Goal: Task Accomplishment & Management: Complete application form

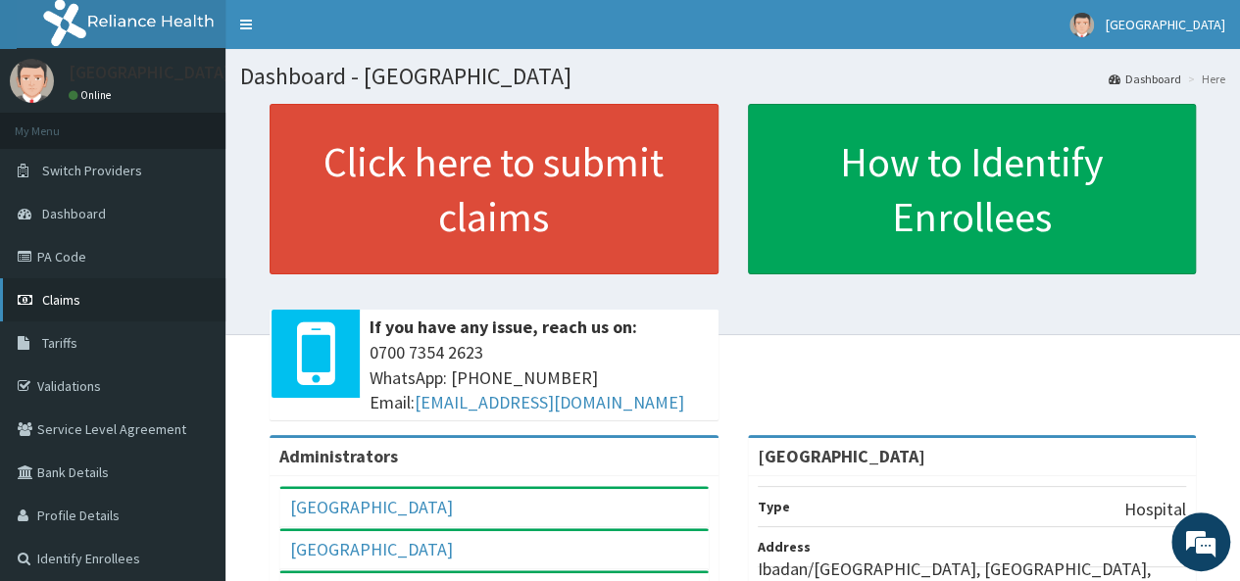
click at [66, 295] on span "Claims" at bounding box center [61, 300] width 38 height 18
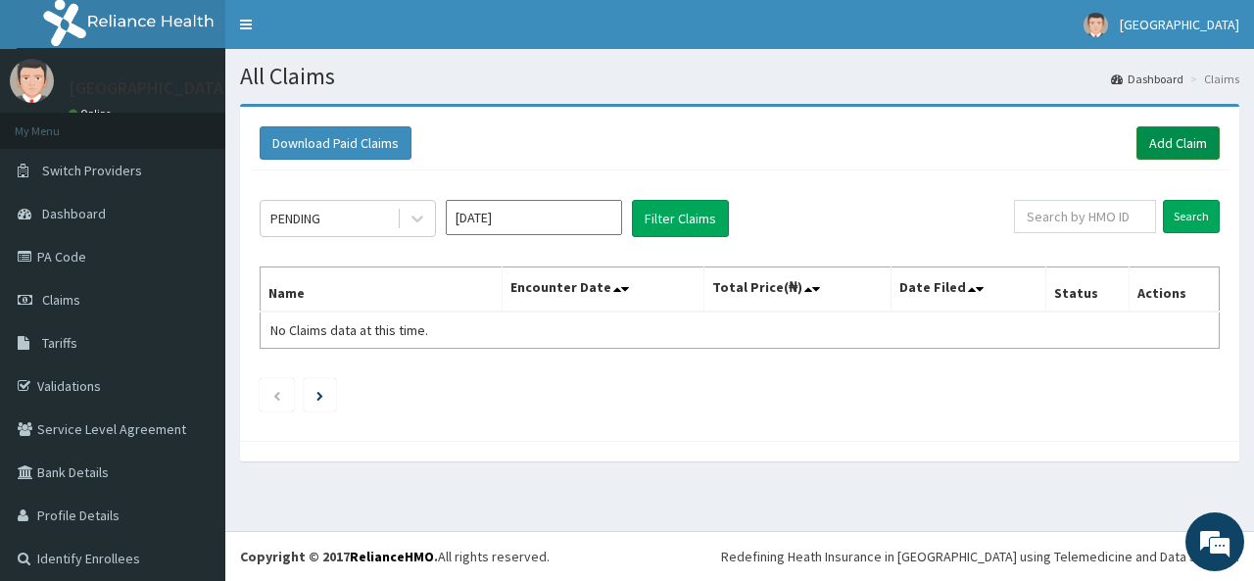
click at [1164, 140] on link "Add Claim" at bounding box center [1178, 142] width 83 height 33
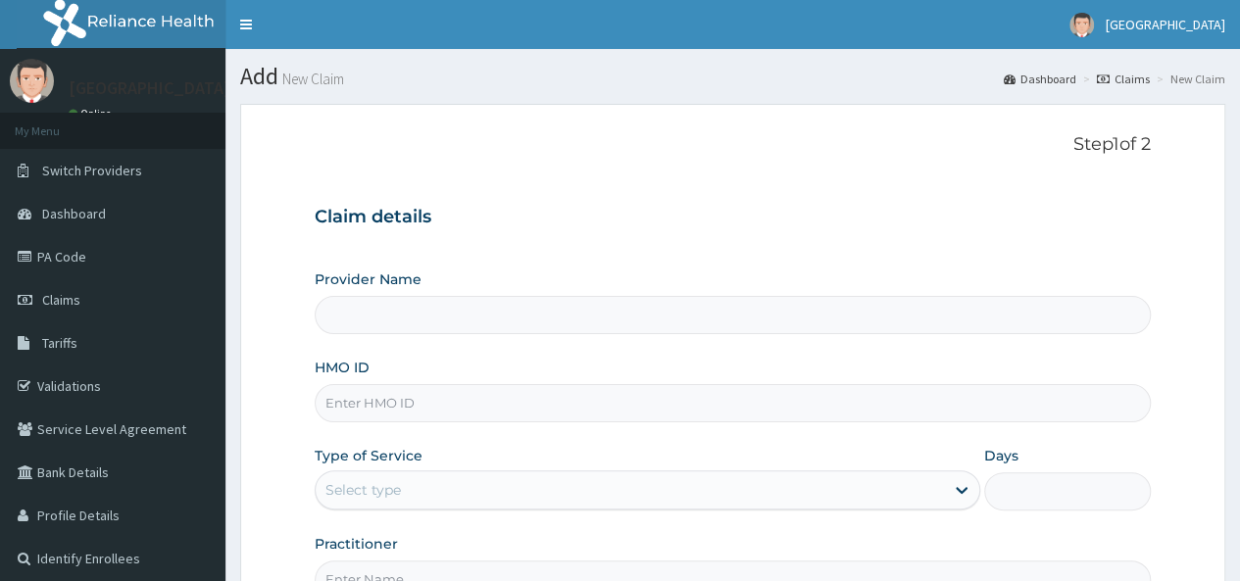
type input "[GEOGRAPHIC_DATA]"
click at [103, 303] on link "Claims" at bounding box center [112, 299] width 225 height 43
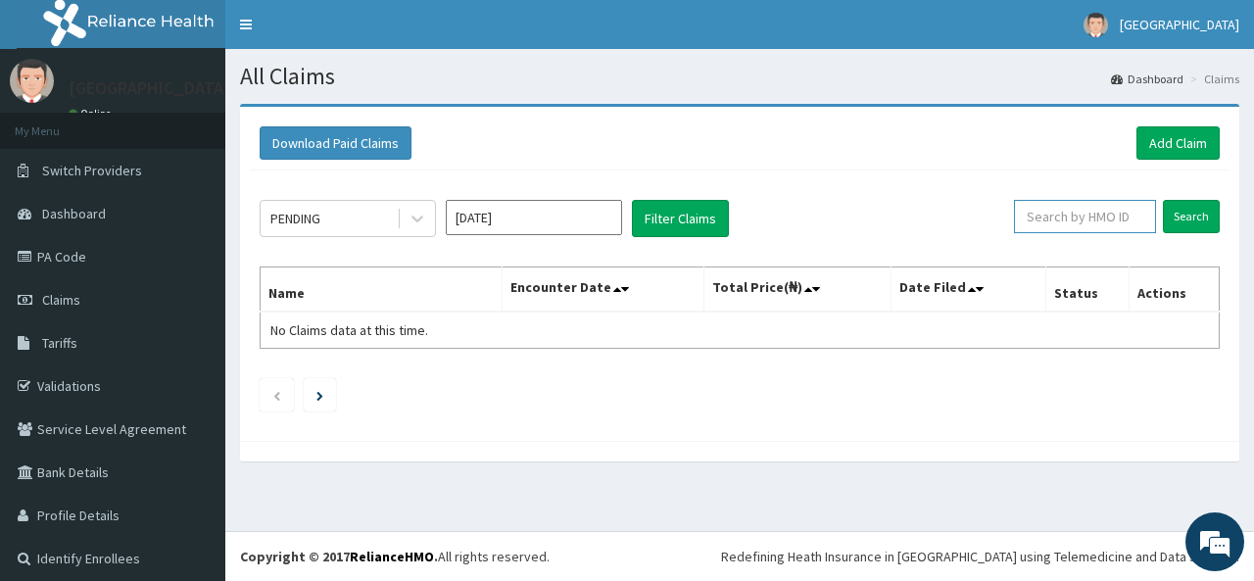
click at [1060, 217] on input "text" at bounding box center [1085, 216] width 142 height 33
click at [1035, 218] on input "text" at bounding box center [1085, 216] width 142 height 33
type input "TVL/10082/A"
click at [1179, 202] on input "Search" at bounding box center [1191, 216] width 57 height 33
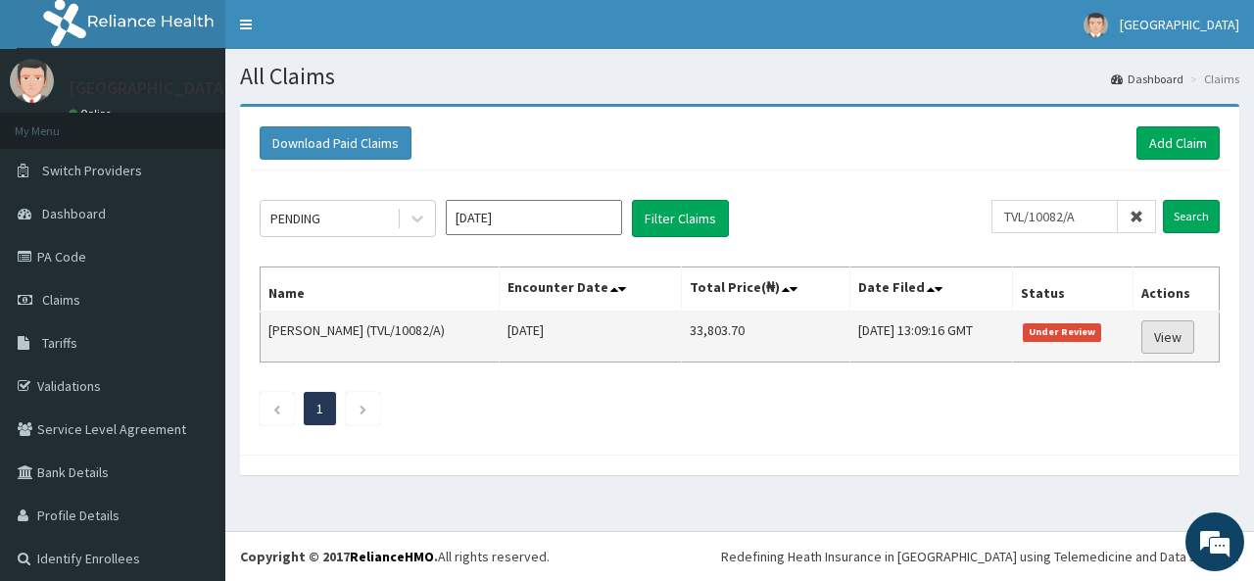
click at [1169, 331] on link "View" at bounding box center [1168, 336] width 53 height 33
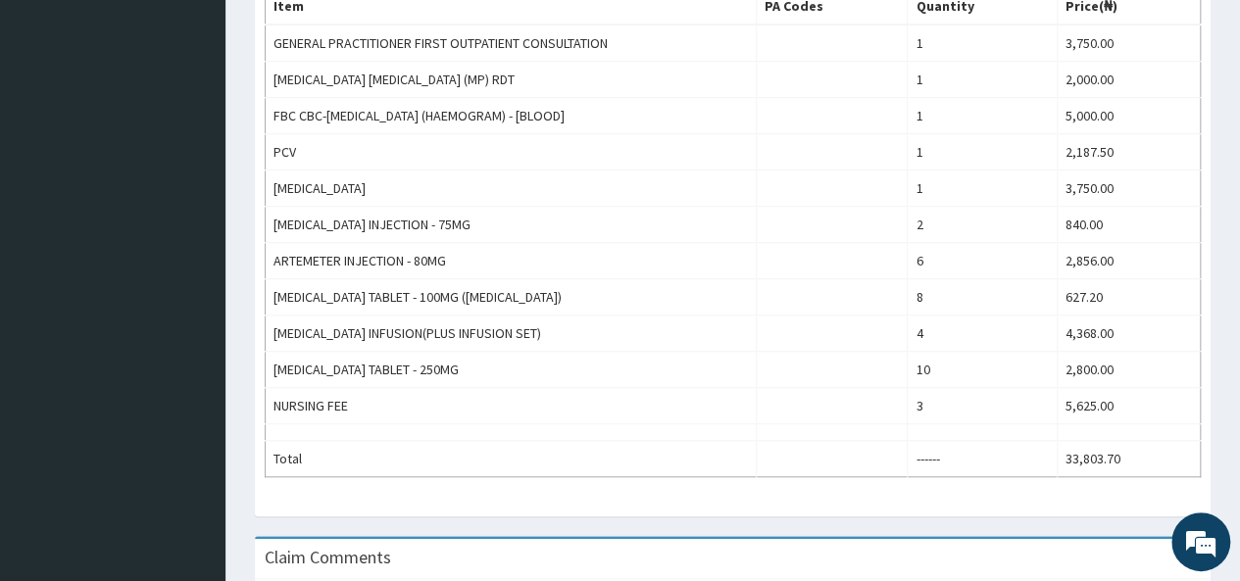
scroll to position [666, 0]
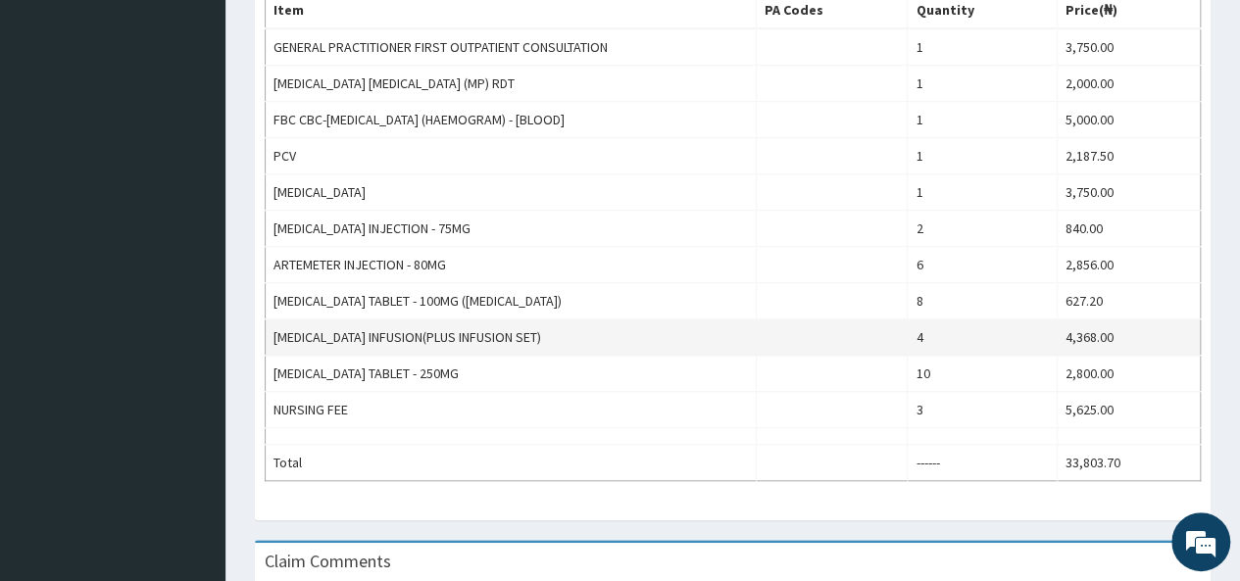
click at [943, 328] on td "4" at bounding box center [981, 337] width 149 height 36
click at [927, 323] on td "4" at bounding box center [981, 337] width 149 height 36
click at [924, 324] on td "4" at bounding box center [981, 337] width 149 height 36
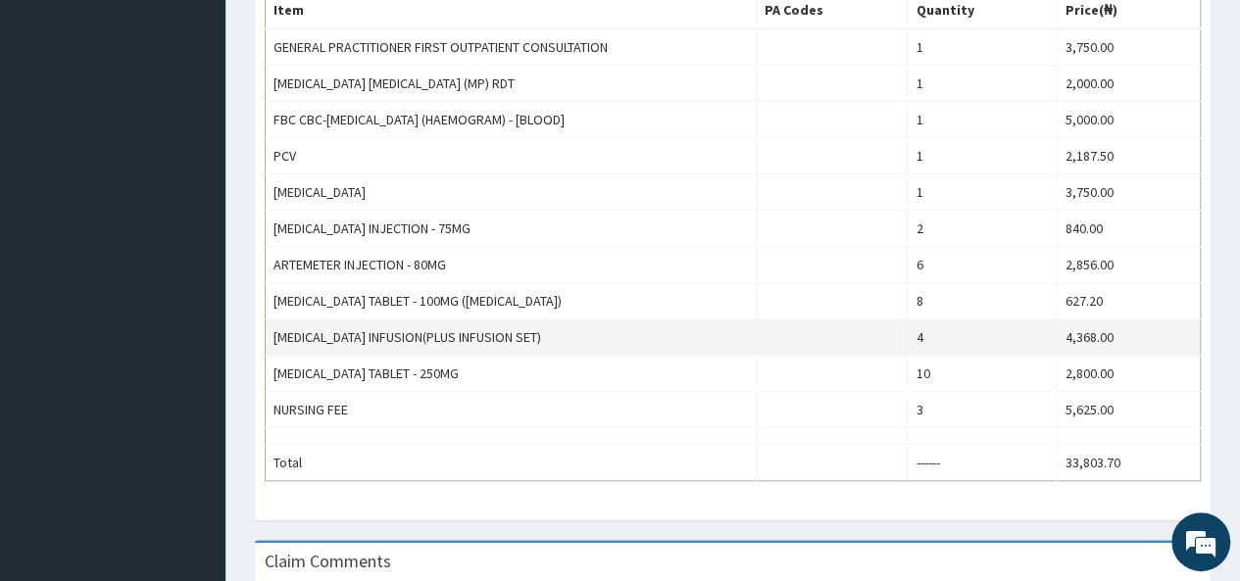
click at [924, 324] on td "4" at bounding box center [981, 337] width 149 height 36
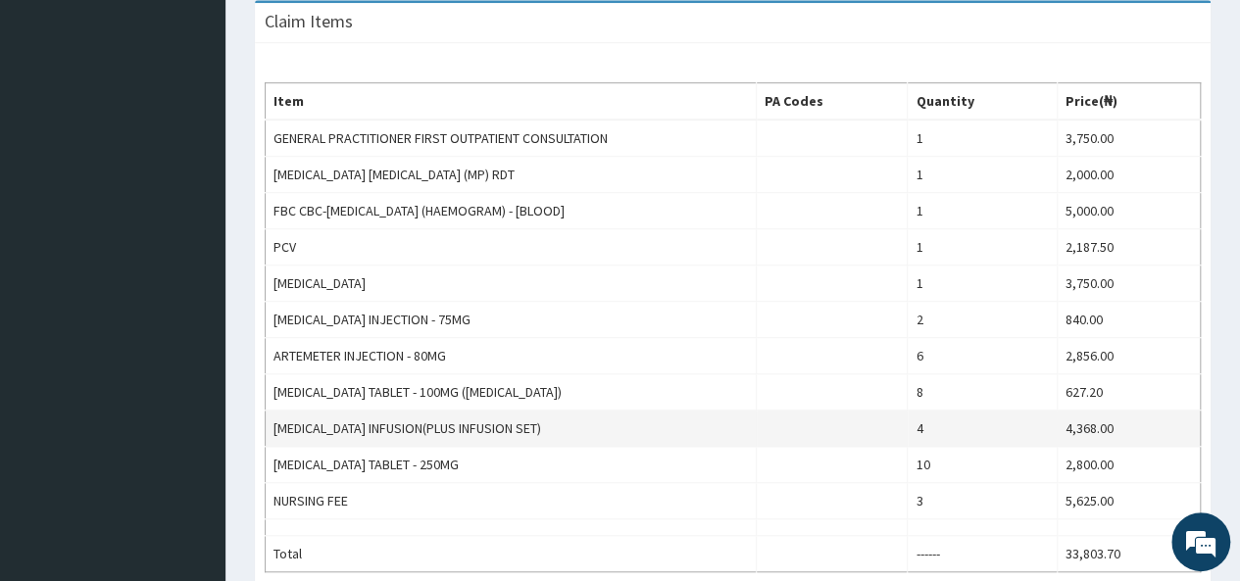
scroll to position [577, 0]
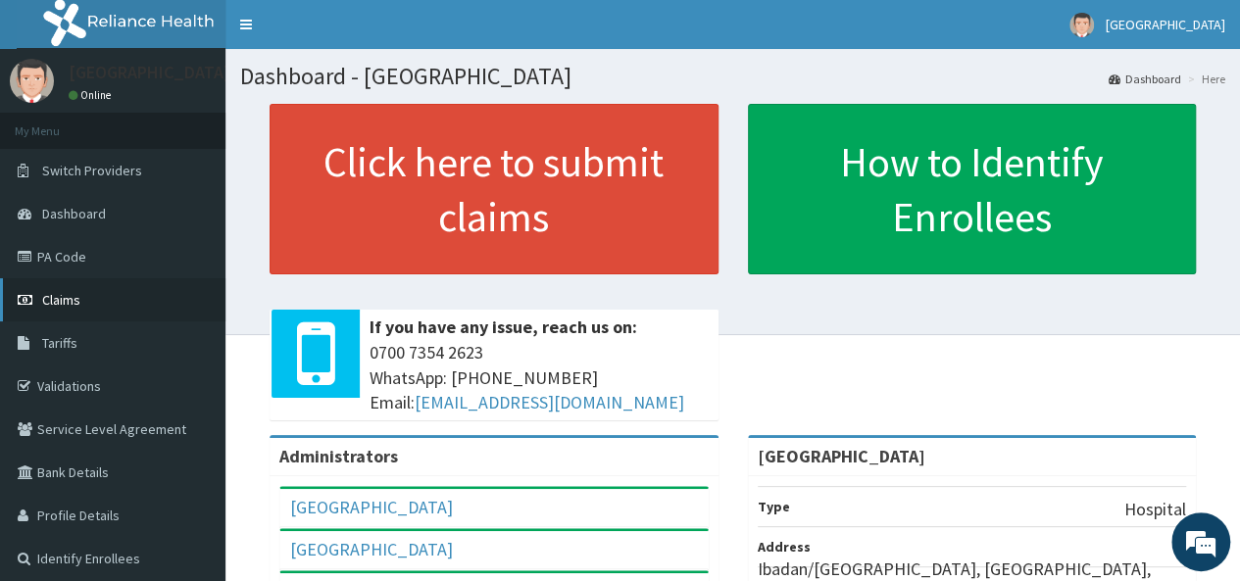
click at [92, 299] on link "Claims" at bounding box center [112, 299] width 225 height 43
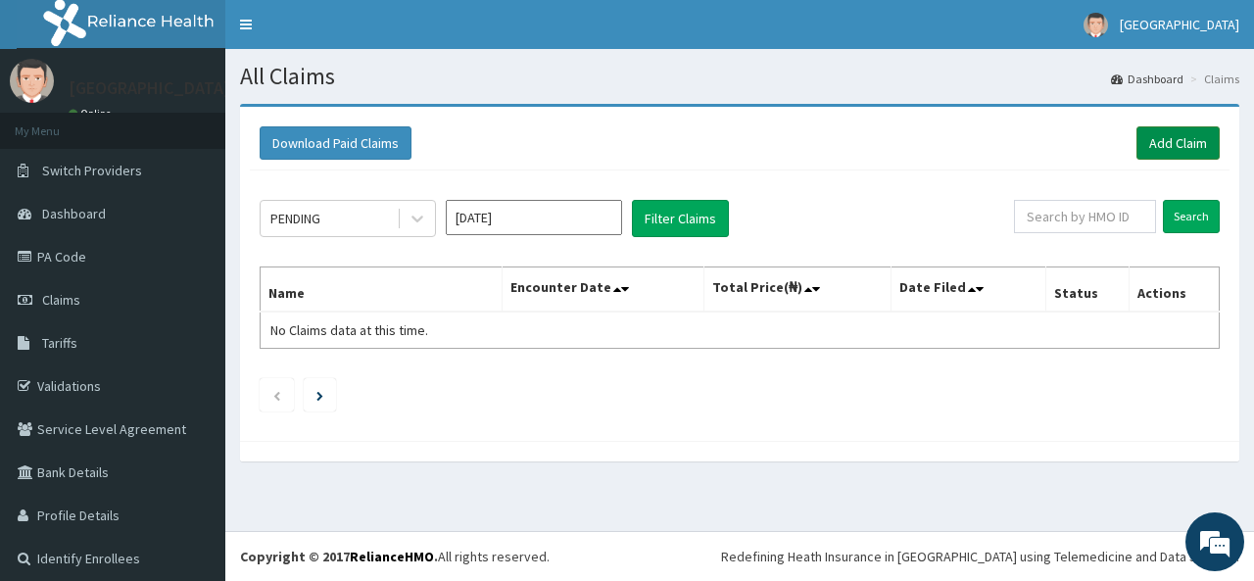
click at [1176, 140] on link "Add Claim" at bounding box center [1178, 142] width 83 height 33
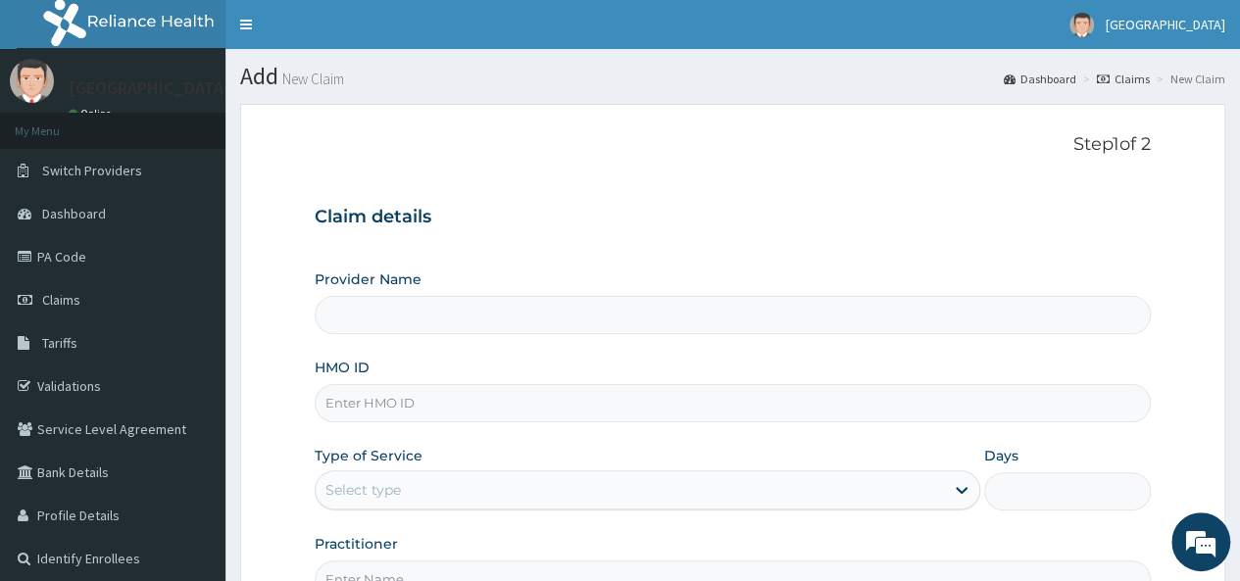
type input "[GEOGRAPHIC_DATA]"
click at [428, 401] on input "HMO ID" at bounding box center [733, 403] width 836 height 38
type input "TVL/10082/A"
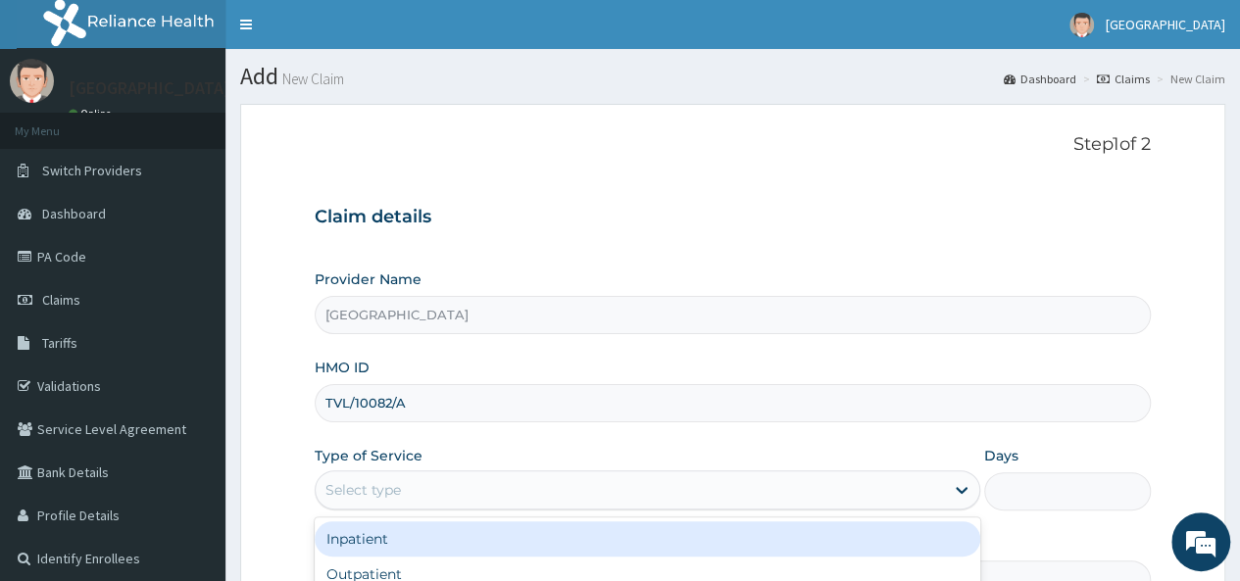
click at [441, 485] on div "Select type" at bounding box center [630, 489] width 628 height 31
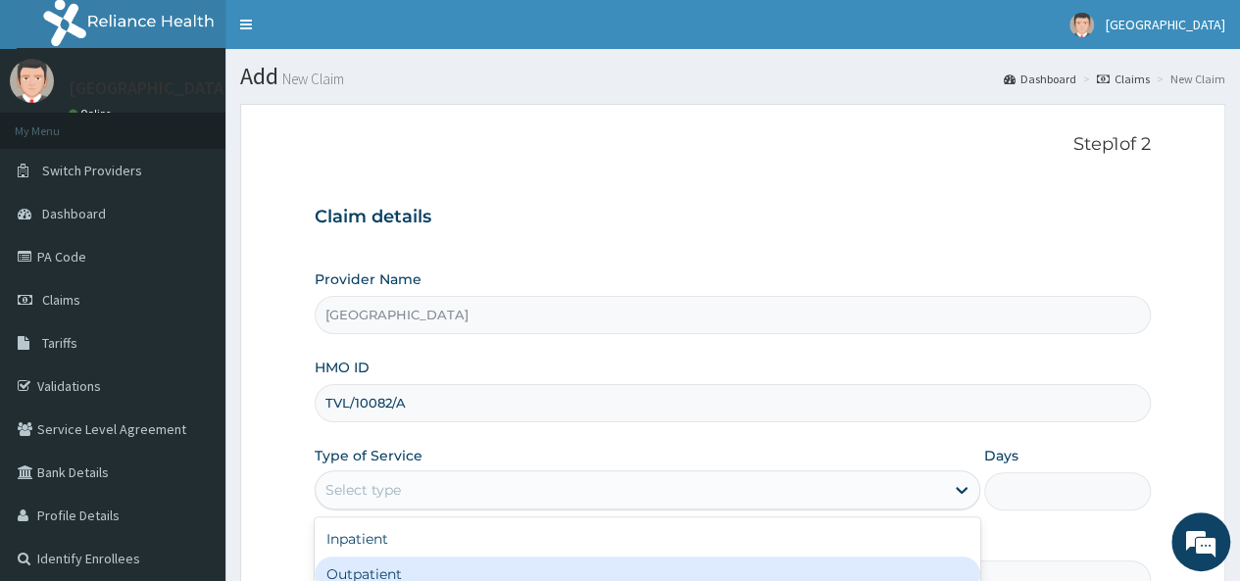
click at [443, 557] on div "Outpatient" at bounding box center [647, 574] width 665 height 35
type input "1"
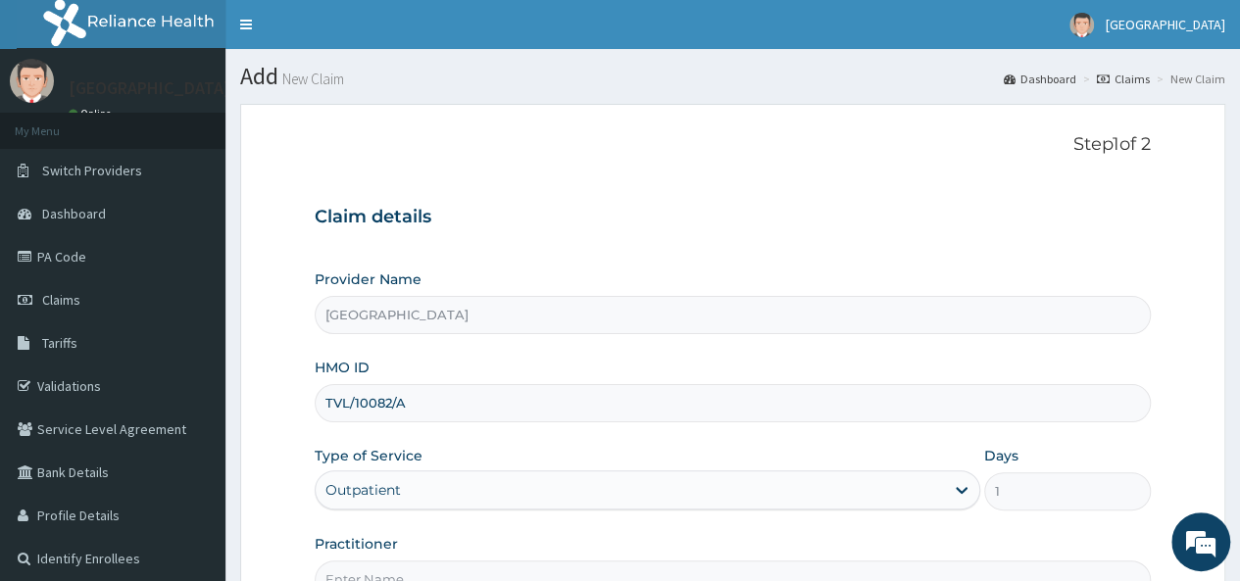
click at [935, 447] on div "Type of Service Outpatient" at bounding box center [647, 478] width 665 height 65
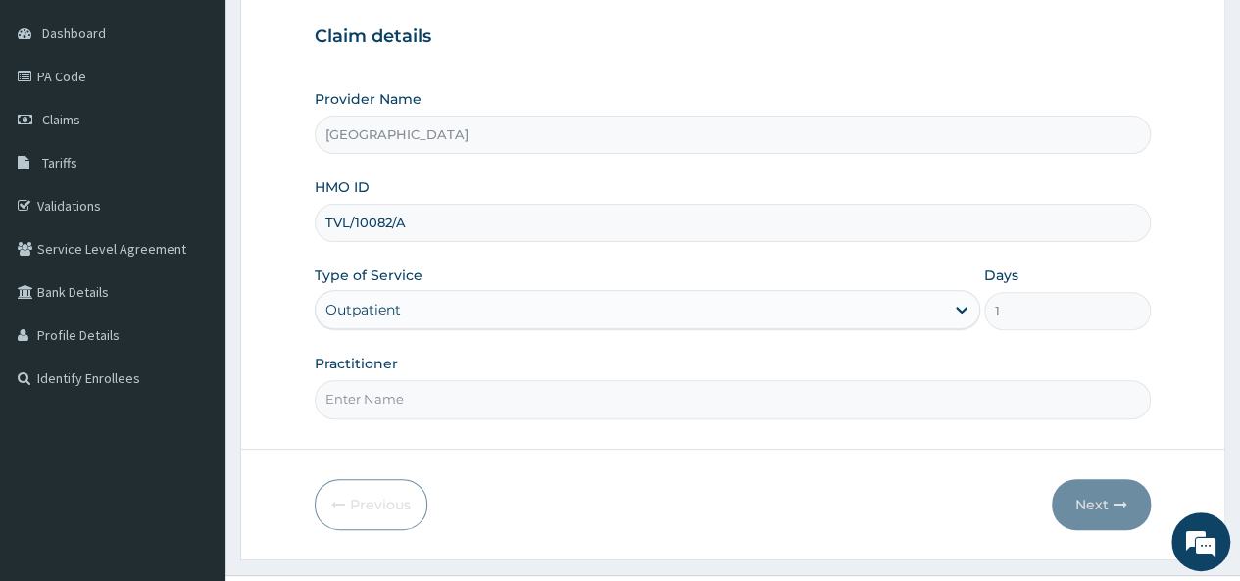
scroll to position [196, 0]
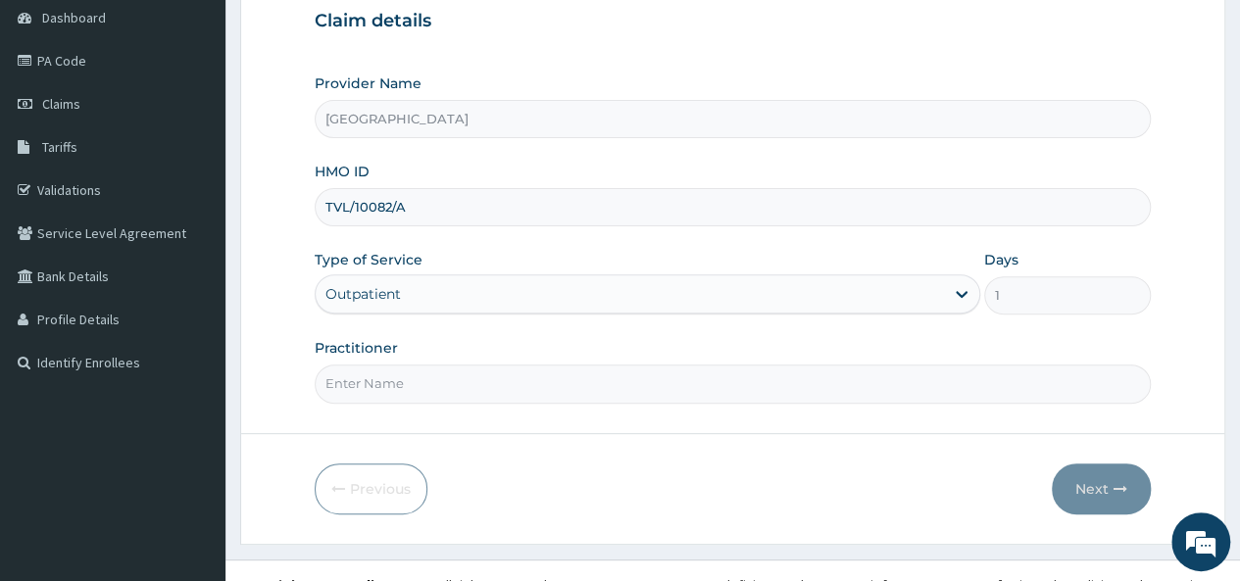
click at [423, 378] on input "Practitioner" at bounding box center [733, 384] width 836 height 38
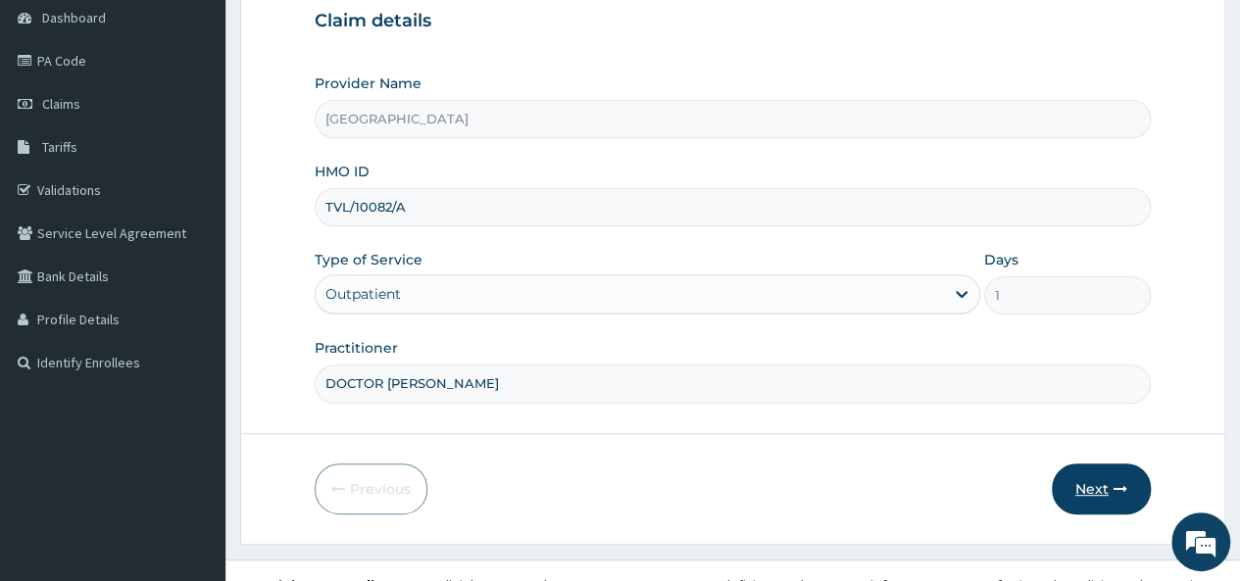
type input "DOCTOR ADESANYA"
click at [1101, 475] on button "Next" at bounding box center [1100, 488] width 99 height 51
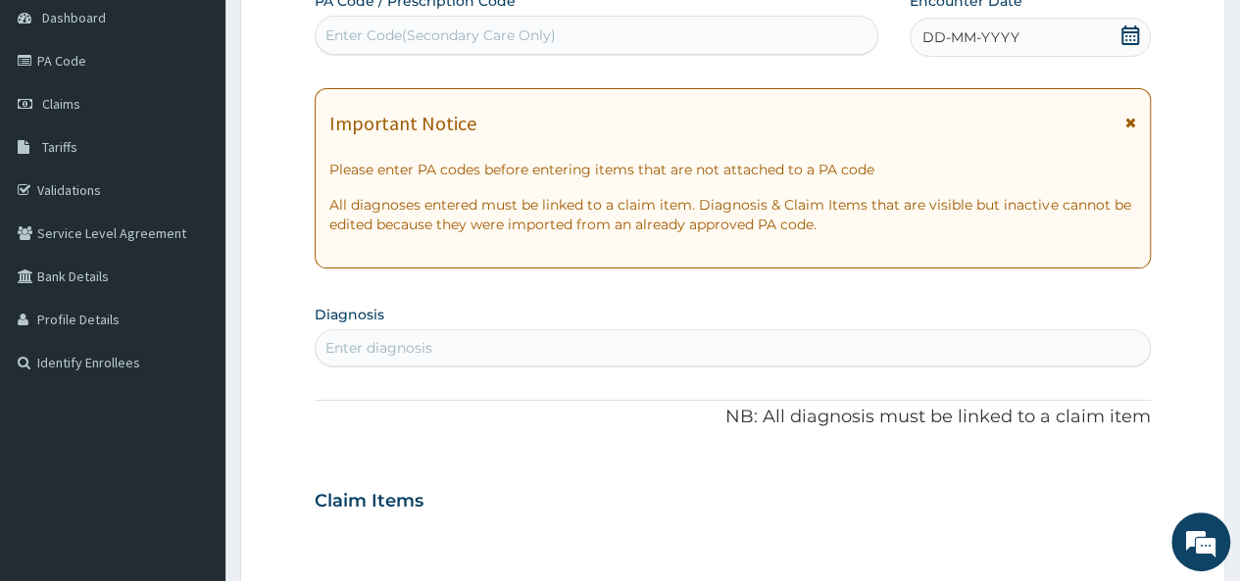
click at [1019, 26] on div "DD-MM-YYYY" at bounding box center [1029, 37] width 241 height 39
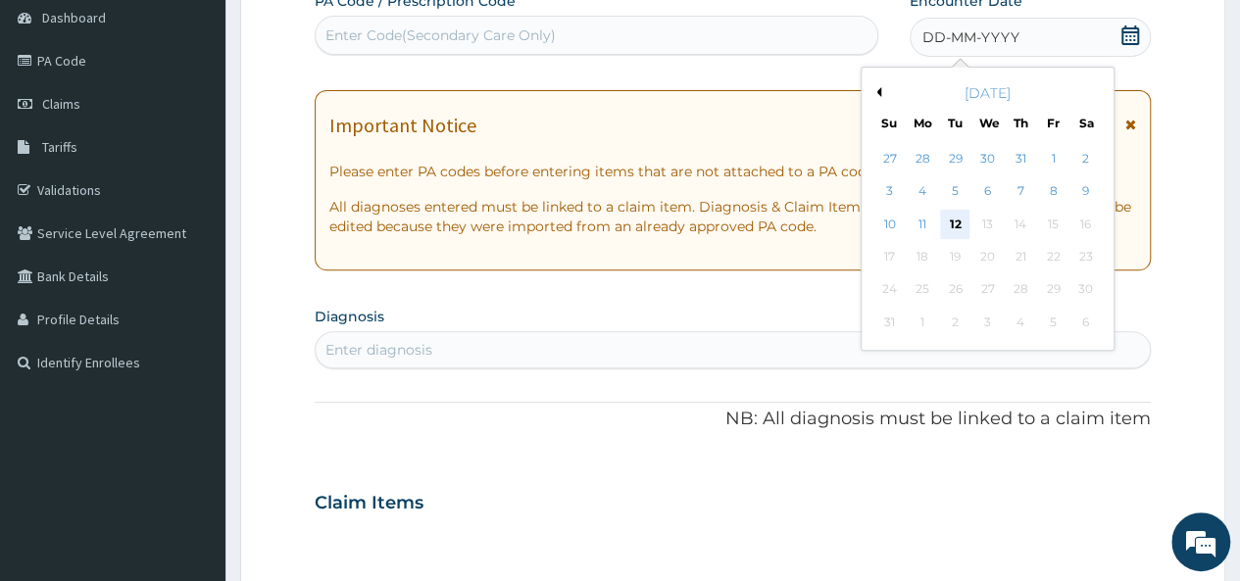
click at [954, 214] on div "12" at bounding box center [954, 224] width 29 height 29
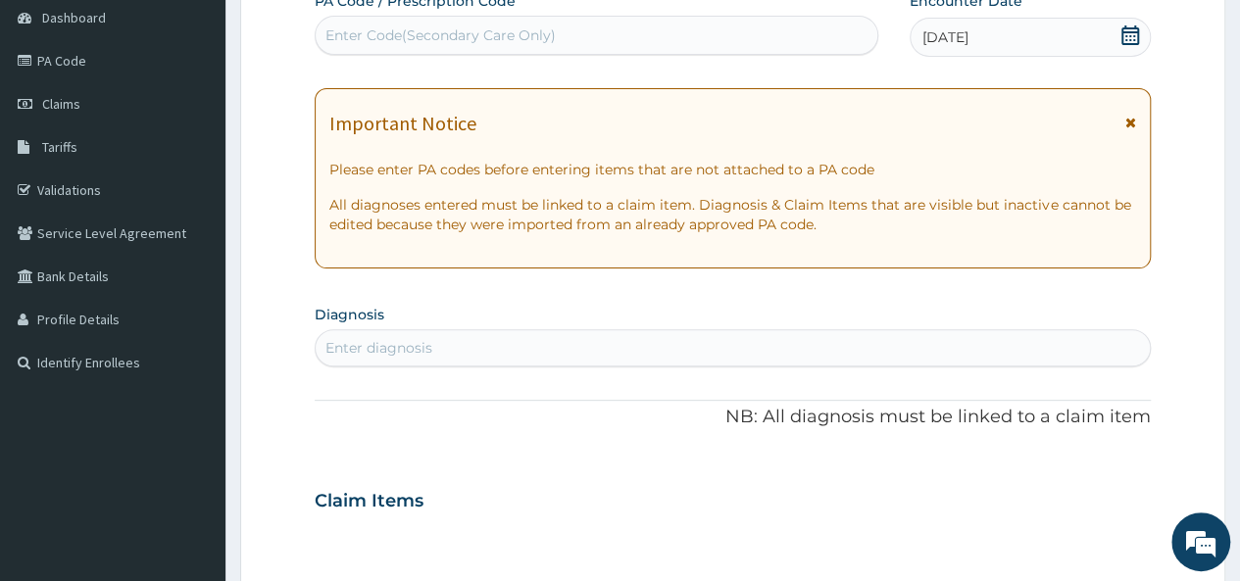
click at [466, 337] on div "Enter diagnosis" at bounding box center [733, 347] width 834 height 31
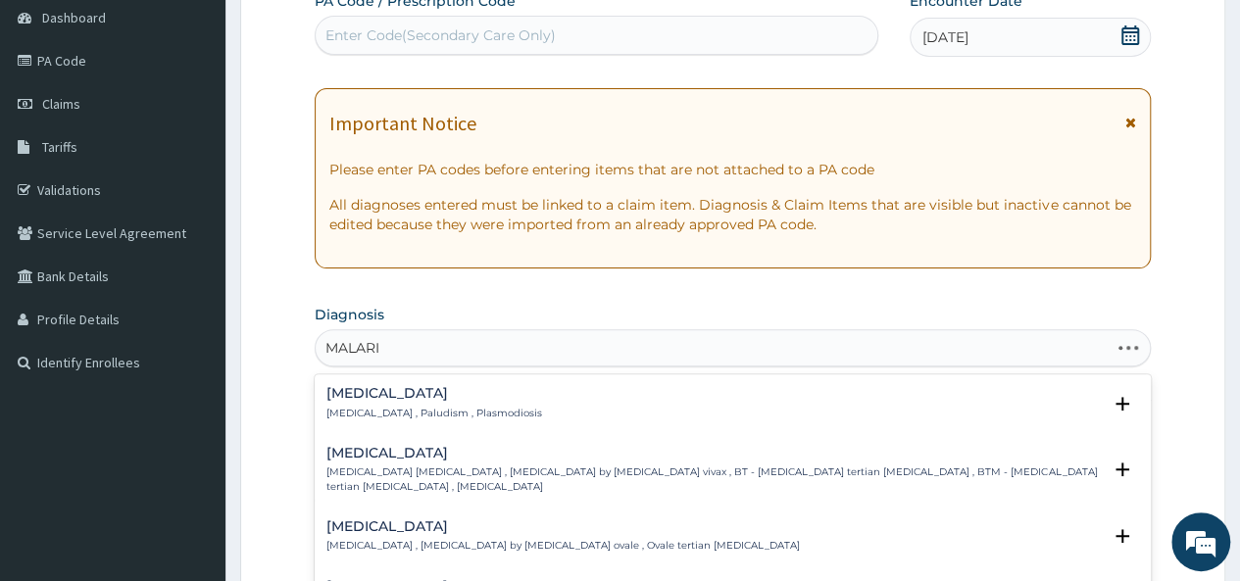
type input "MALARIA"
click at [471, 407] on p "Malaria , Paludism , Plasmodiosis" at bounding box center [434, 414] width 216 height 14
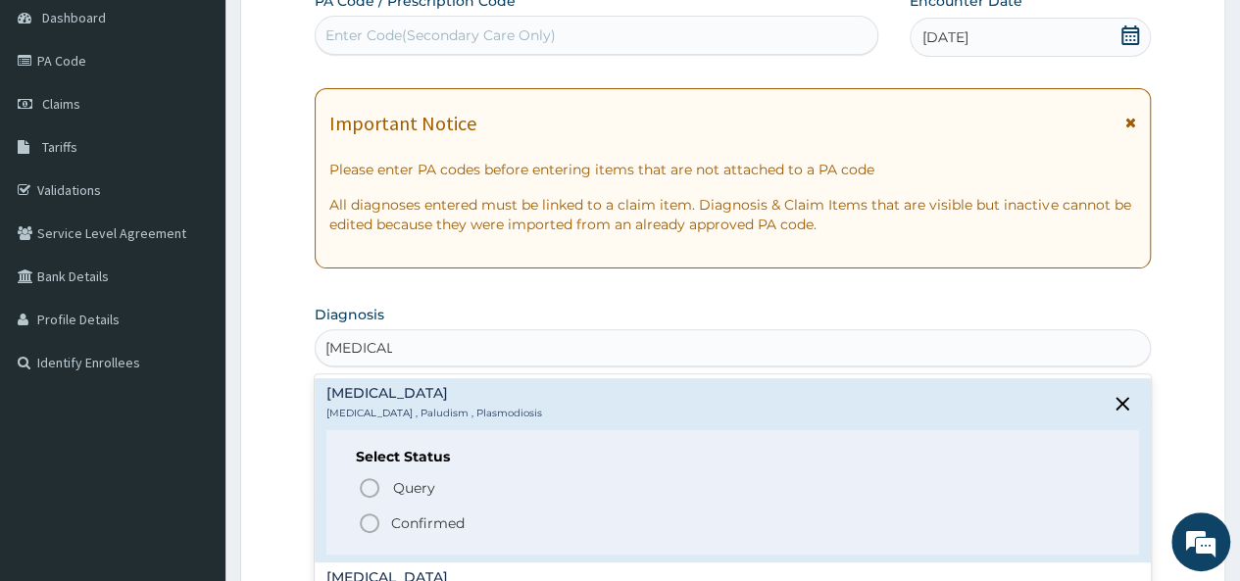
click at [364, 512] on icon "status option filled" at bounding box center [370, 524] width 24 height 24
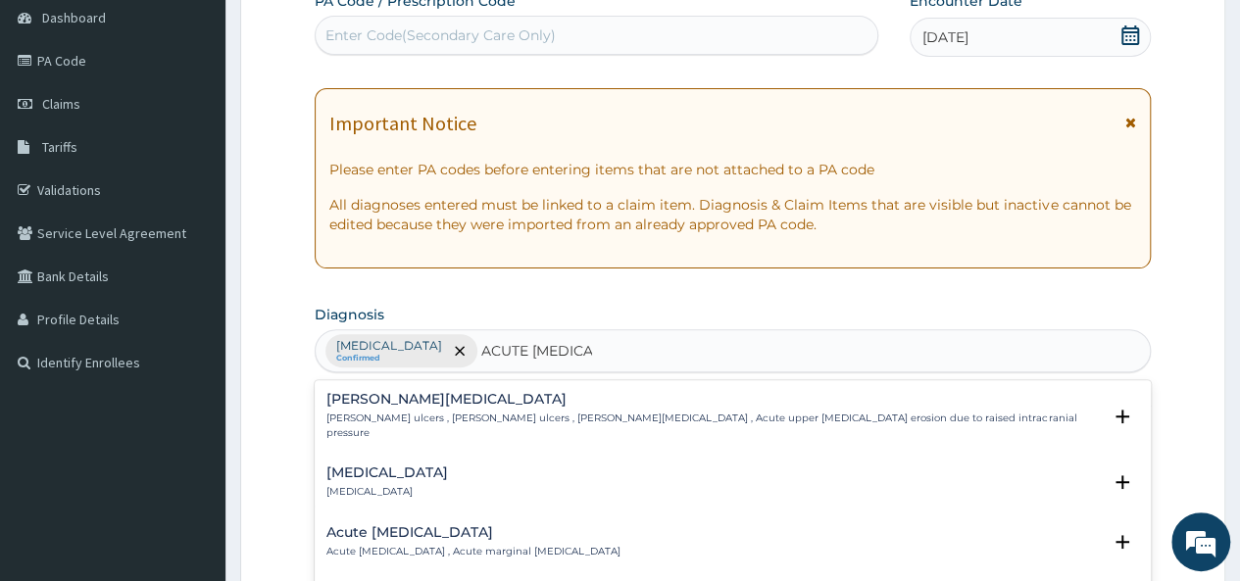
type input "ACUTE GASTROE"
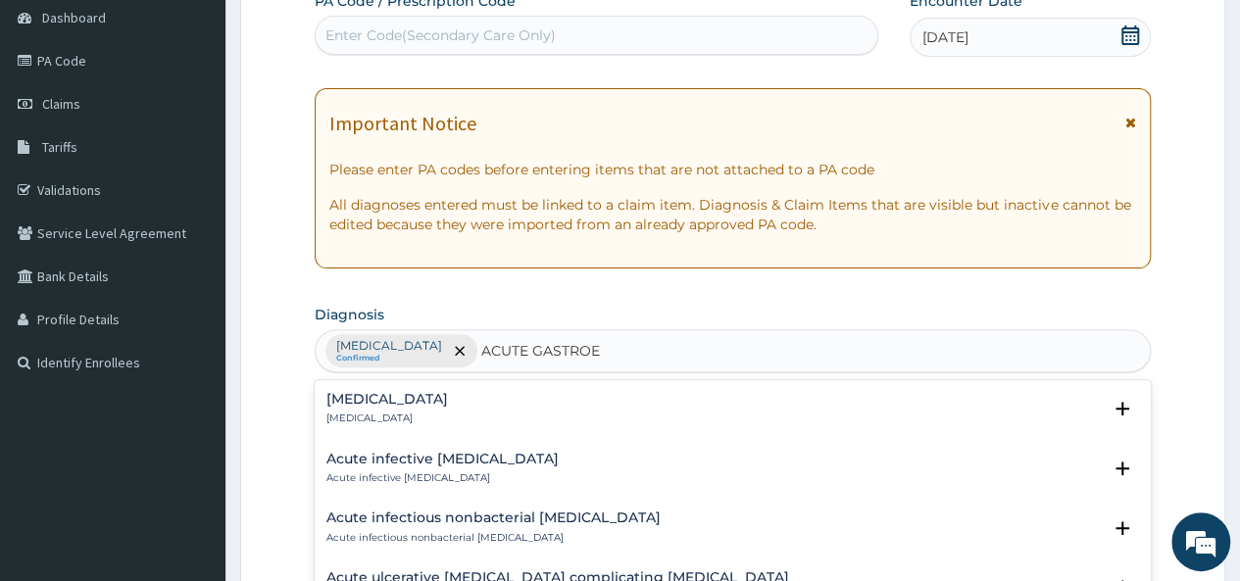
click at [448, 403] on h4 "[MEDICAL_DATA]" at bounding box center [387, 399] width 122 height 15
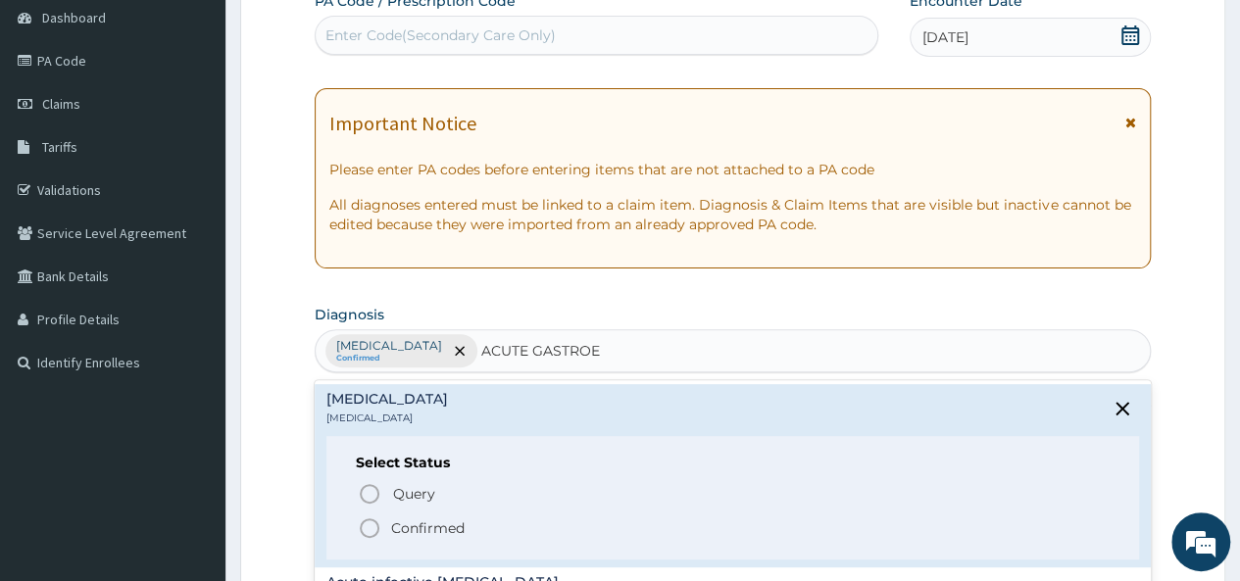
click at [368, 523] on icon "status option filled" at bounding box center [370, 528] width 24 height 24
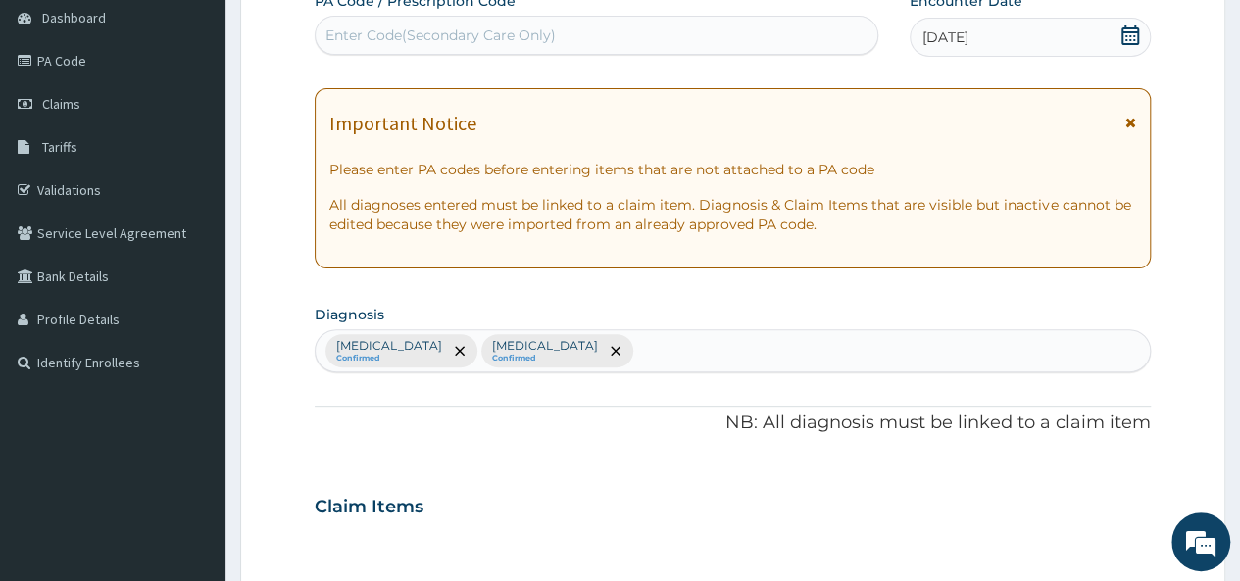
click at [502, 495] on div "Claim Items" at bounding box center [733, 502] width 836 height 51
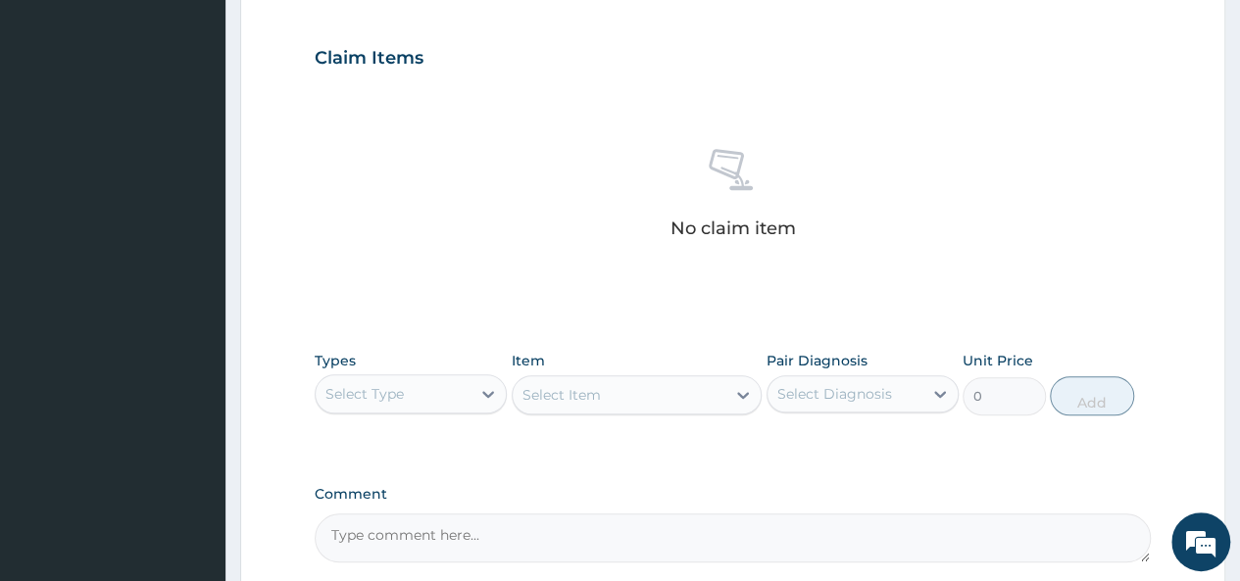
scroll to position [666, 0]
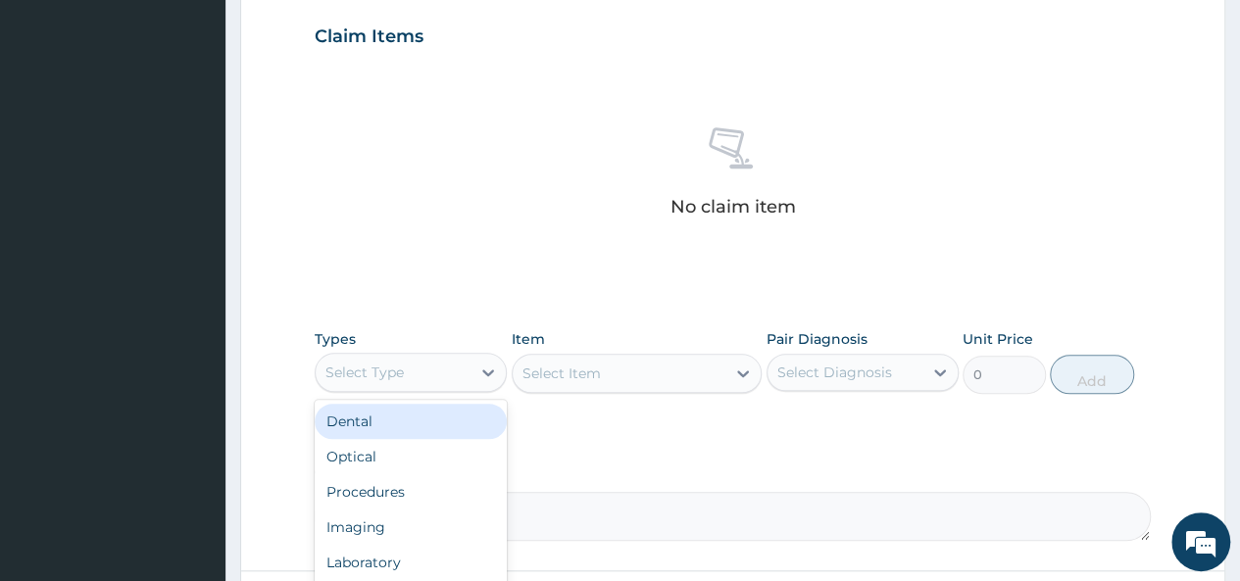
click at [412, 373] on div "Select Type" at bounding box center [393, 372] width 155 height 31
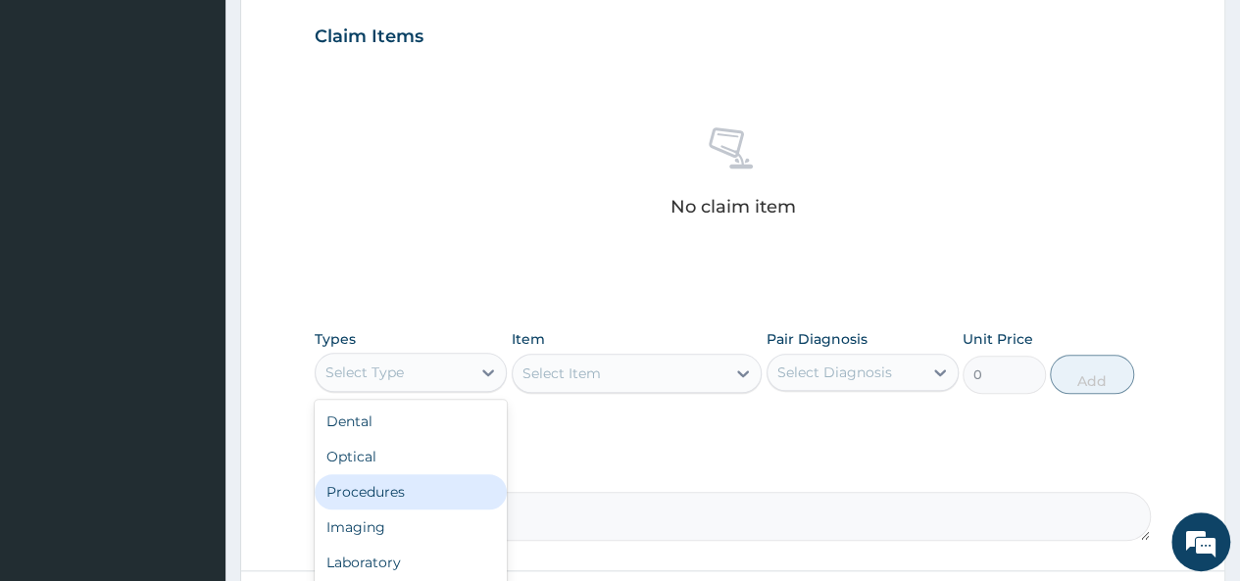
click at [414, 493] on div "Procedures" at bounding box center [411, 491] width 192 height 35
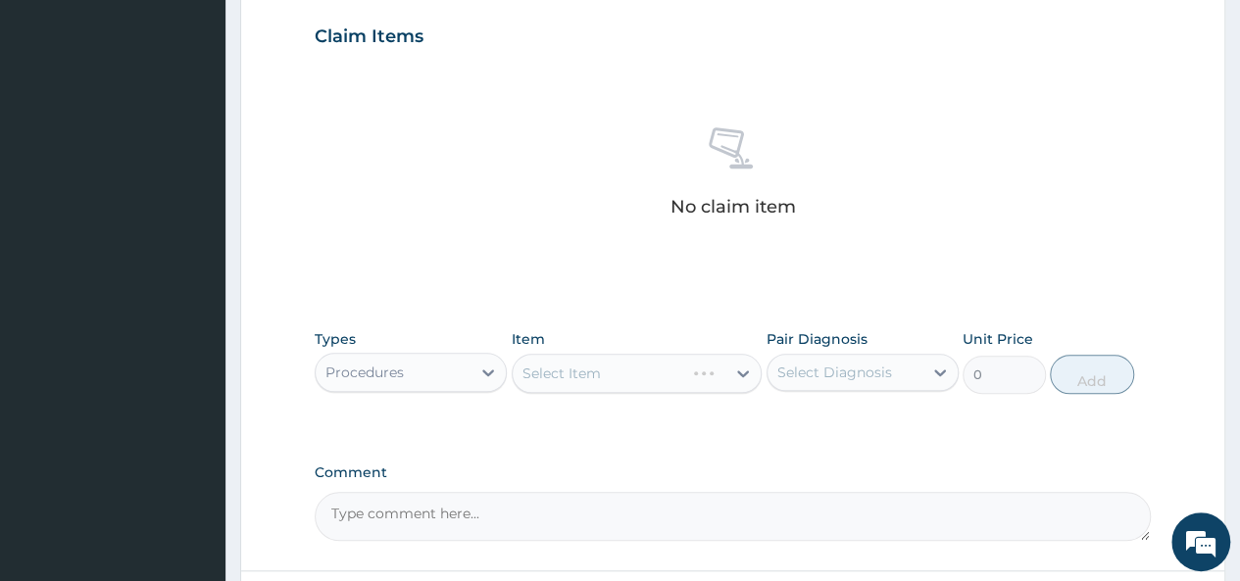
click at [609, 368] on div "Select Item" at bounding box center [637, 373] width 251 height 39
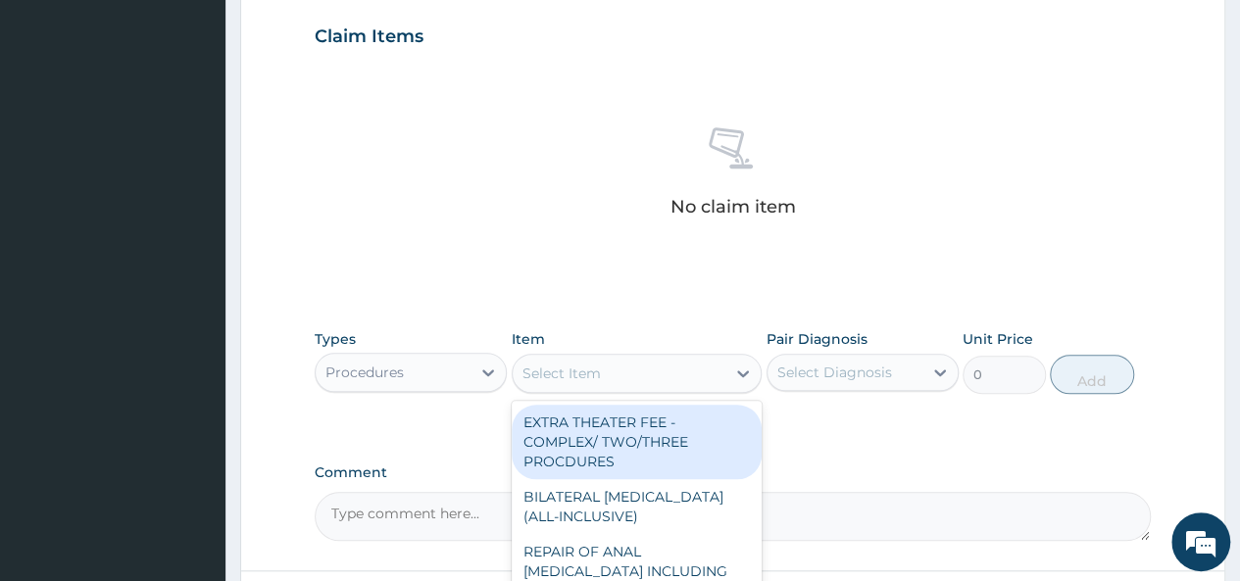
click at [657, 372] on div "Select Item" at bounding box center [619, 373] width 214 height 31
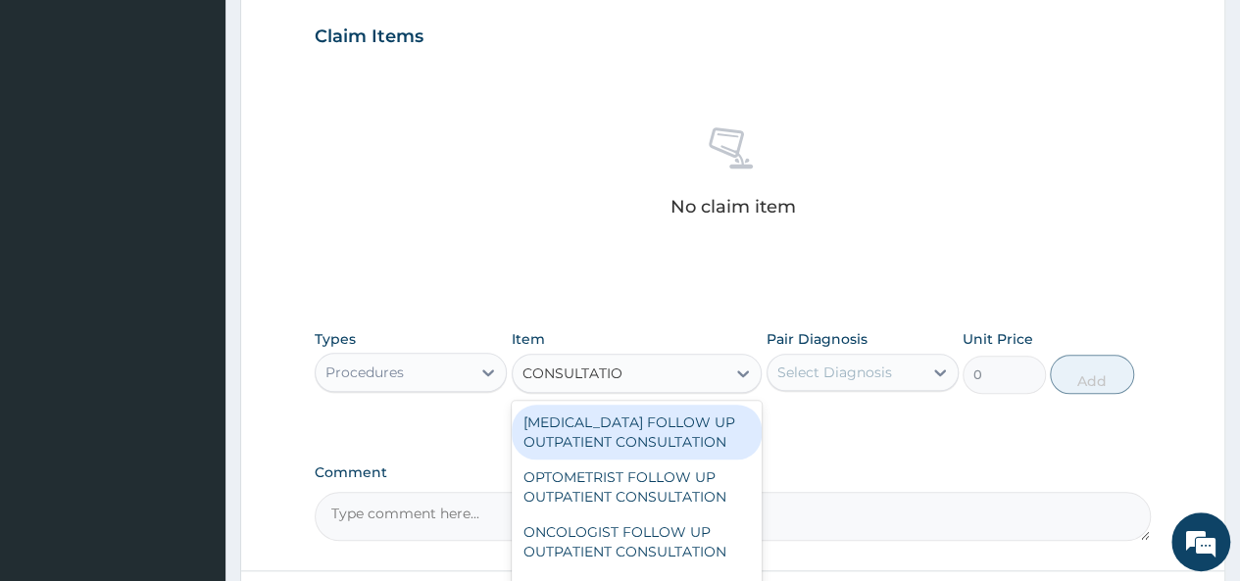
type input "CONSULTATION"
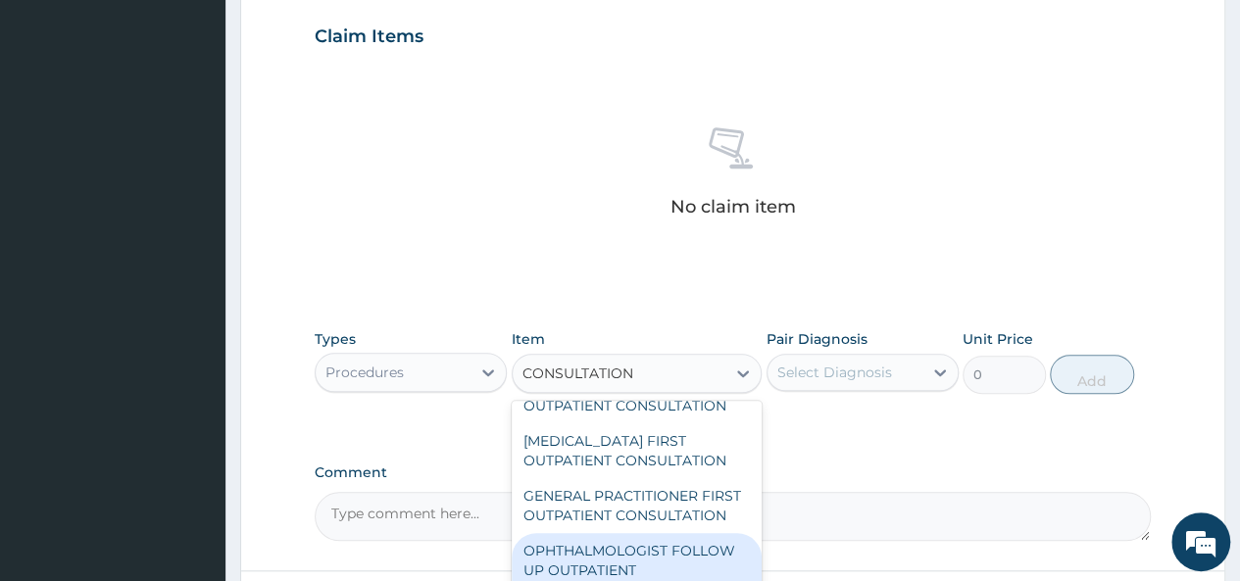
scroll to position [1561, 0]
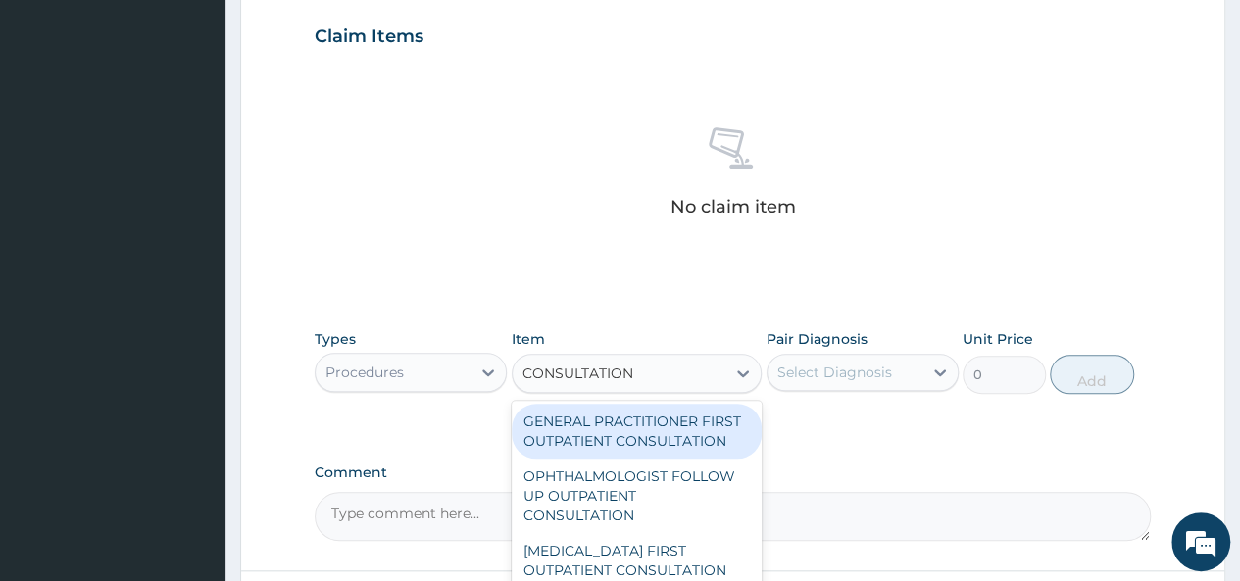
click at [657, 459] on div "GENERAL PRACTITIONER FIRST OUTPATIENT CONSULTATION" at bounding box center [637, 431] width 251 height 55
type input "3750"
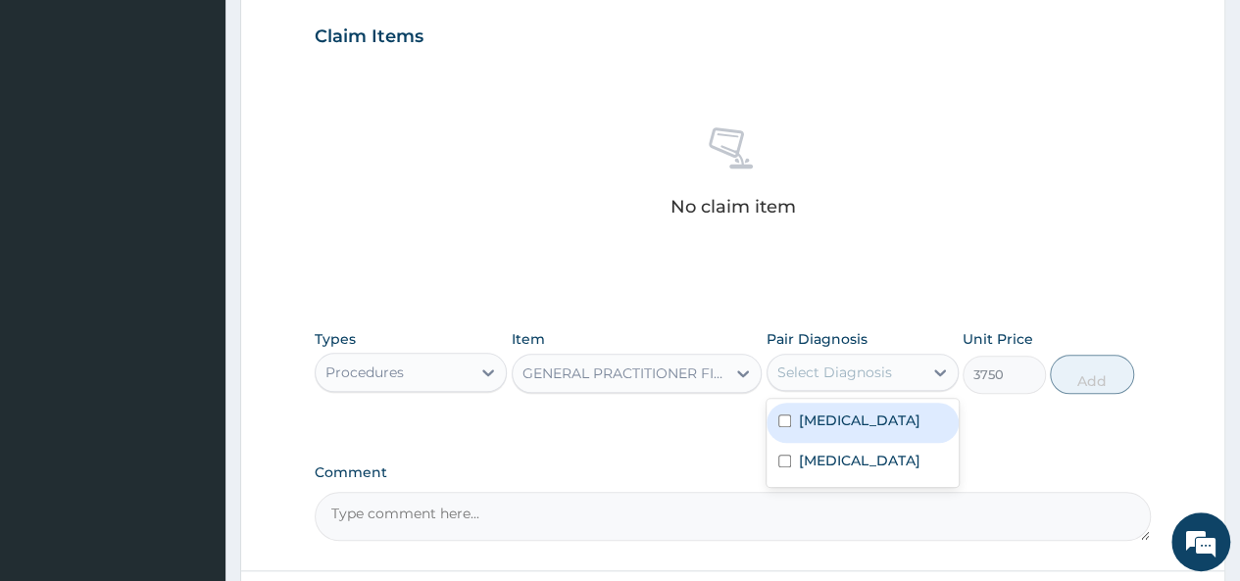
click at [827, 364] on div "Select Diagnosis" at bounding box center [834, 373] width 115 height 20
click at [783, 420] on input "checkbox" at bounding box center [784, 420] width 13 height 13
checkbox input "true"
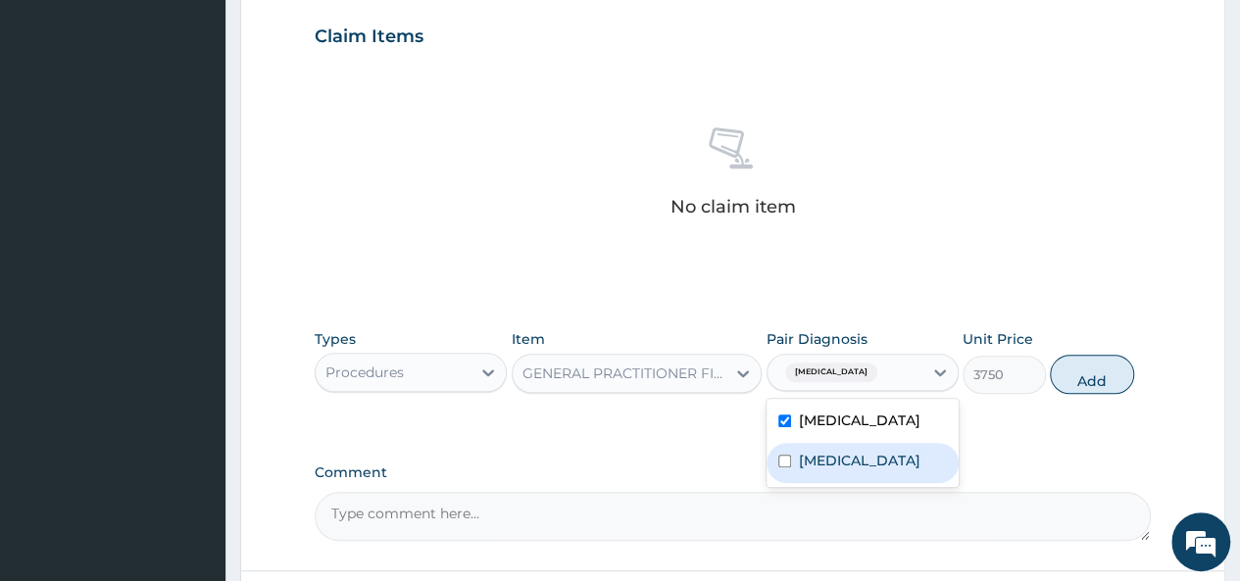
click at [780, 460] on input "checkbox" at bounding box center [784, 461] width 13 height 13
checkbox input "true"
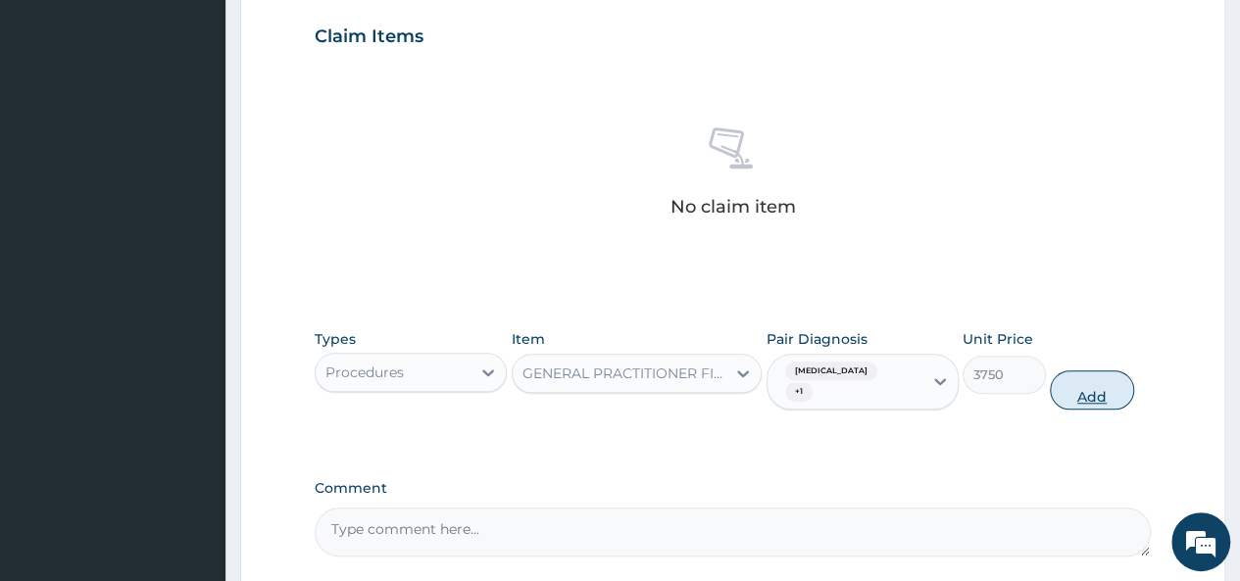
click at [1095, 370] on button "Add" at bounding box center [1090, 389] width 83 height 39
type input "0"
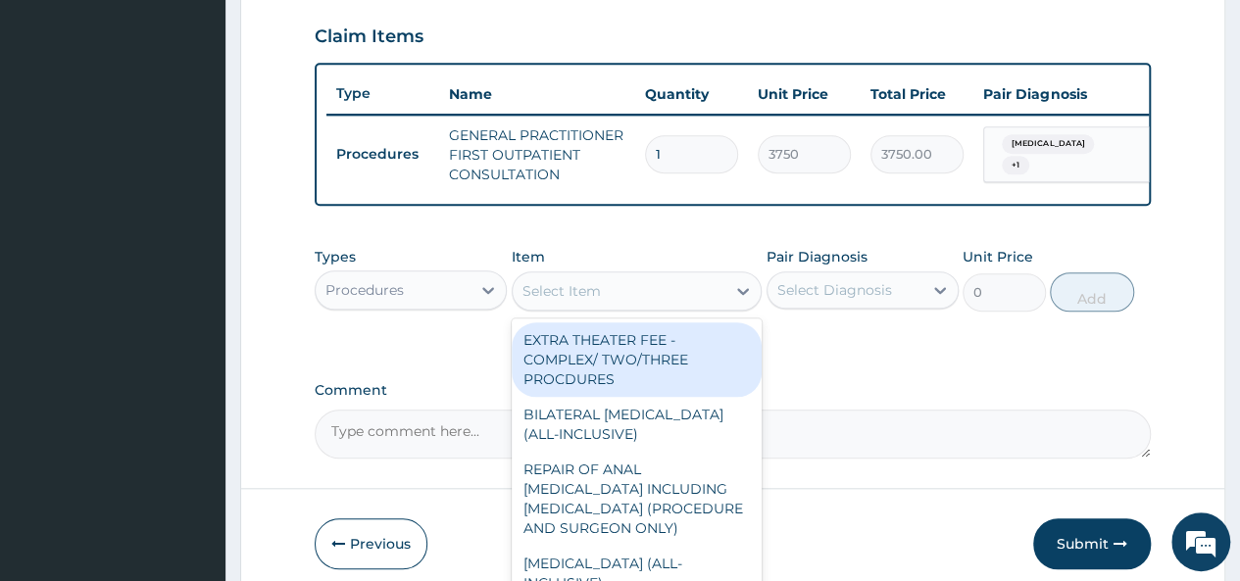
click at [599, 301] on div "Select Item" at bounding box center [561, 291] width 78 height 20
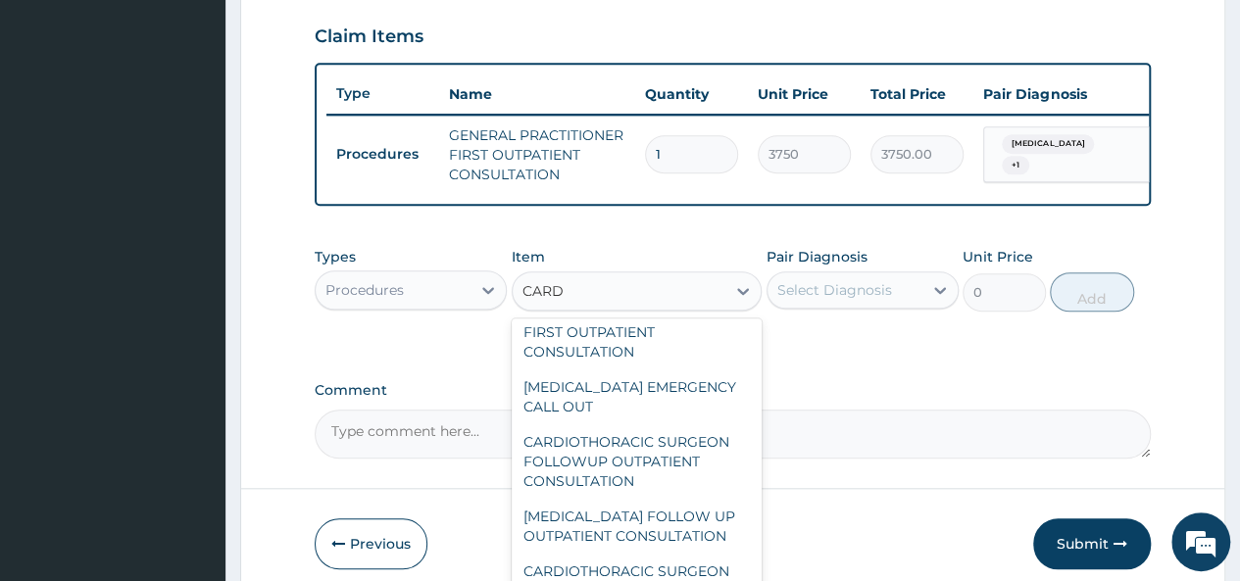
scroll to position [0, 0]
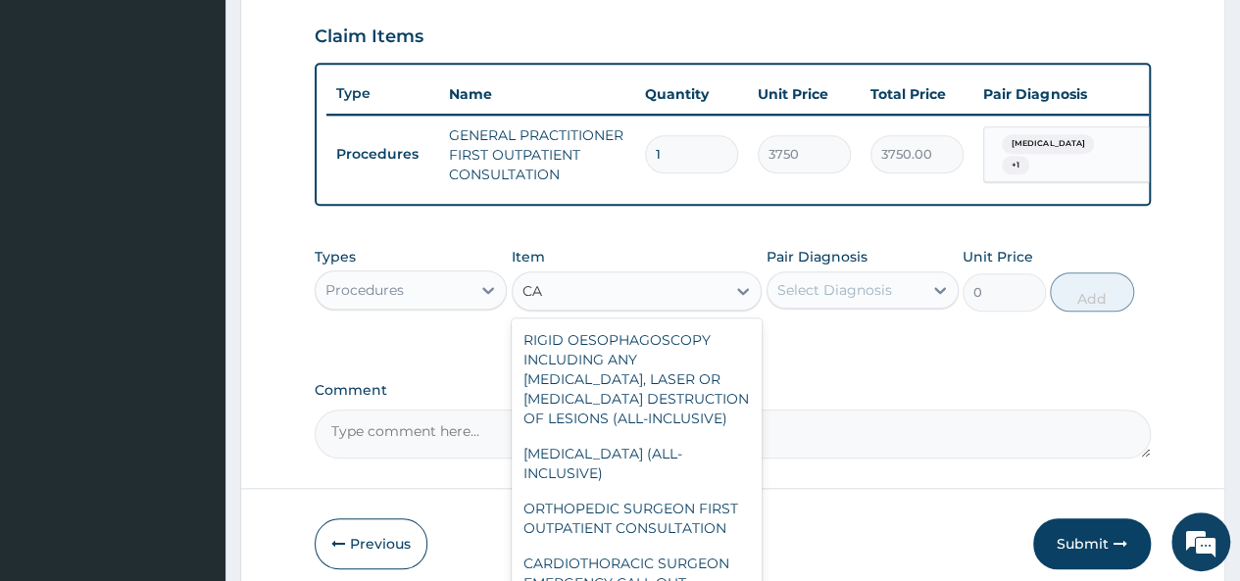
type input "C"
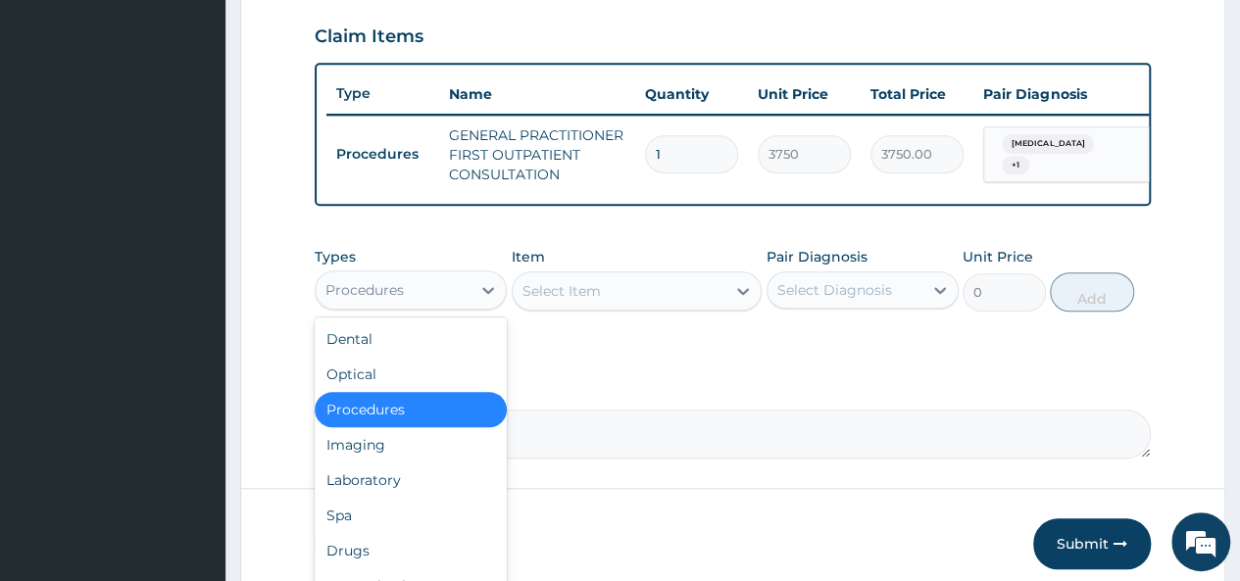
click at [414, 298] on div "Procedures" at bounding box center [393, 289] width 155 height 31
click at [405, 487] on div "Laboratory" at bounding box center [411, 480] width 192 height 35
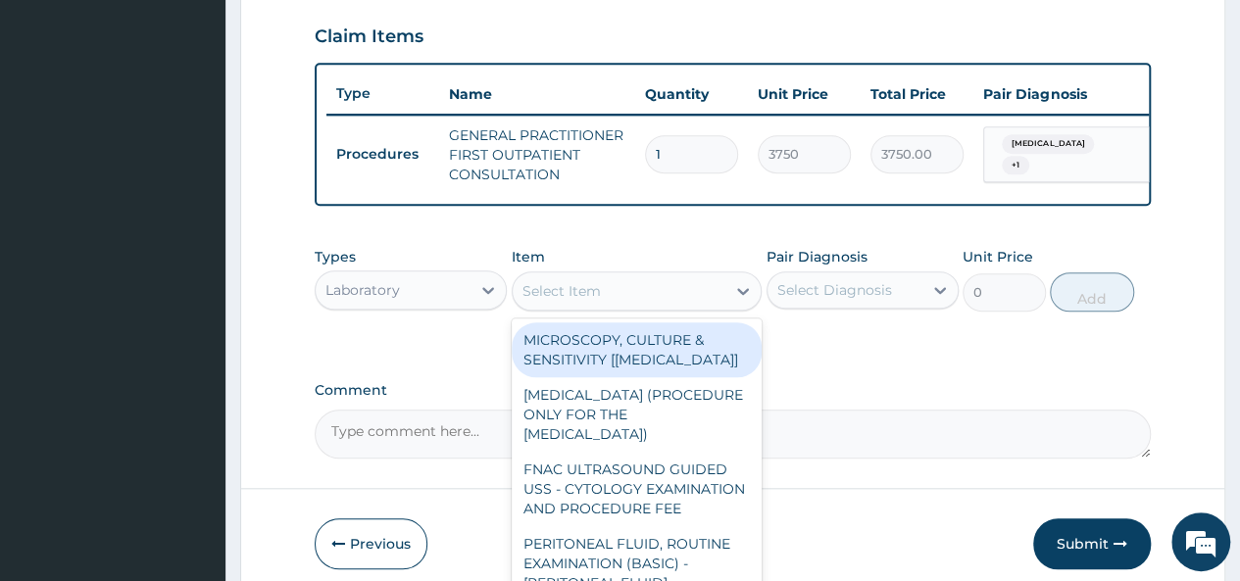
click at [613, 306] on div "Select Item" at bounding box center [619, 290] width 214 height 31
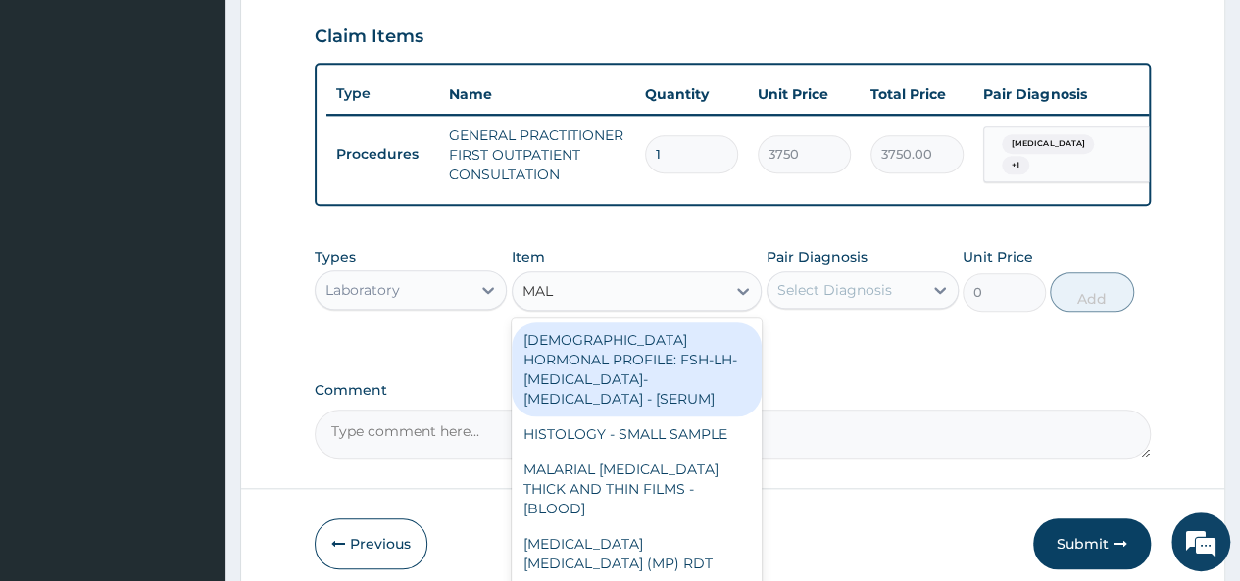
type input "MALA"
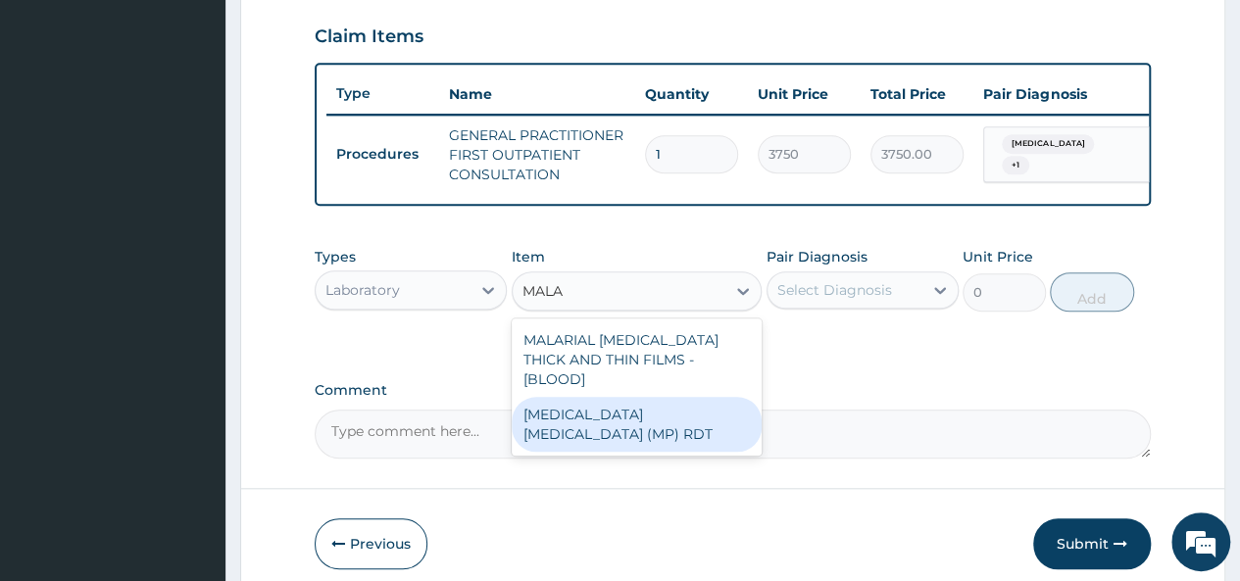
click at [635, 404] on div "[MEDICAL_DATA] [MEDICAL_DATA] (MP) RDT" at bounding box center [637, 424] width 251 height 55
type input "2000"
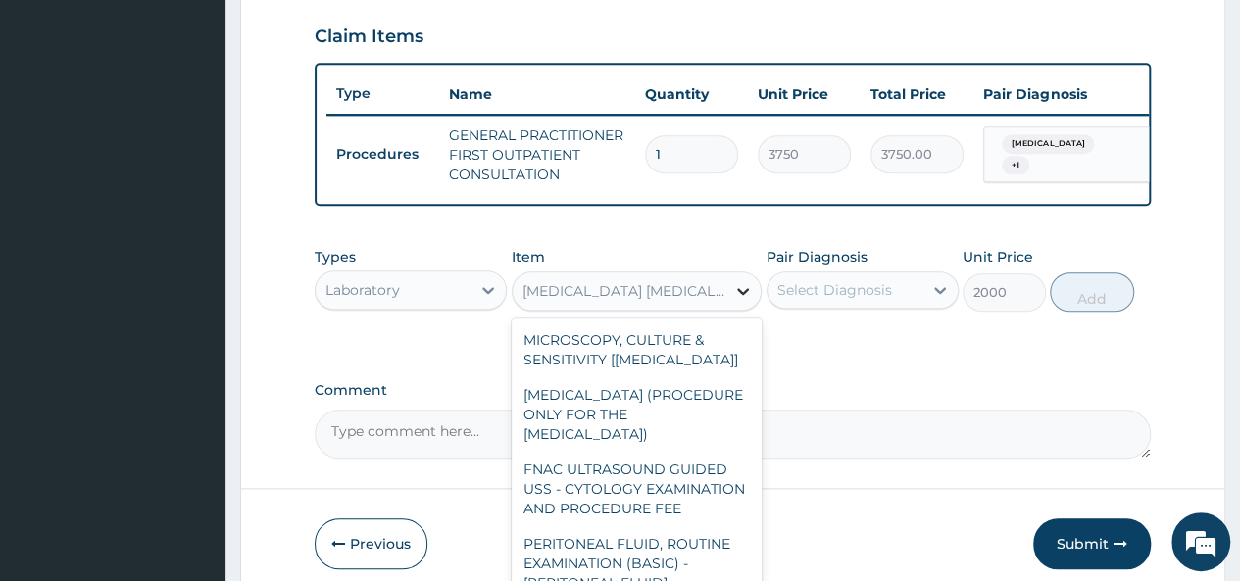
click at [726, 303] on div at bounding box center [742, 290] width 35 height 35
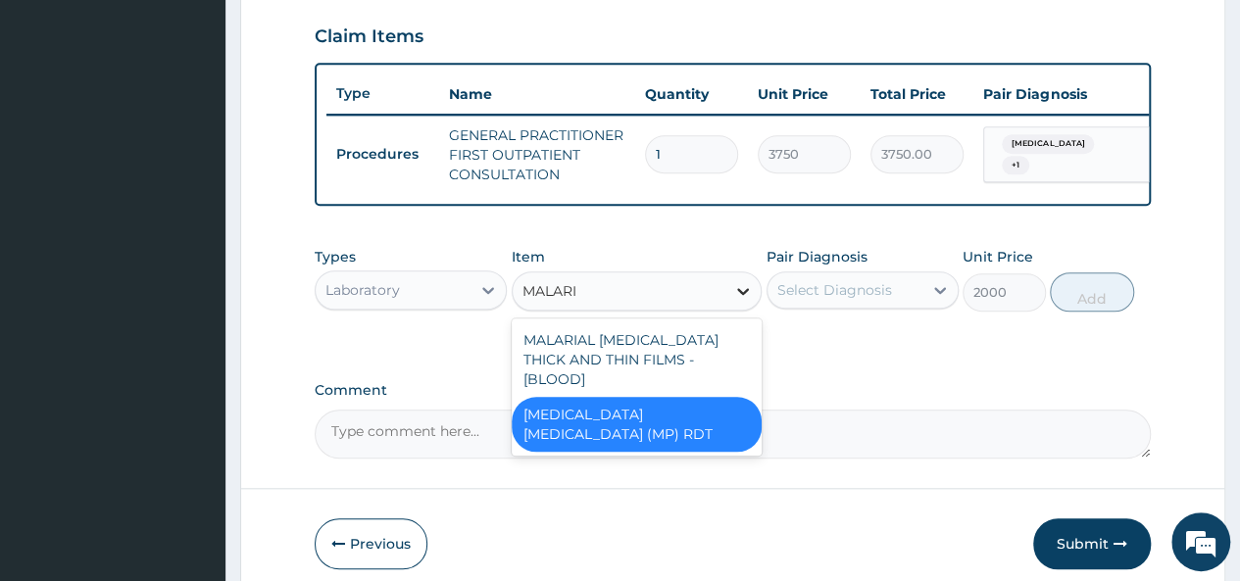
type input "MALARIA"
click at [737, 403] on div "[MEDICAL_DATA] [MEDICAL_DATA] (MP) RDT" at bounding box center [637, 424] width 251 height 55
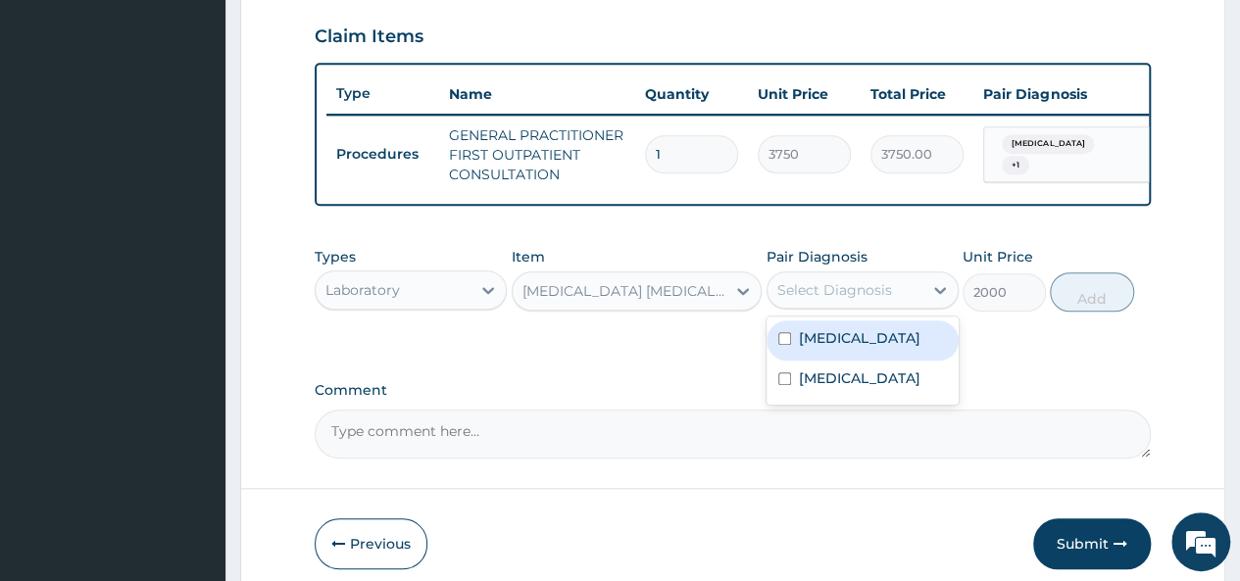
click at [888, 295] on div "Select Diagnosis" at bounding box center [834, 290] width 115 height 20
click at [788, 345] on input "checkbox" at bounding box center [784, 338] width 13 height 13
checkbox input "true"
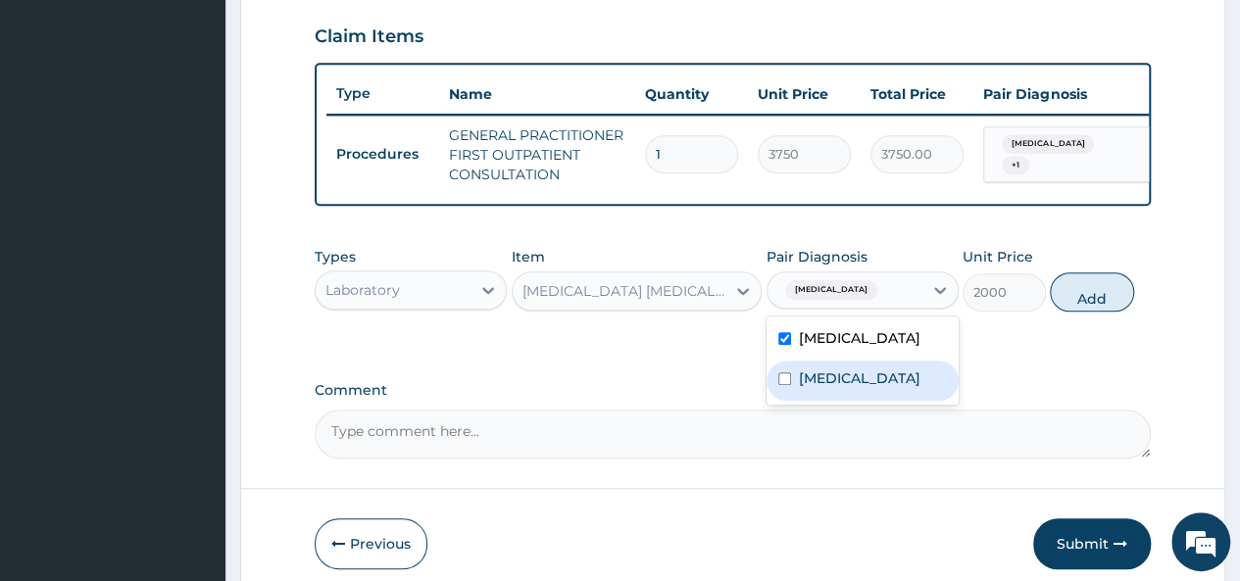
click at [782, 385] on input "checkbox" at bounding box center [784, 378] width 13 height 13
checkbox input "true"
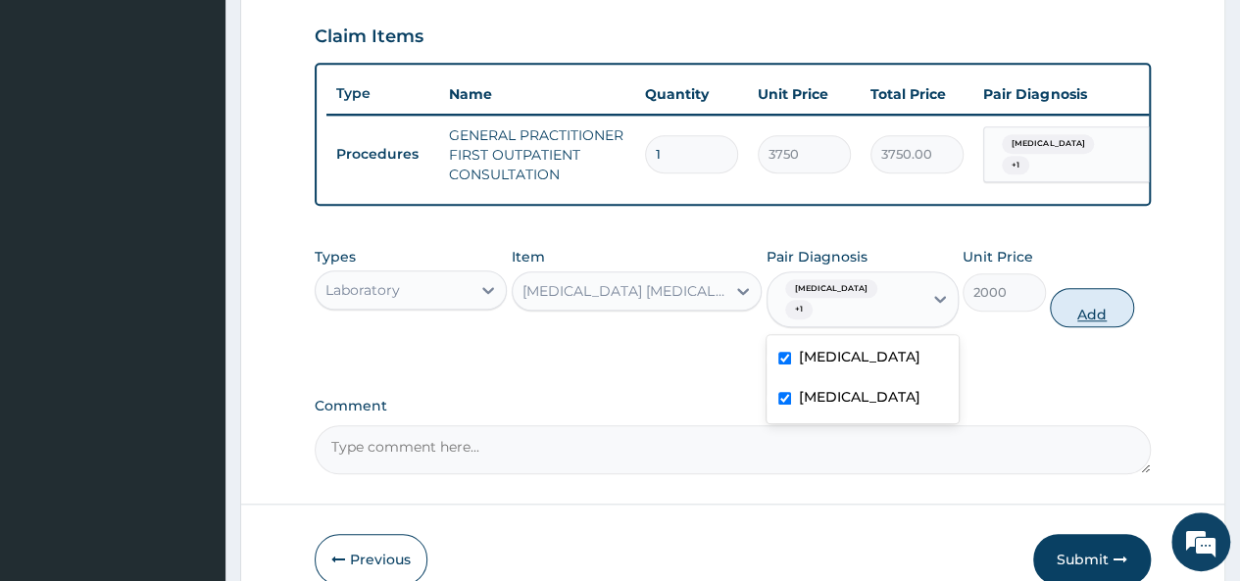
click at [1094, 310] on button "Add" at bounding box center [1090, 307] width 83 height 39
type input "0"
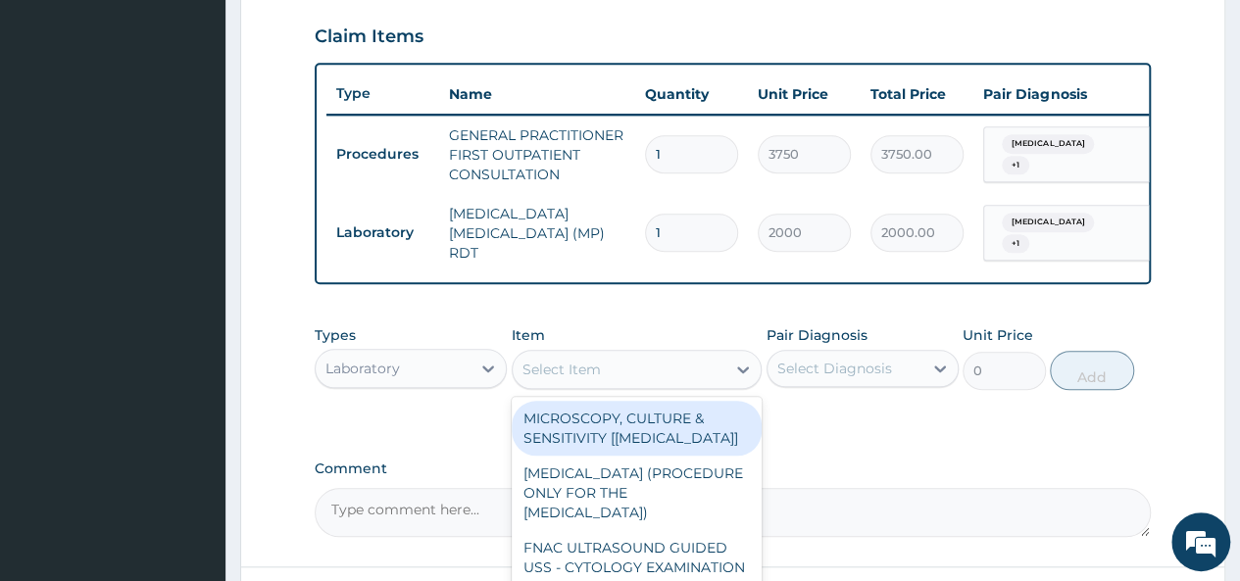
click at [636, 371] on div "Select Item" at bounding box center [619, 369] width 214 height 31
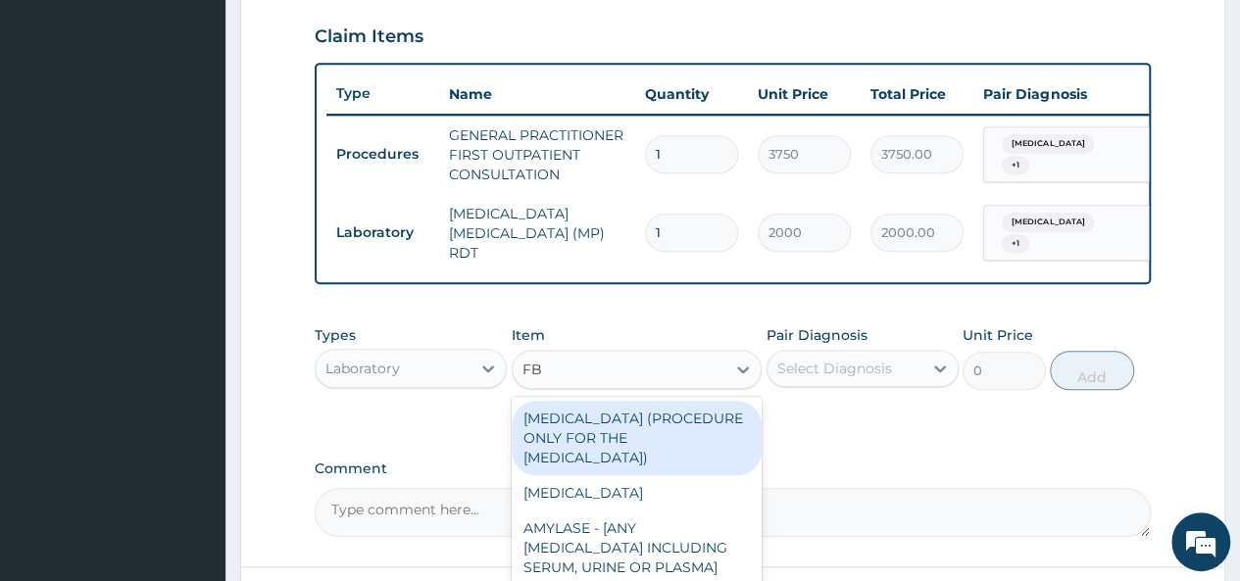
type input "FBC"
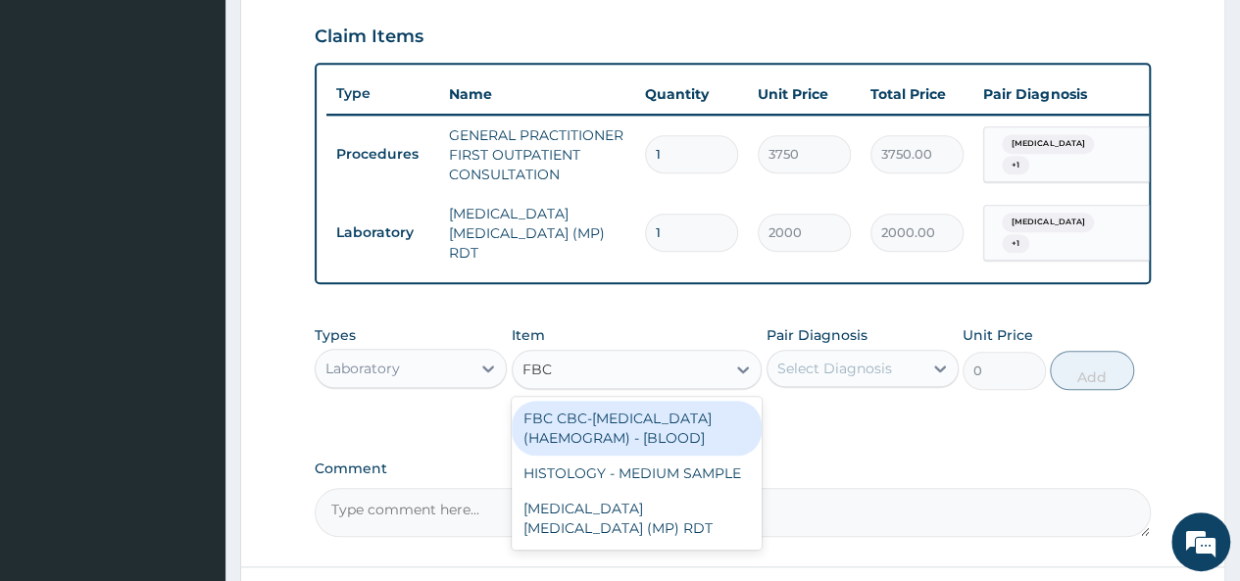
click at [696, 435] on div "FBC CBC-[MEDICAL_DATA] (HAEMOGRAM) - [BLOOD]" at bounding box center [637, 428] width 251 height 55
type input "5000"
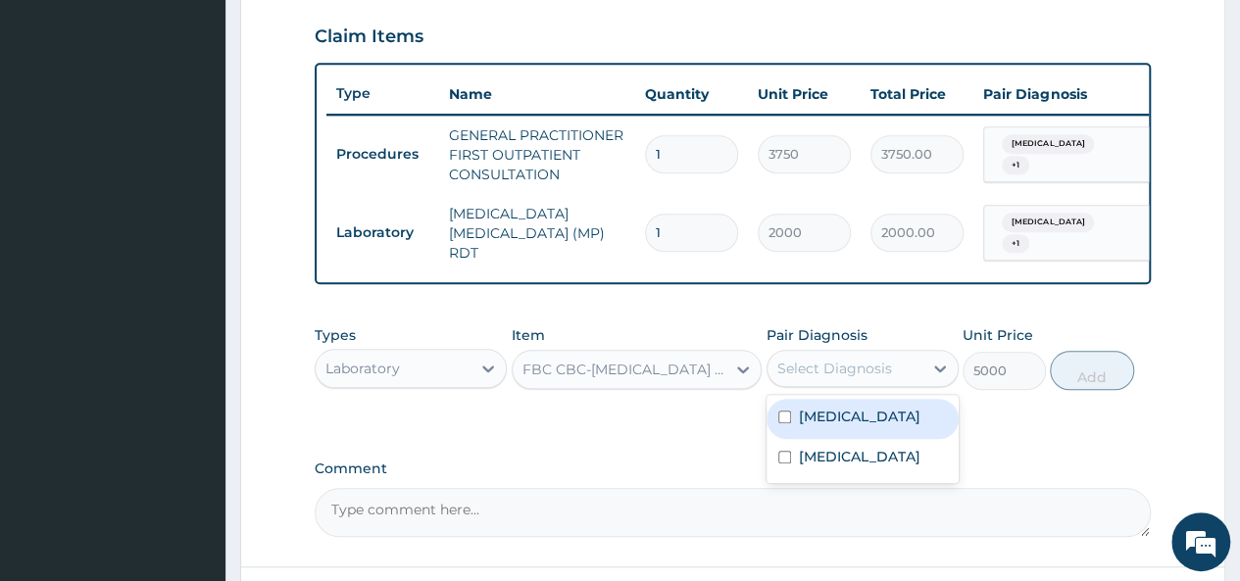
click at [852, 369] on div "Select Diagnosis" at bounding box center [834, 369] width 115 height 20
click at [790, 417] on div "[MEDICAL_DATA]" at bounding box center [862, 419] width 192 height 40
checkbox input "true"
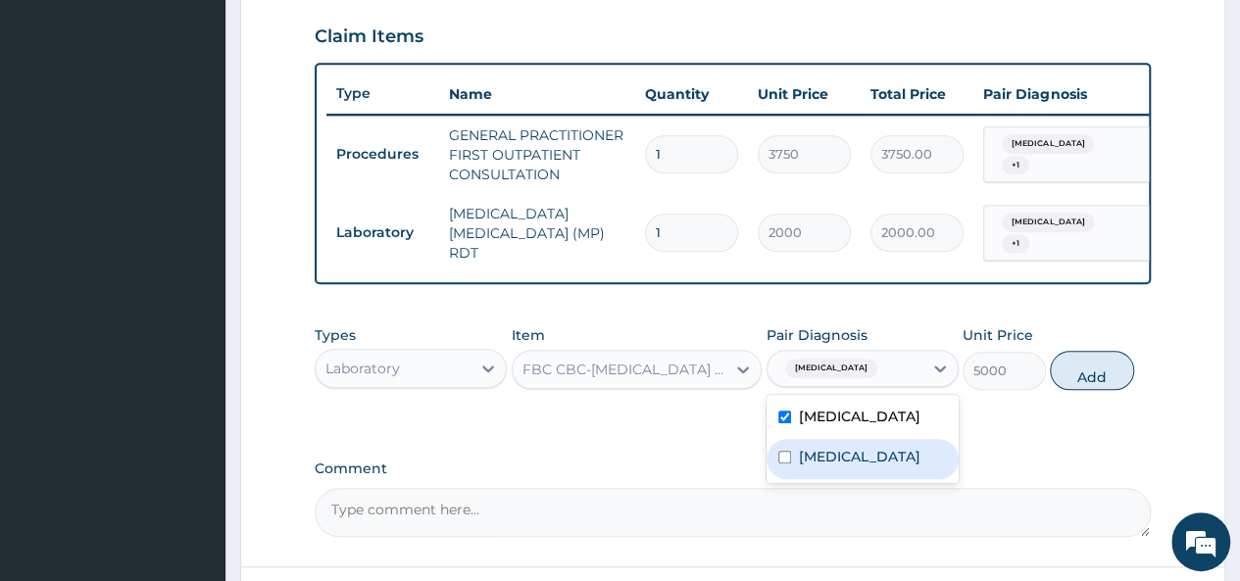
click at [784, 460] on input "checkbox" at bounding box center [784, 457] width 13 height 13
checkbox input "true"
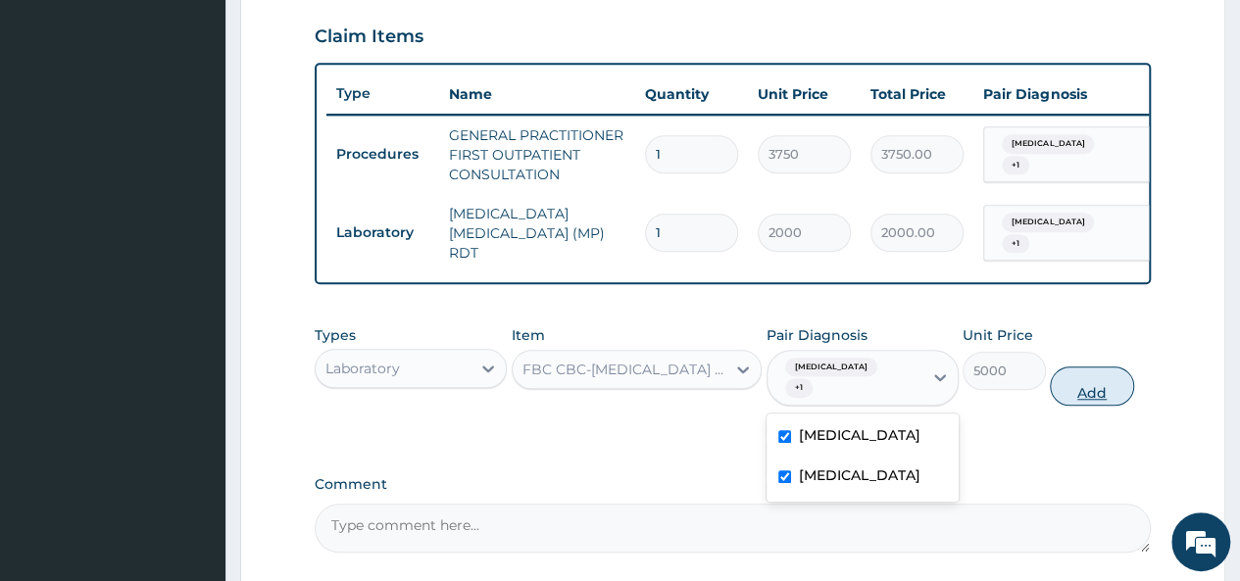
click at [1086, 372] on button "Add" at bounding box center [1090, 385] width 83 height 39
type input "0"
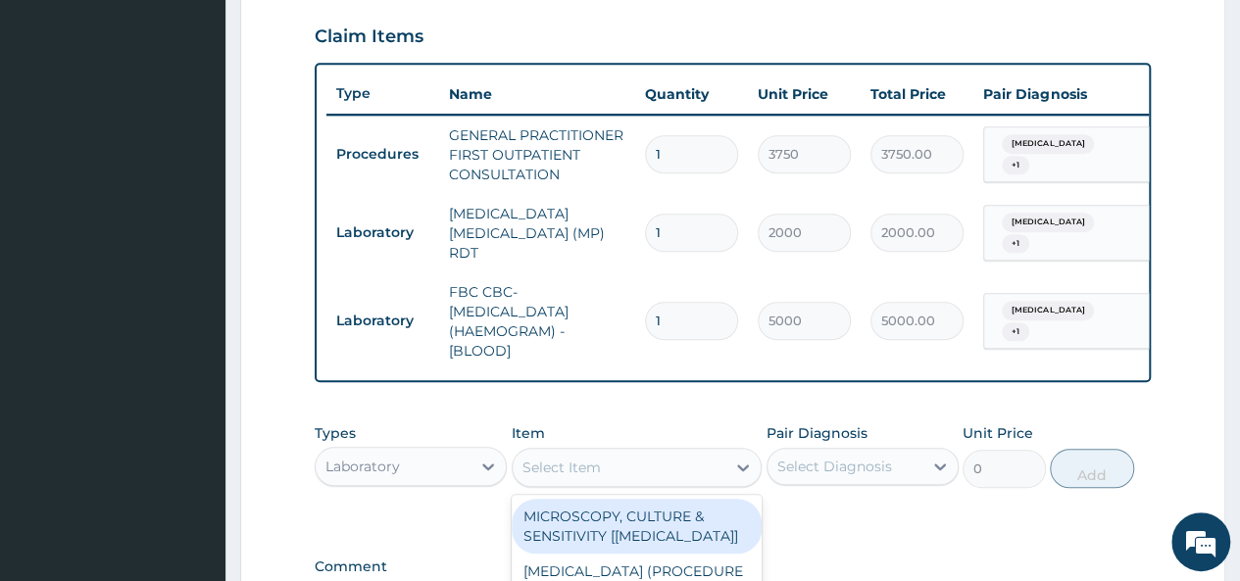
click at [620, 469] on div "Select Item" at bounding box center [619, 467] width 214 height 31
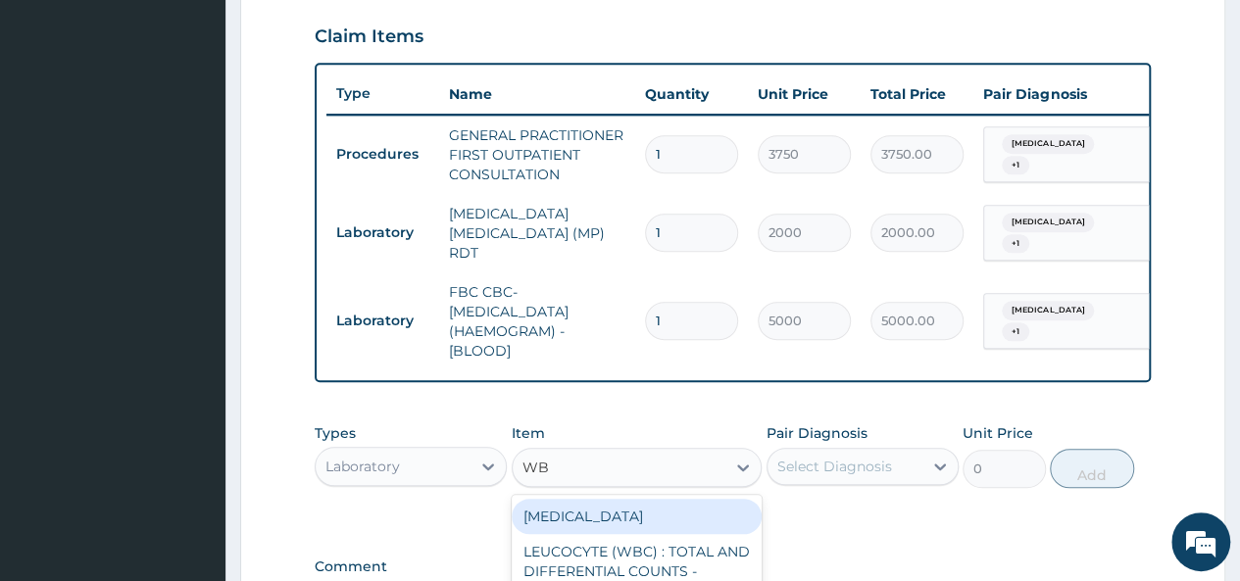
type input "WBC"
click at [631, 519] on div "[MEDICAL_DATA]" at bounding box center [637, 516] width 251 height 35
type input "3750"
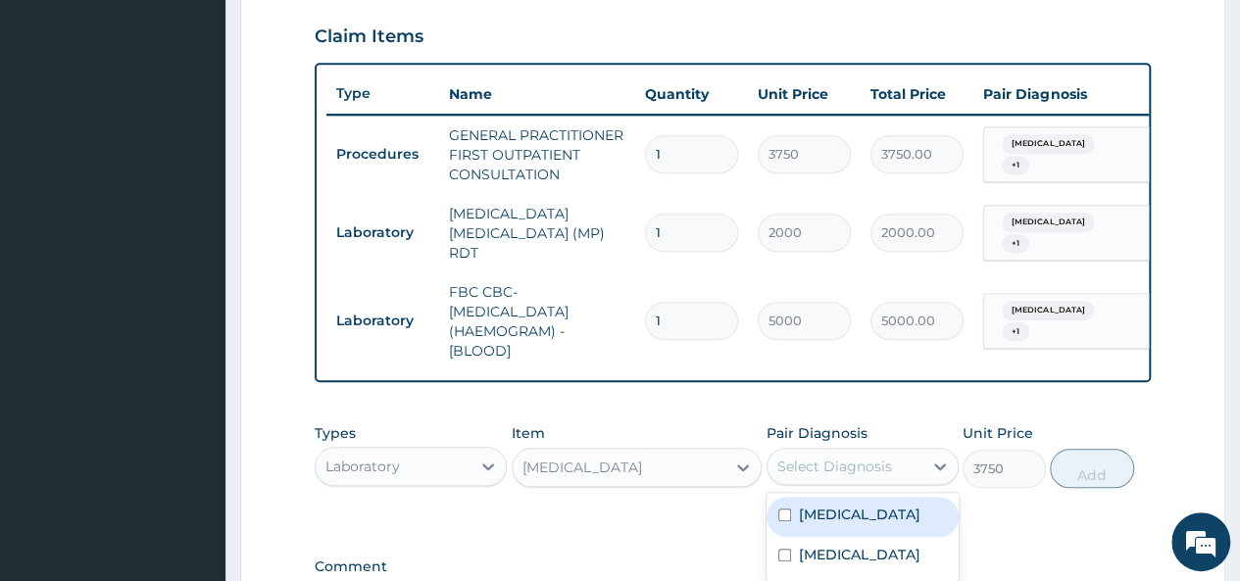
click at [804, 470] on div "Select Diagnosis" at bounding box center [834, 467] width 115 height 20
click at [785, 518] on input "checkbox" at bounding box center [784, 515] width 13 height 13
checkbox input "true"
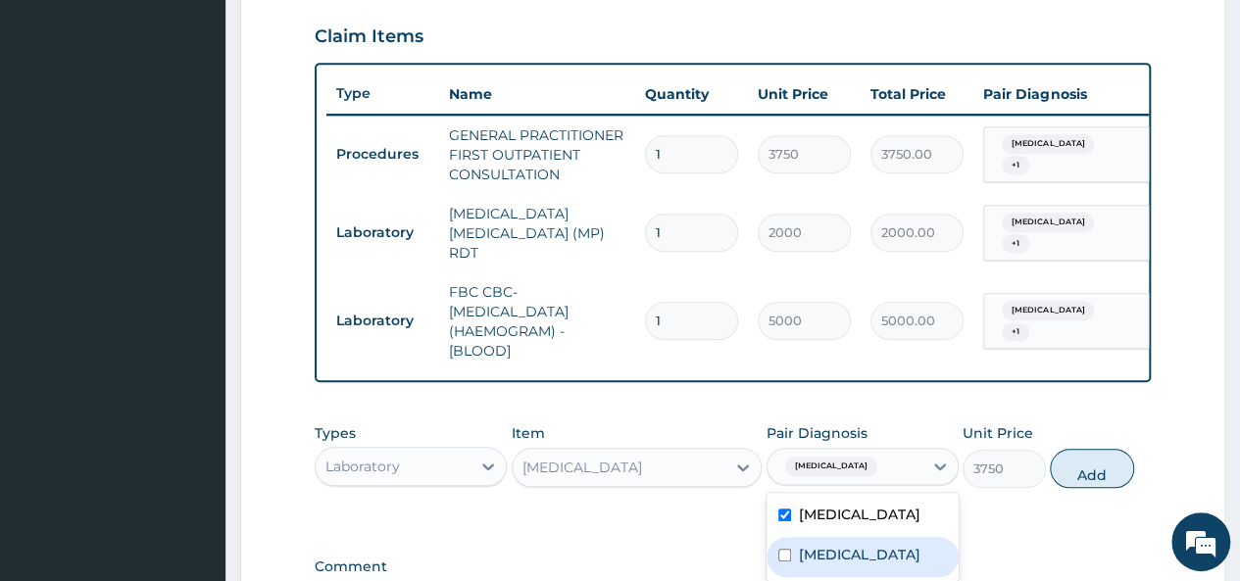
click at [779, 553] on input "checkbox" at bounding box center [784, 555] width 13 height 13
checkbox input "true"
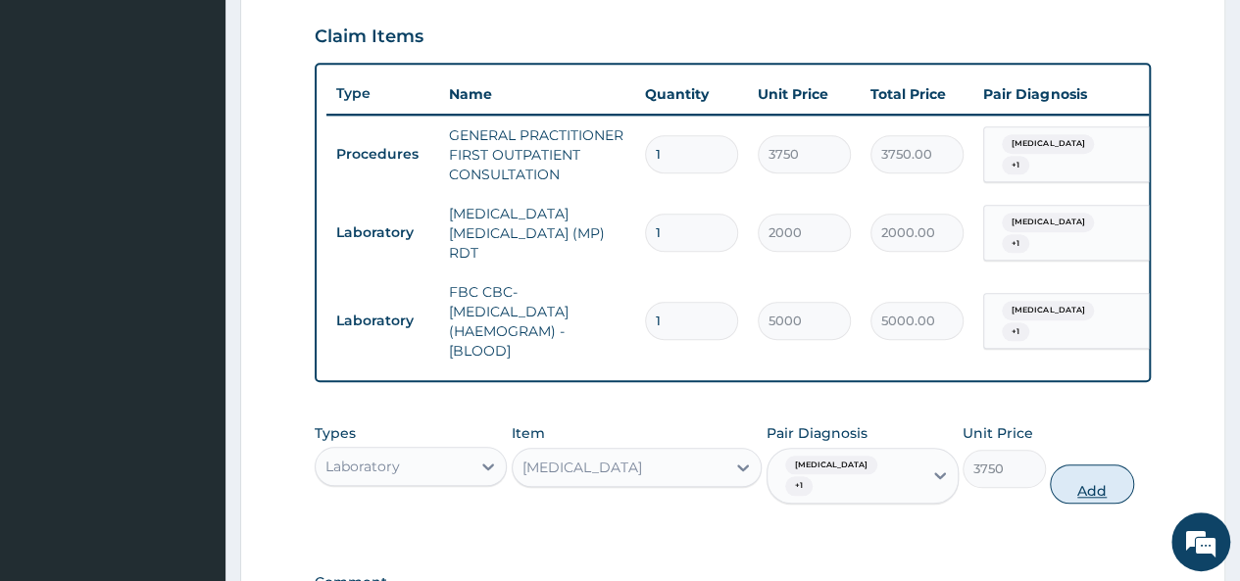
click at [1092, 466] on button "Add" at bounding box center [1090, 483] width 83 height 39
type input "0"
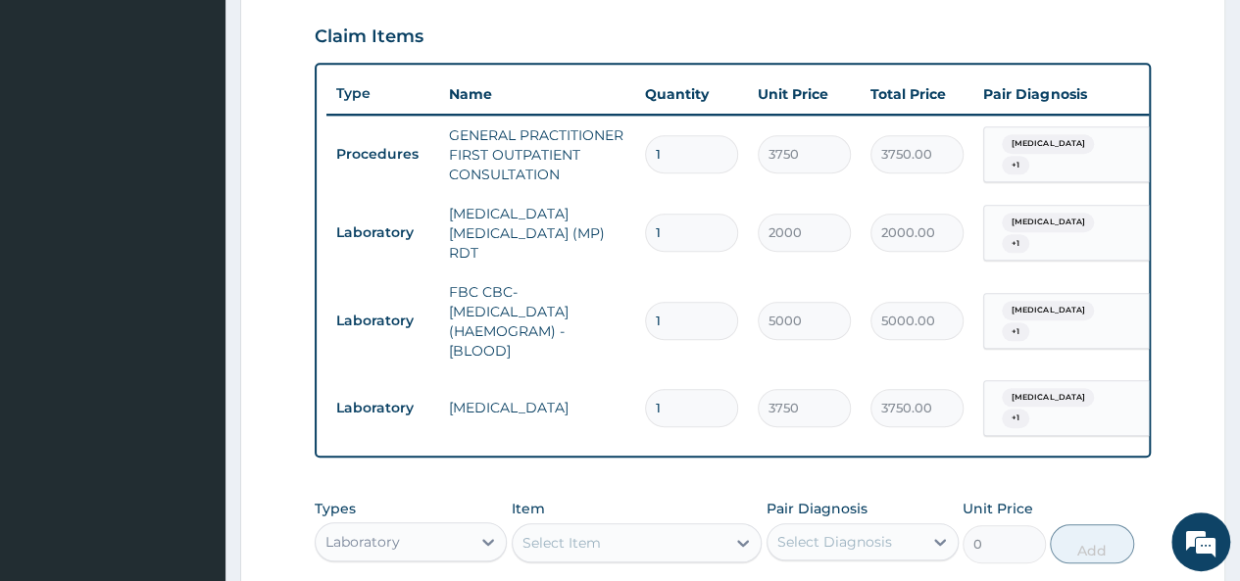
click at [1160, 483] on form "Step 2 of 2 PA Code / Prescription Code Enter Code(Secondary Care Only) Encount…" at bounding box center [732, 145] width 985 height 1414
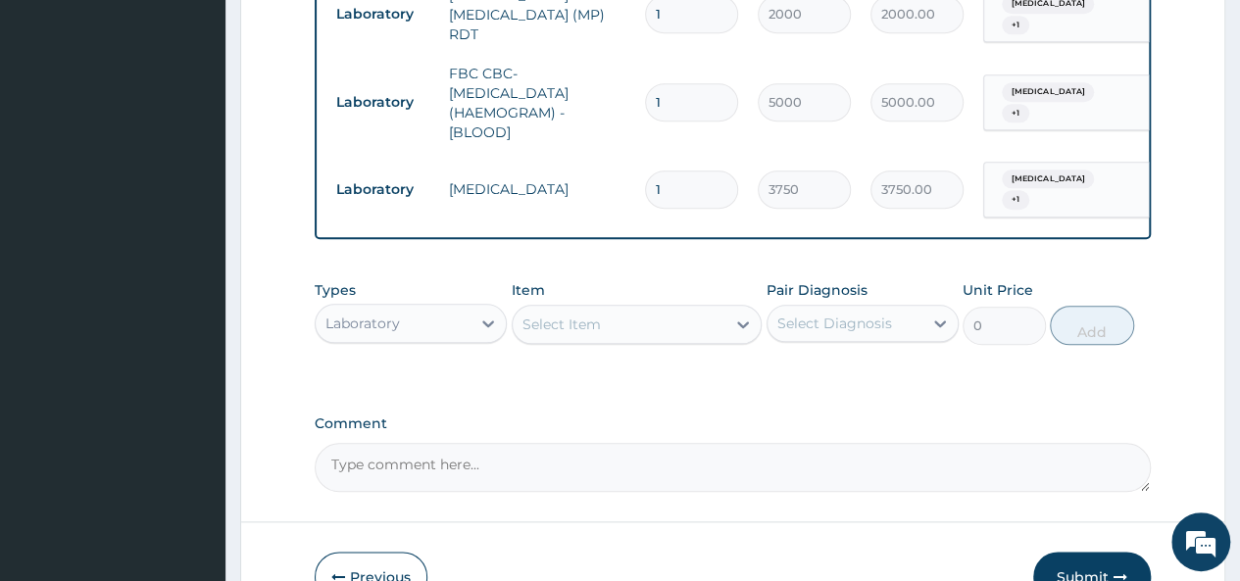
scroll to position [980, 0]
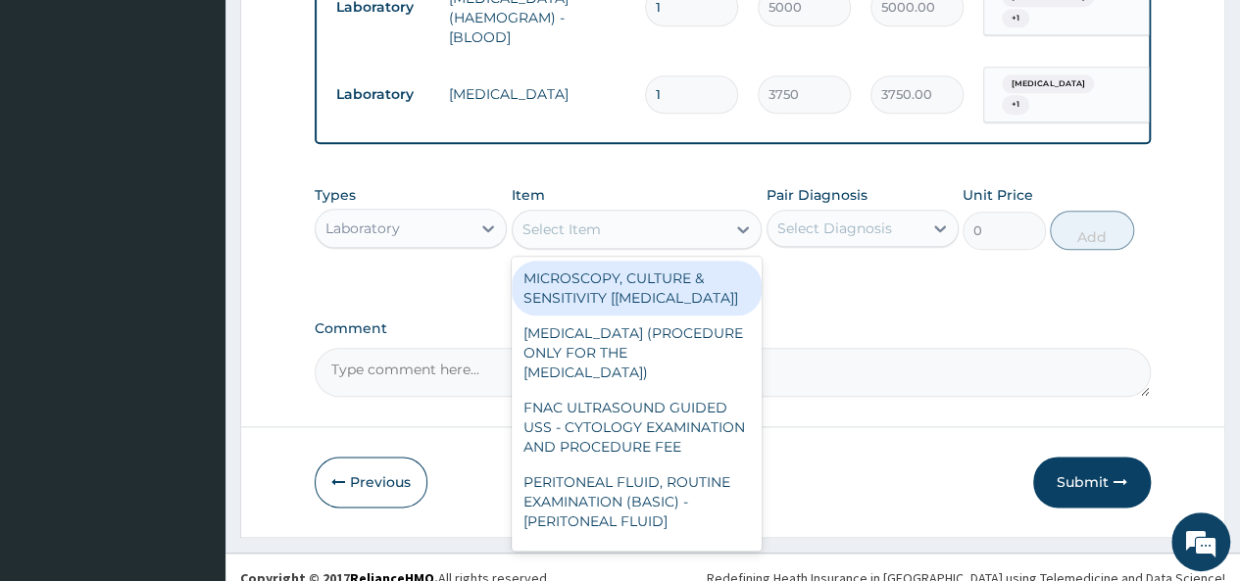
click at [630, 222] on div "Select Item" at bounding box center [619, 229] width 214 height 31
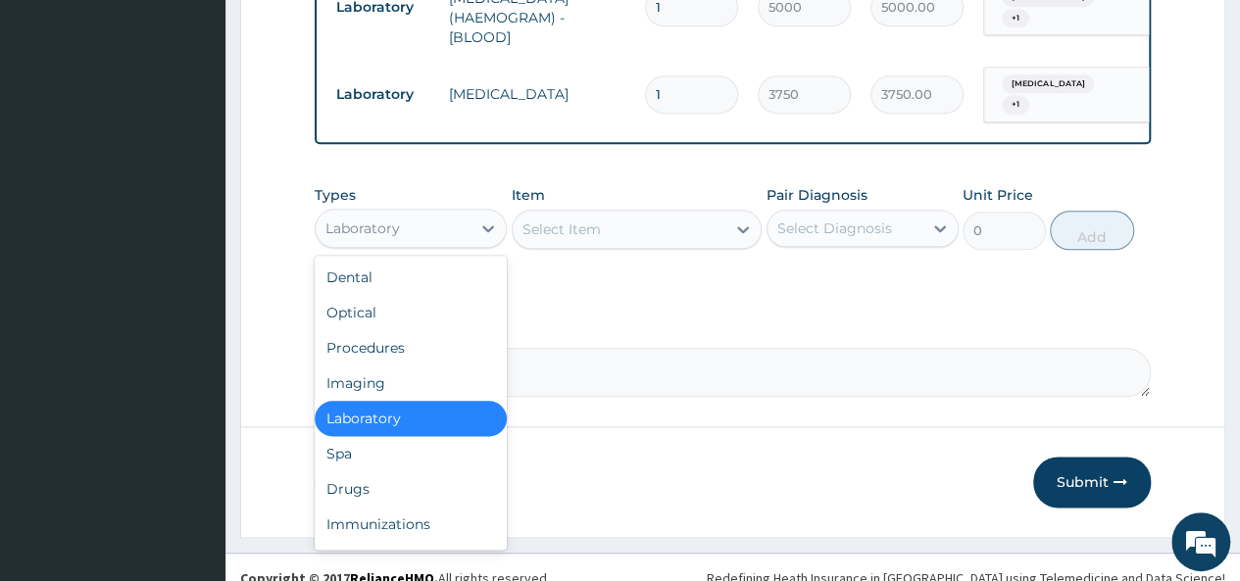
click at [400, 226] on div "Laboratory" at bounding box center [393, 228] width 155 height 31
click at [354, 484] on div "Drugs" at bounding box center [411, 488] width 192 height 35
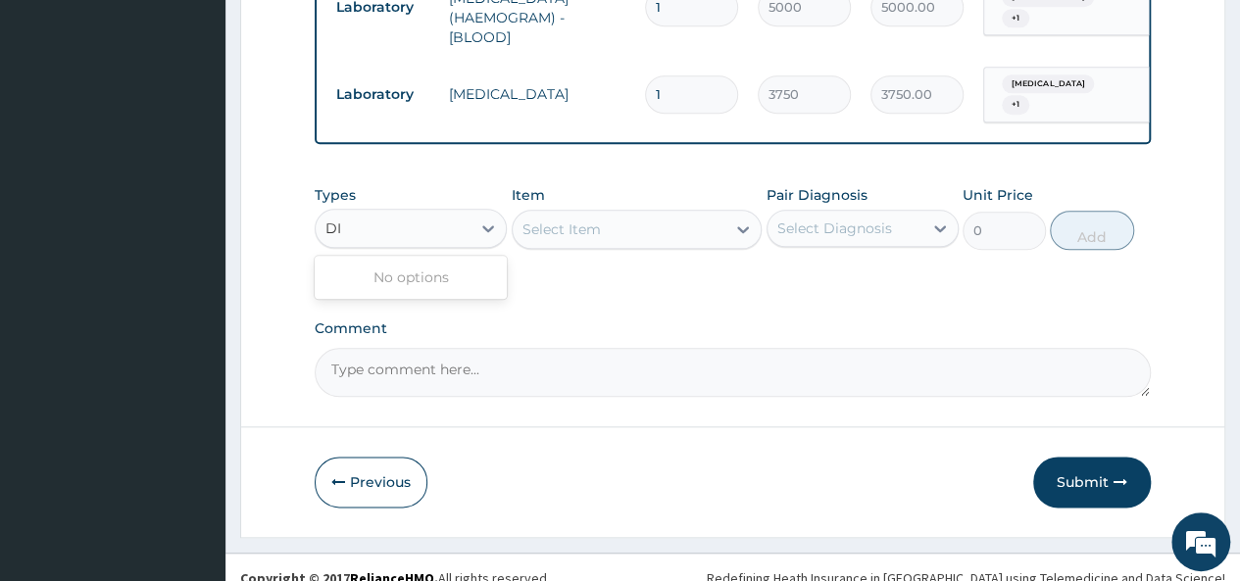
type input "D"
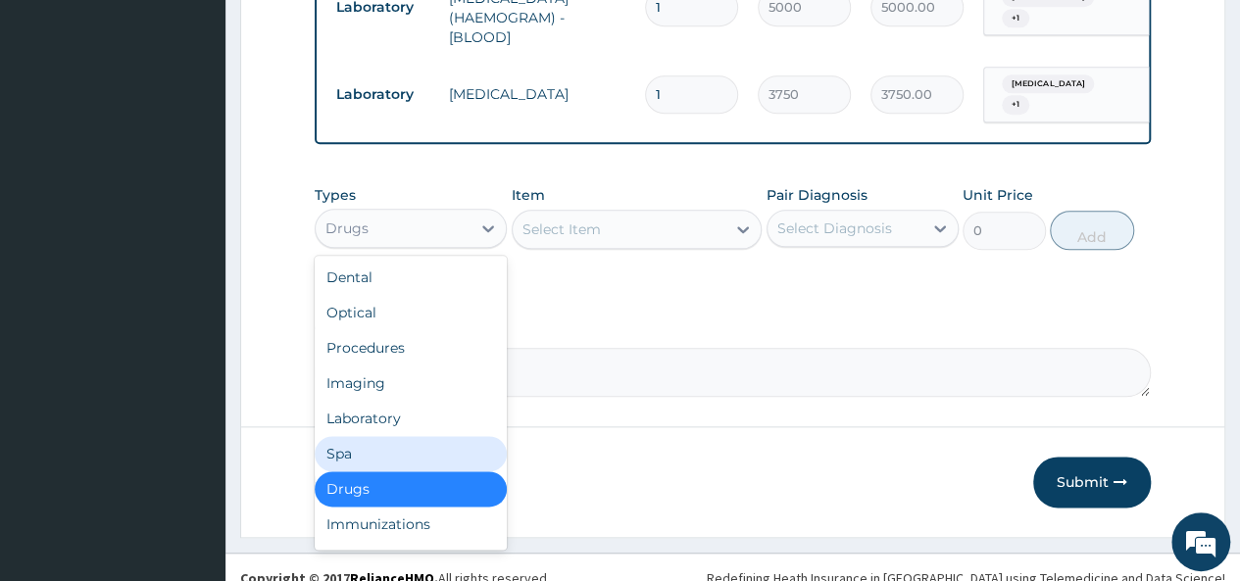
click at [678, 214] on div "Select Item" at bounding box center [619, 229] width 214 height 31
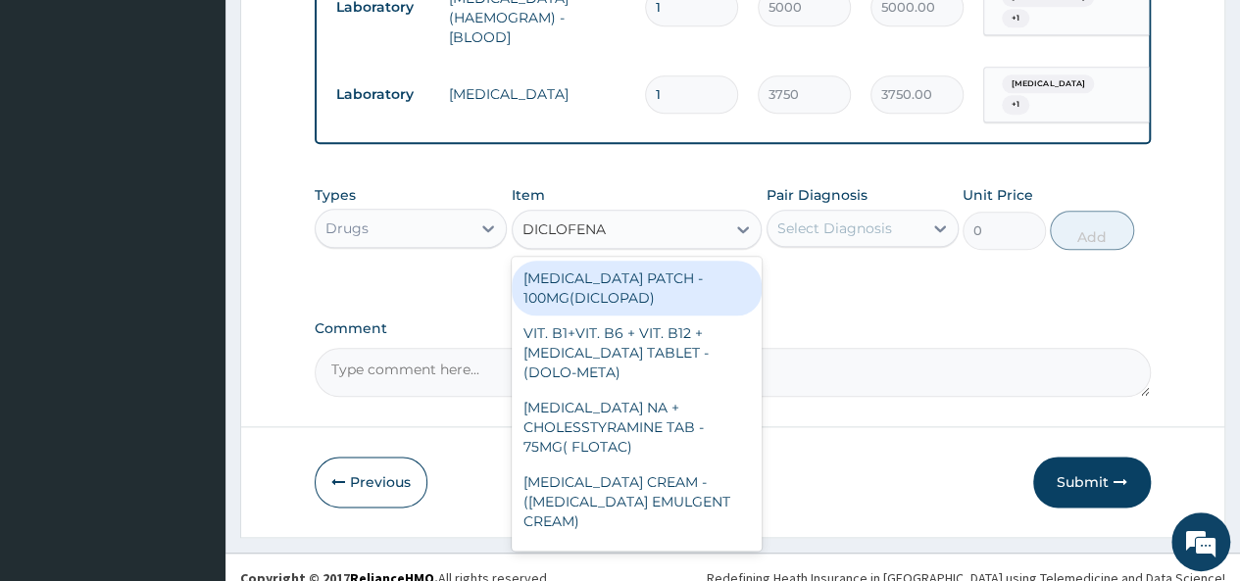
type input "DICLOFENAC"
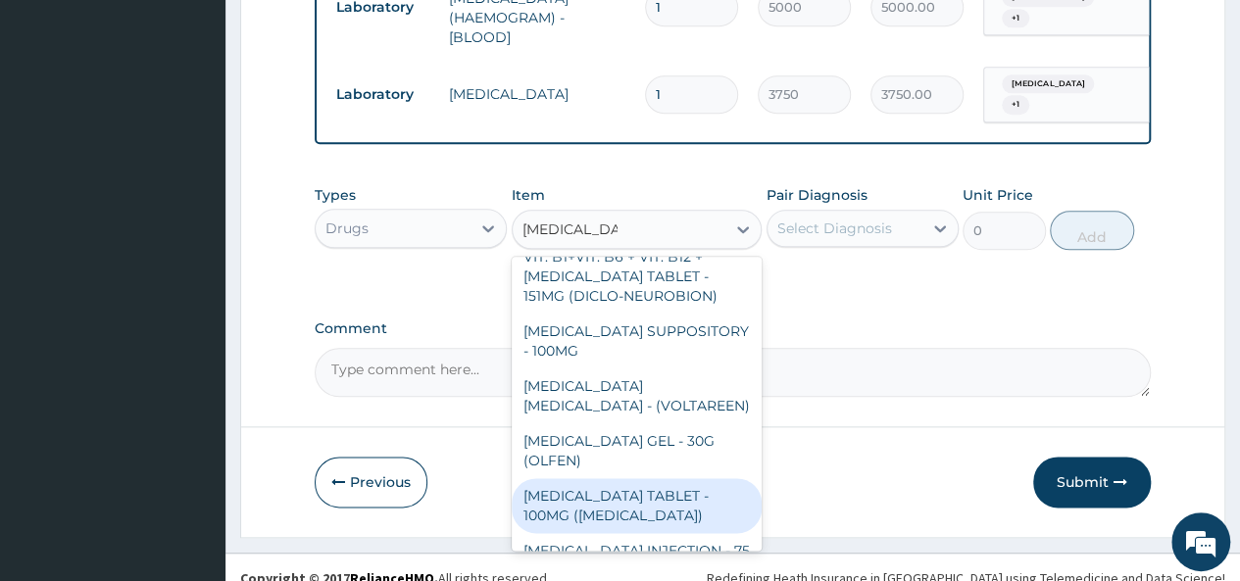
scroll to position [355, 0]
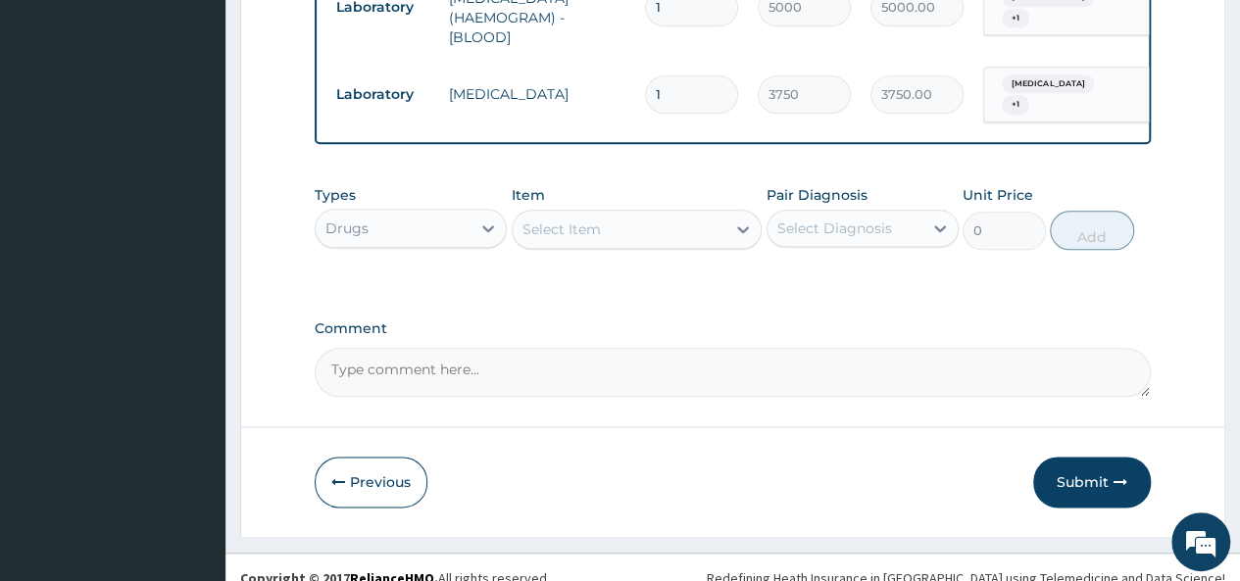
click at [678, 214] on div "Select Item" at bounding box center [619, 229] width 214 height 31
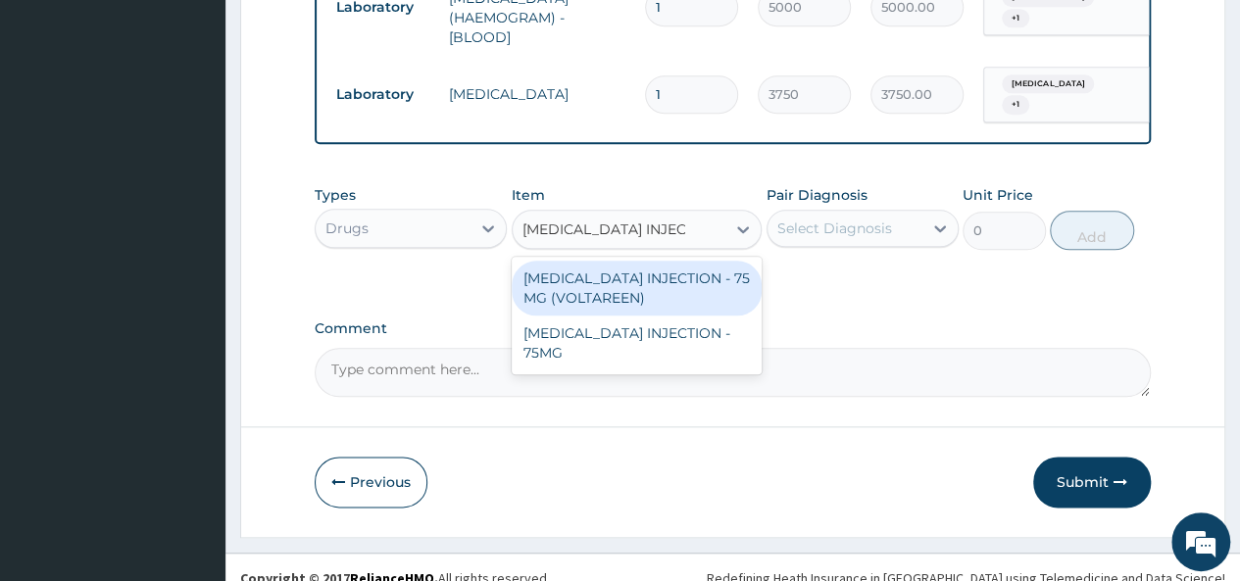
type input "DICLOFENAC INJECTION"
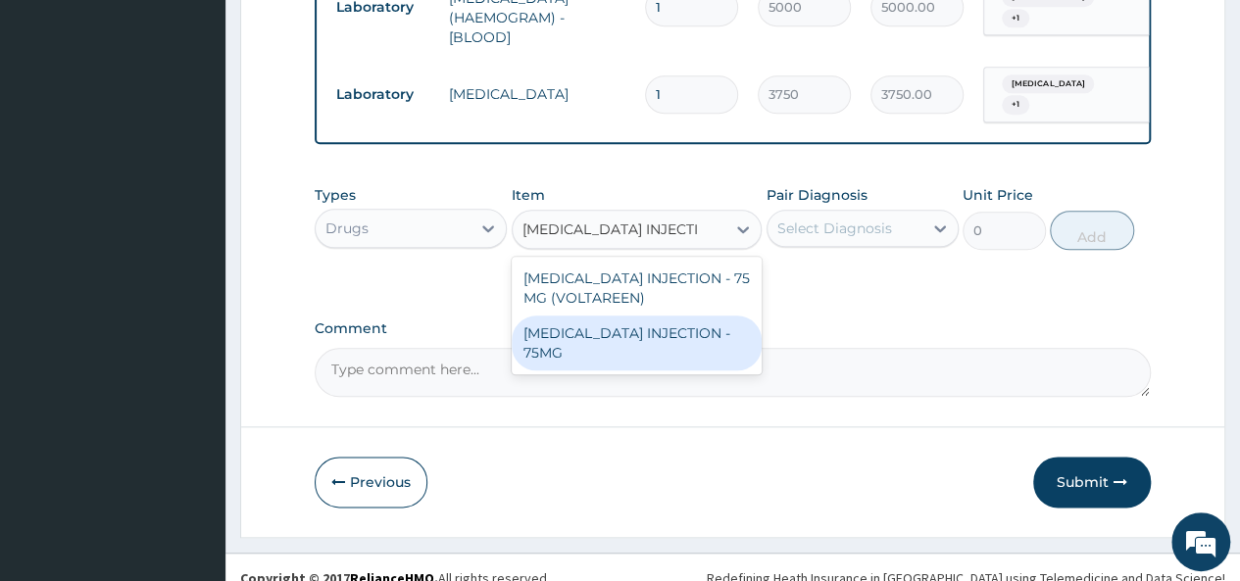
click at [677, 326] on div "[MEDICAL_DATA] INJECTION - 75MG" at bounding box center [637, 343] width 251 height 55
type input "420"
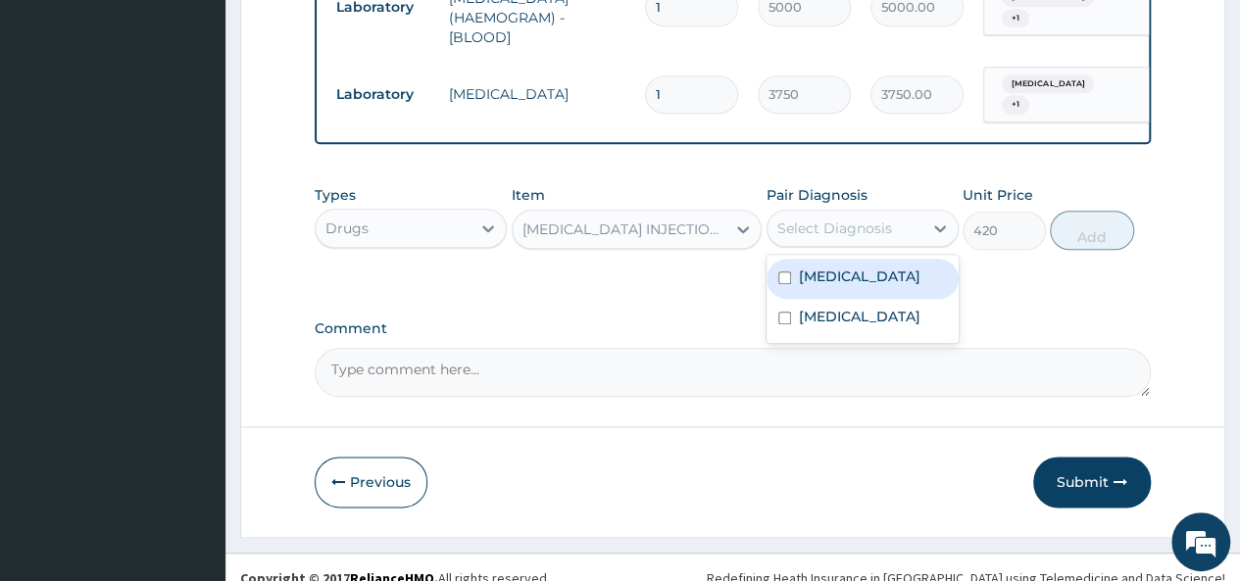
click at [859, 220] on div "Select Diagnosis" at bounding box center [834, 229] width 115 height 20
click at [779, 271] on input "checkbox" at bounding box center [784, 277] width 13 height 13
checkbox input "true"
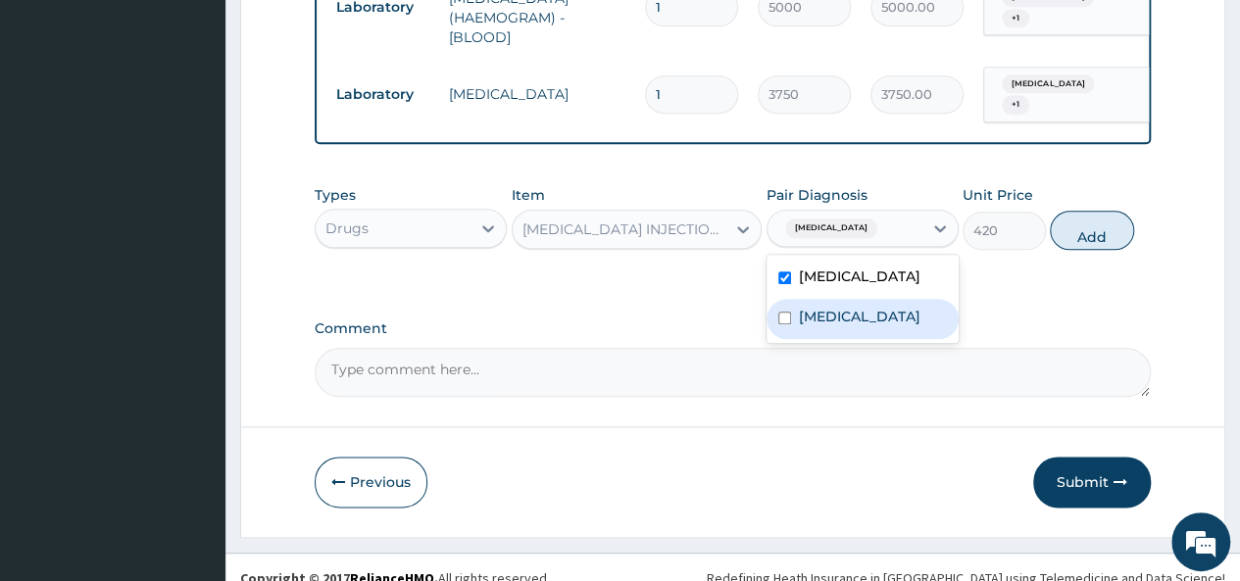
click at [782, 312] on input "checkbox" at bounding box center [784, 318] width 13 height 13
checkbox input "true"
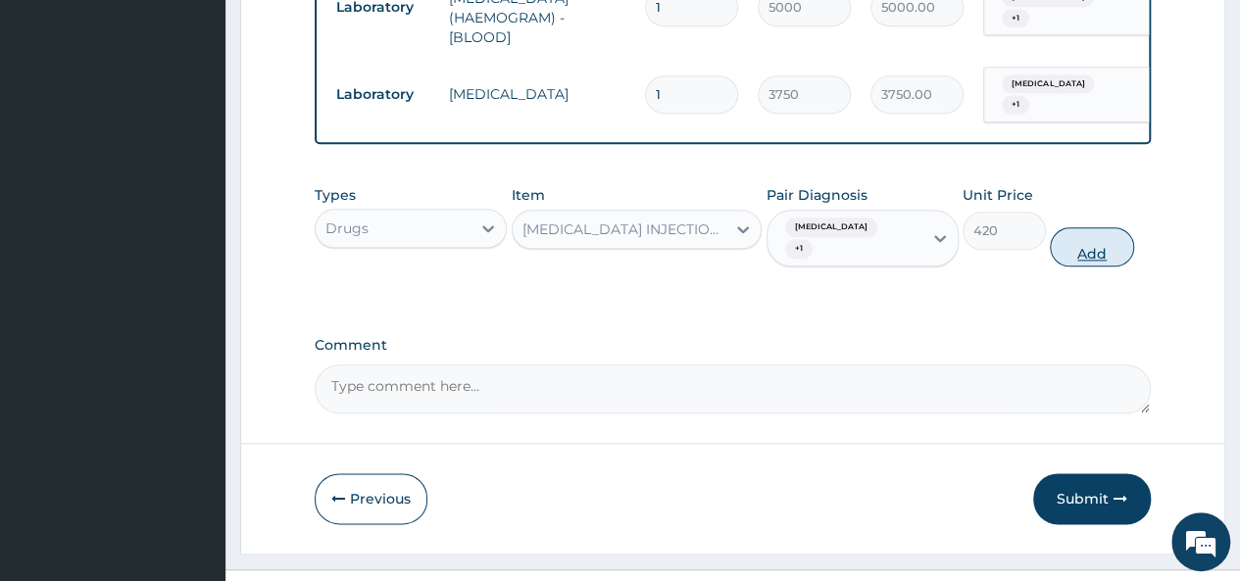
click at [1096, 227] on button "Add" at bounding box center [1090, 246] width 83 height 39
type input "0"
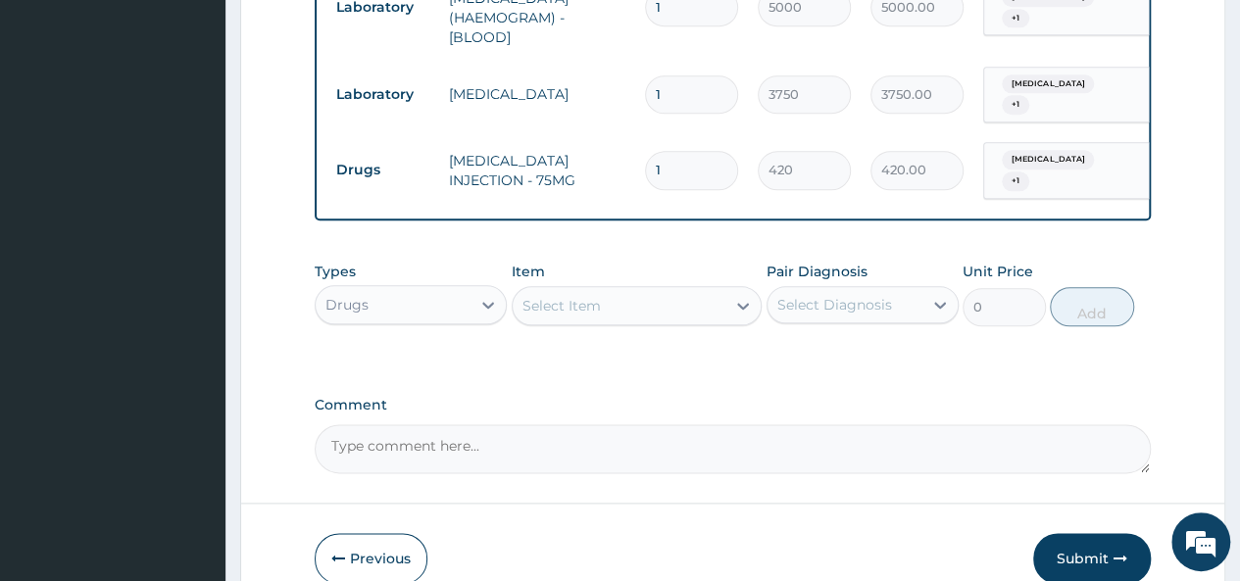
click at [661, 151] on input "1" at bounding box center [691, 170] width 93 height 38
type input "0.00"
type input "2"
type input "840.00"
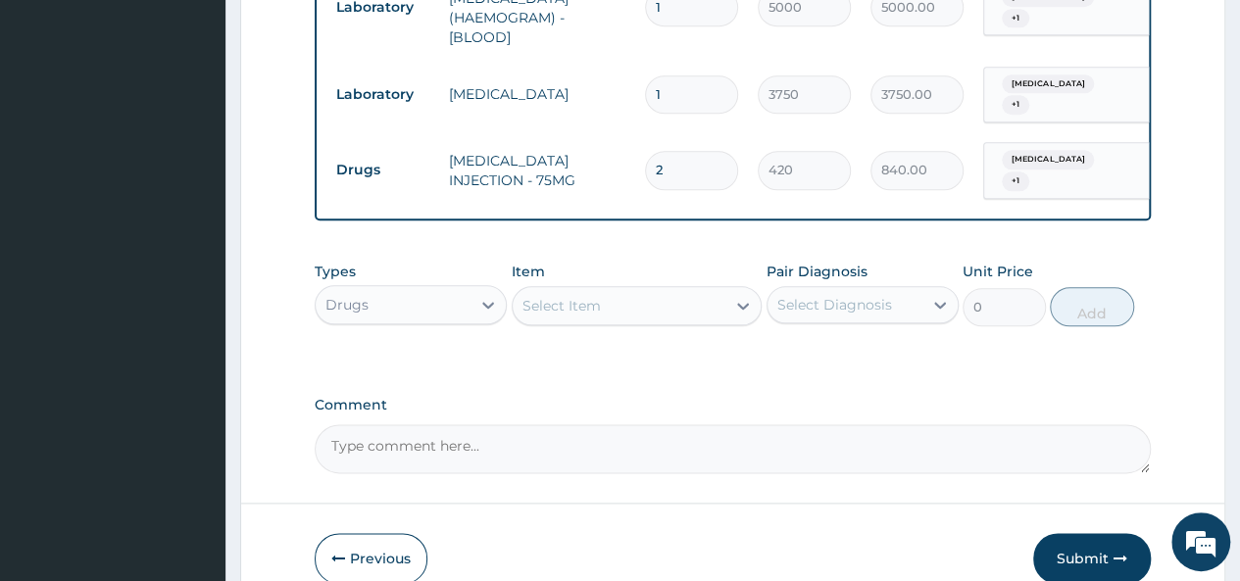
type input "2"
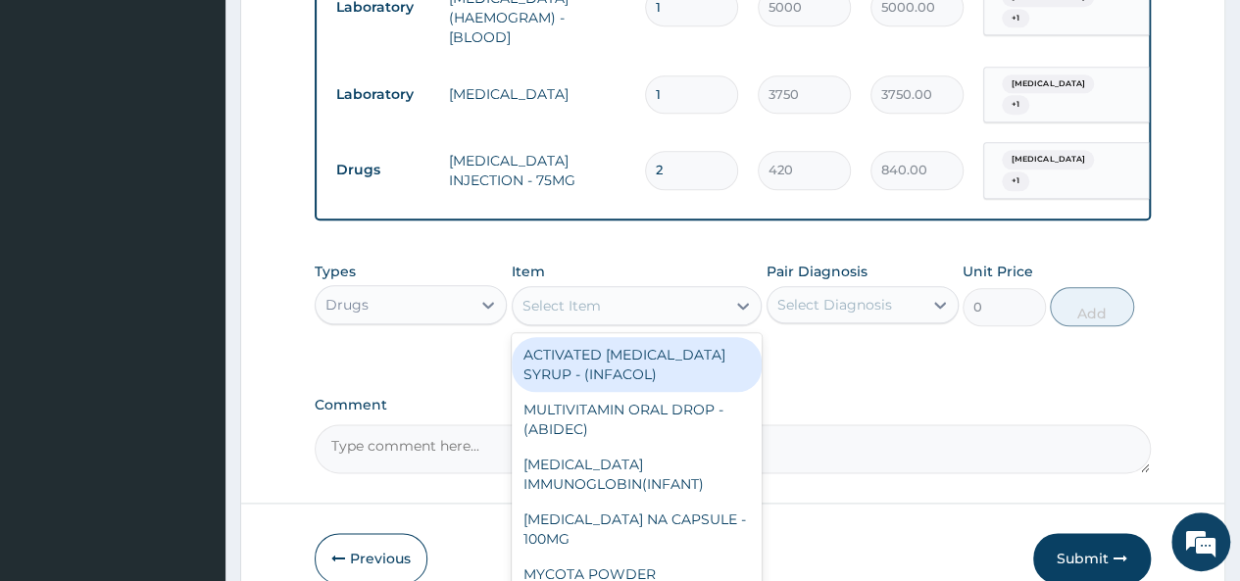
click at [615, 290] on div "Select Item" at bounding box center [619, 305] width 214 height 31
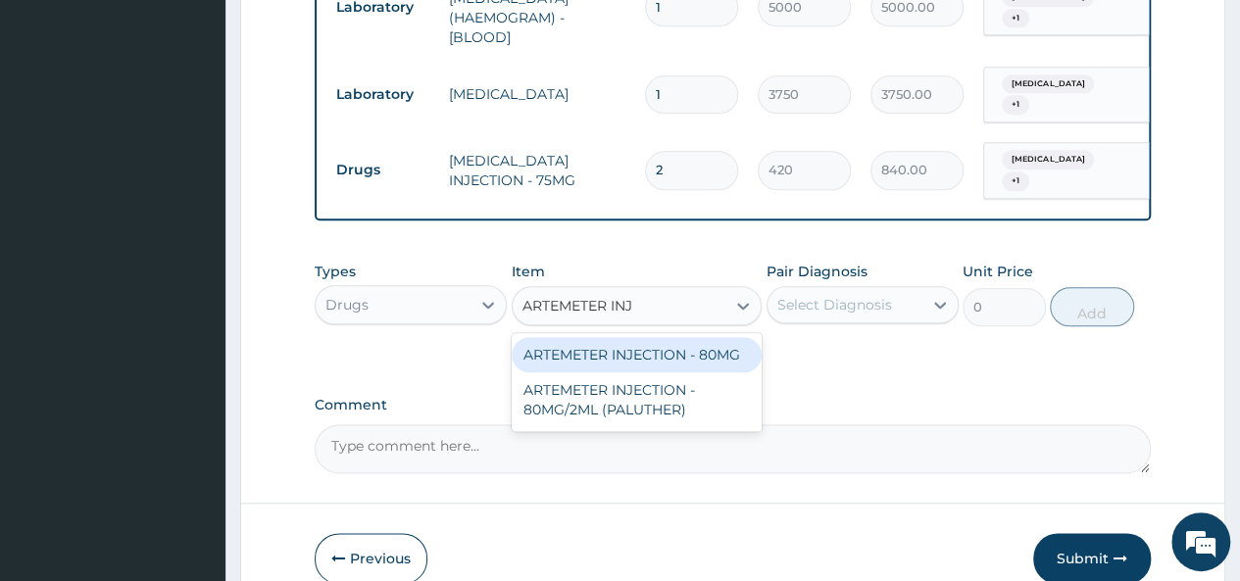
type input "ARTEMETER INJE"
click at [631, 337] on div "ARTEMETER INJECTION - 80MG" at bounding box center [637, 354] width 251 height 35
type input "475.99999999999994"
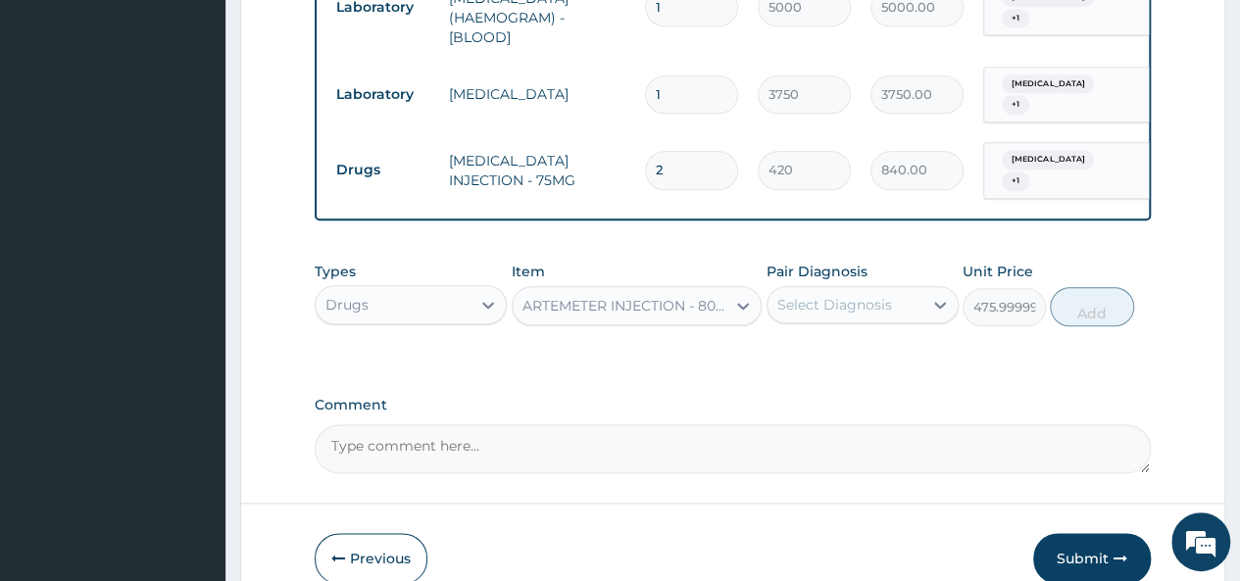
click at [802, 295] on div "Select Diagnosis" at bounding box center [834, 305] width 115 height 20
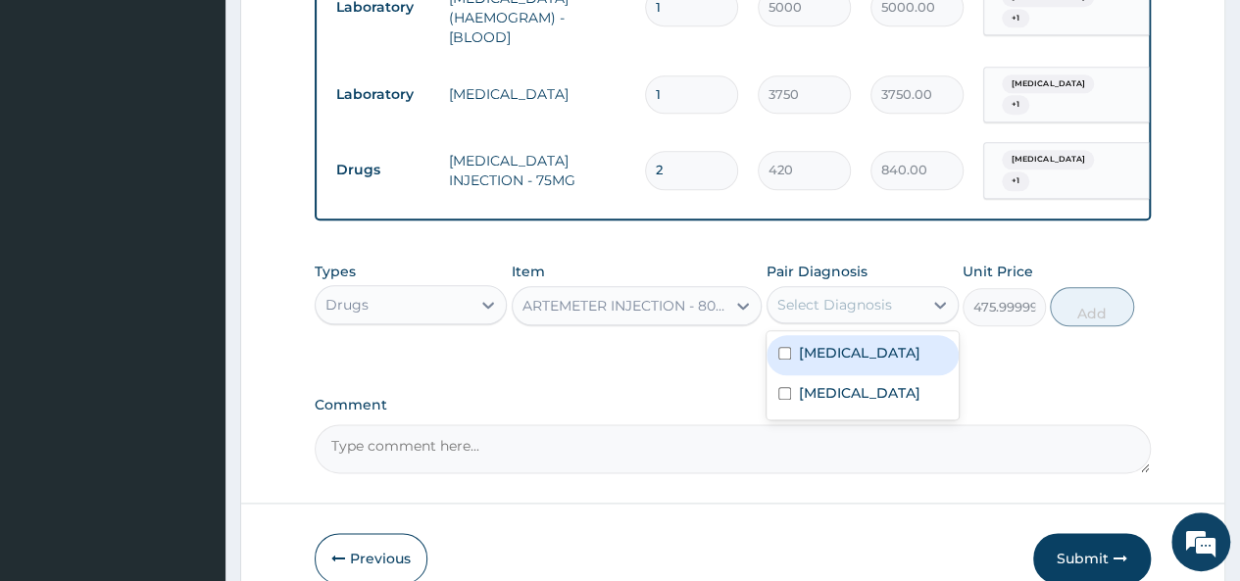
click at [776, 340] on div "[MEDICAL_DATA]" at bounding box center [862, 355] width 192 height 40
checkbox input "true"
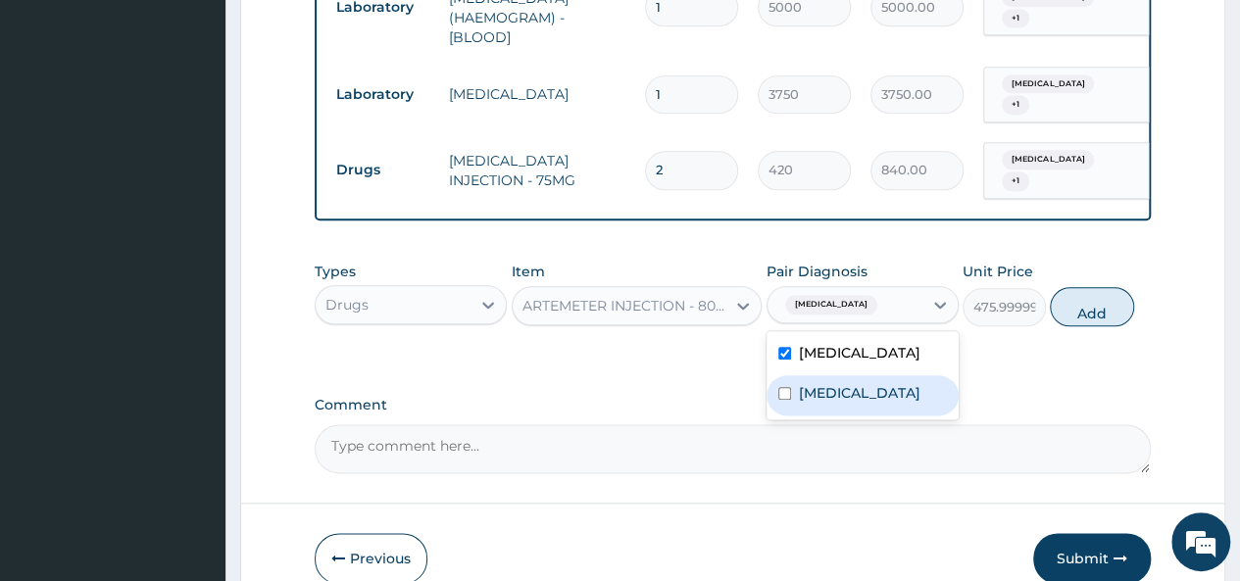
click at [782, 387] on input "checkbox" at bounding box center [784, 393] width 13 height 13
checkbox input "true"
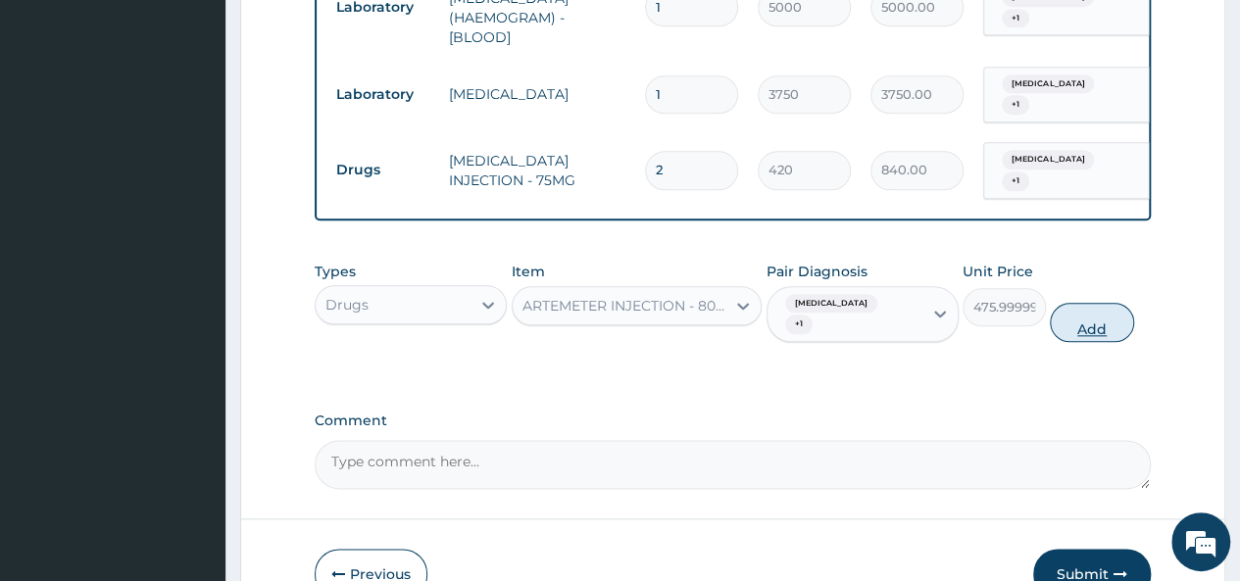
click at [1094, 303] on button "Add" at bounding box center [1090, 322] width 83 height 39
type input "0"
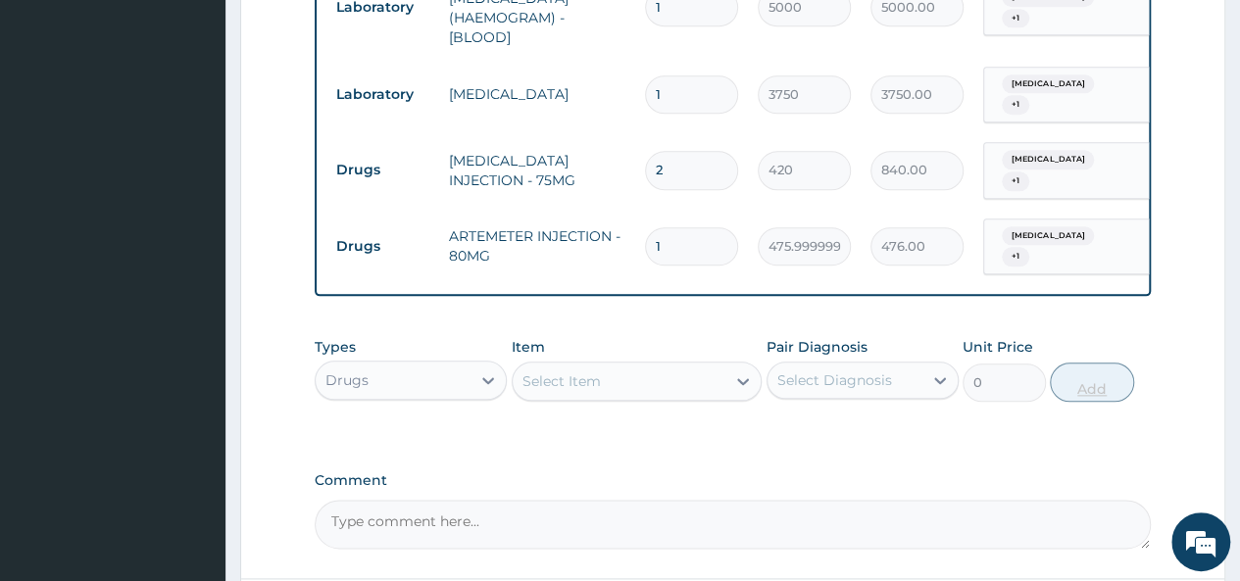
type input "0.00"
type input "6"
type input "2856.00"
type input "6"
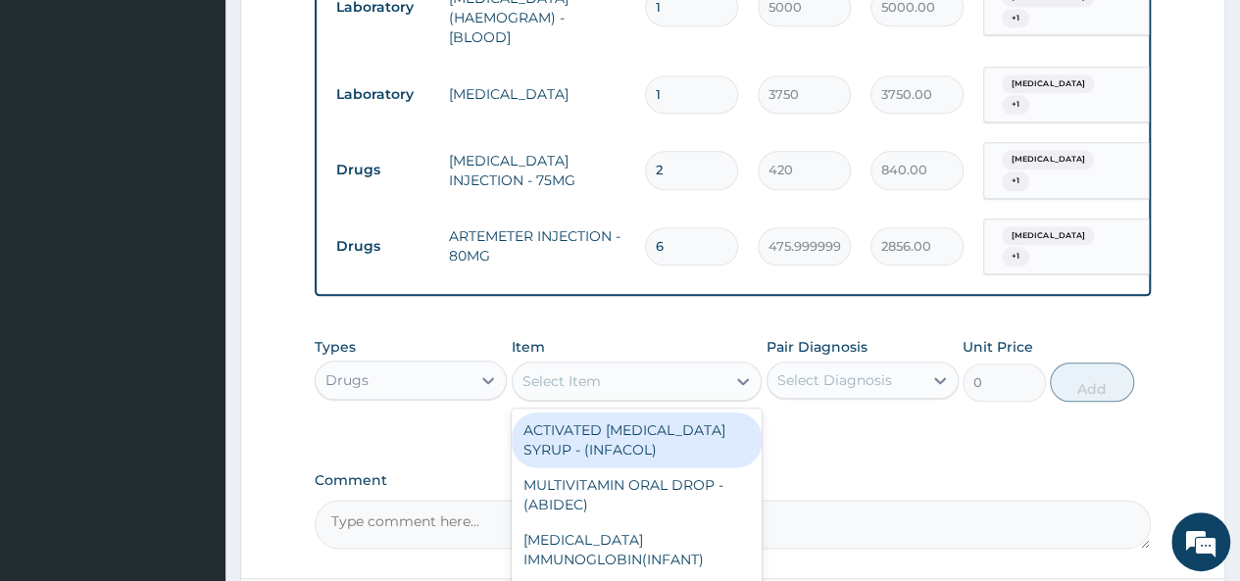
click at [623, 365] on div "Select Item" at bounding box center [619, 380] width 214 height 31
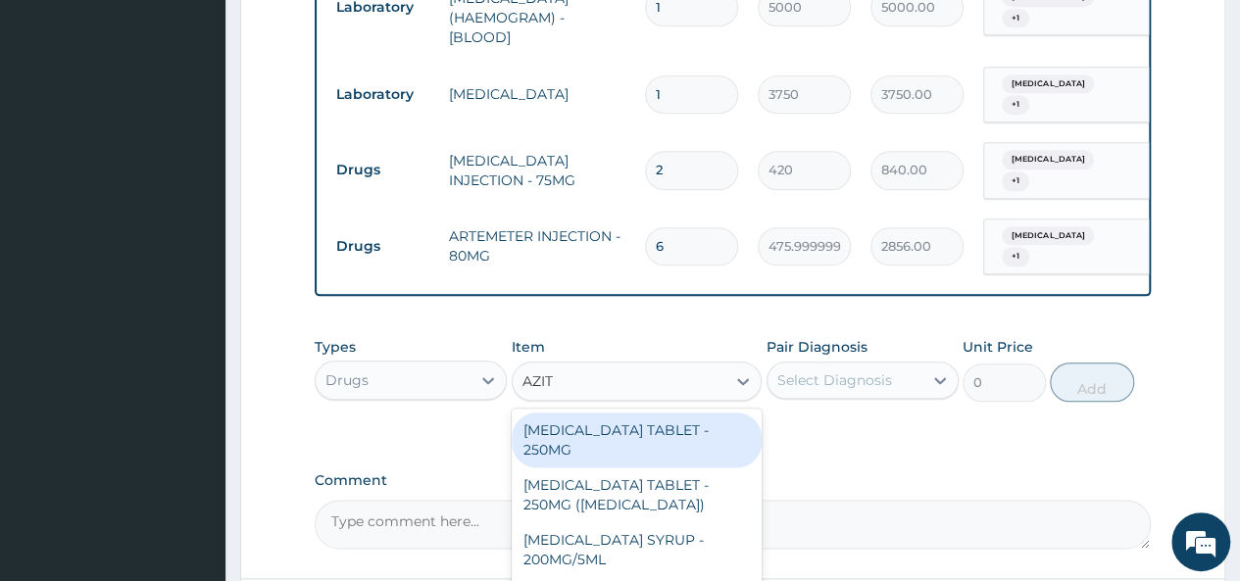
type input "AZITH"
click at [636, 413] on div "[MEDICAL_DATA] TABLET - 250MG" at bounding box center [637, 440] width 251 height 55
type input "280"
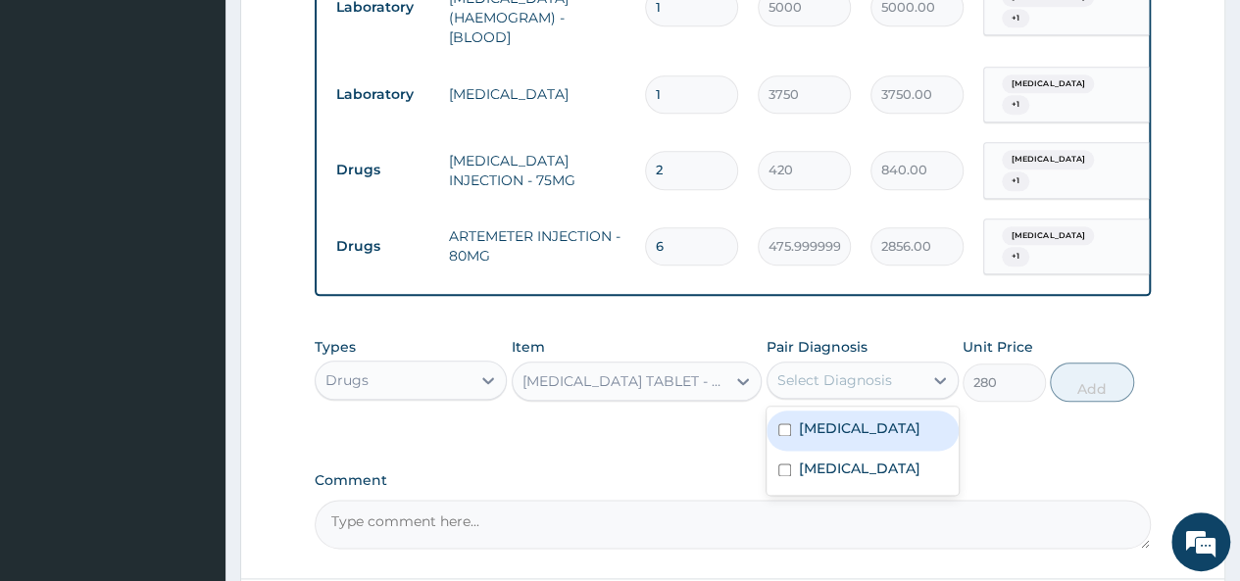
click at [810, 370] on div "Select Diagnosis" at bounding box center [834, 380] width 115 height 20
click at [778, 423] on input "checkbox" at bounding box center [784, 429] width 13 height 13
checkbox input "true"
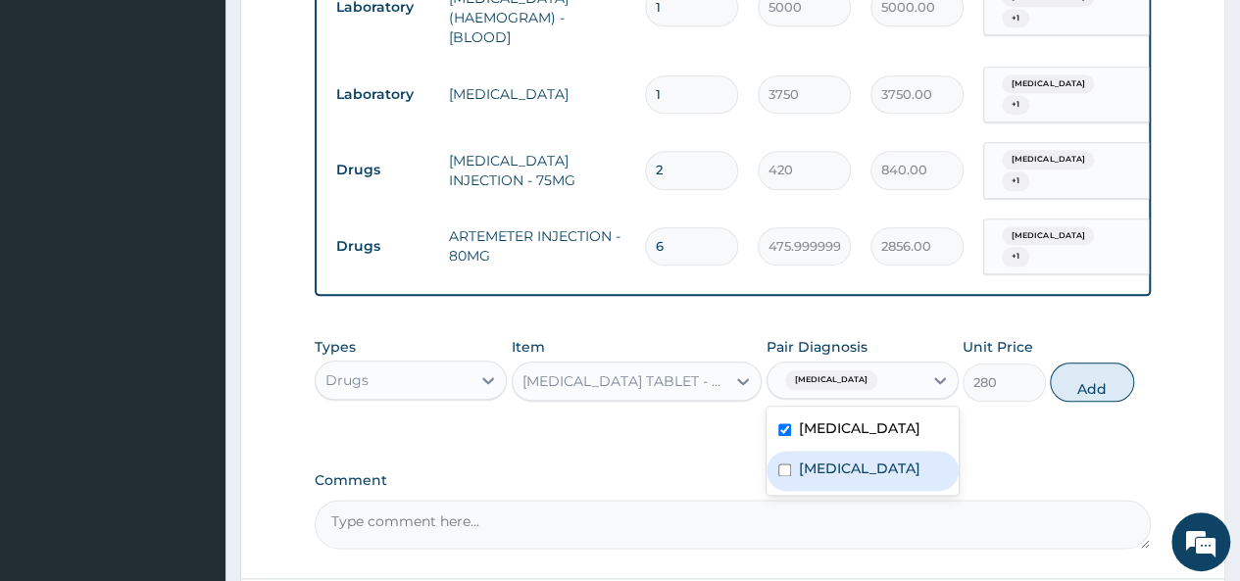
click at [782, 463] on input "checkbox" at bounding box center [784, 469] width 13 height 13
checkbox input "true"
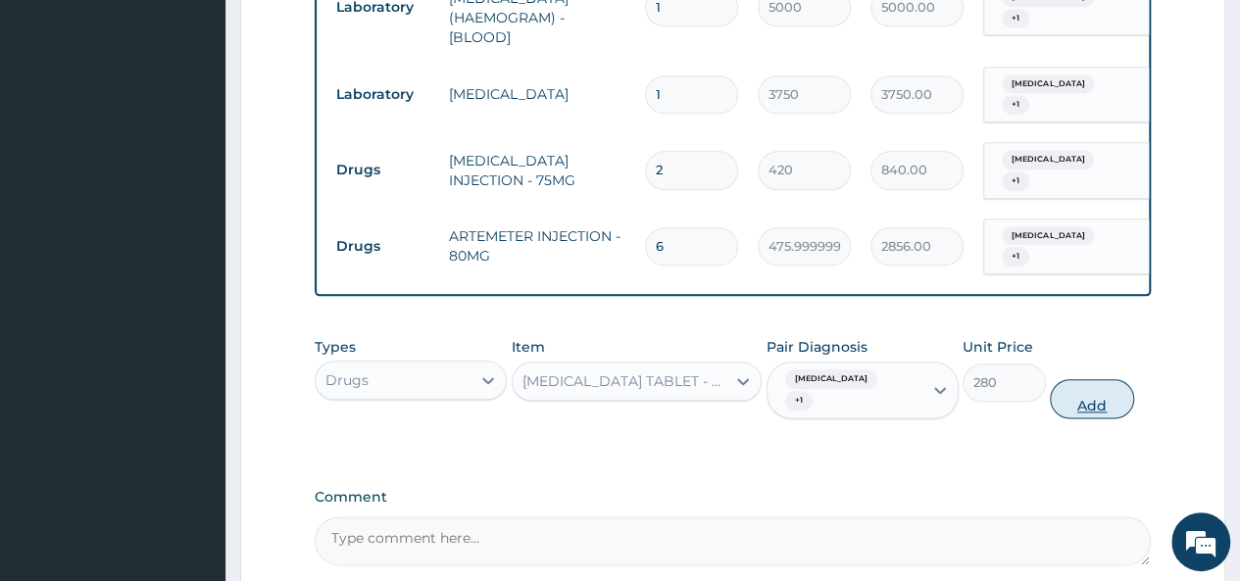
click at [1090, 379] on button "Add" at bounding box center [1090, 398] width 83 height 39
type input "0"
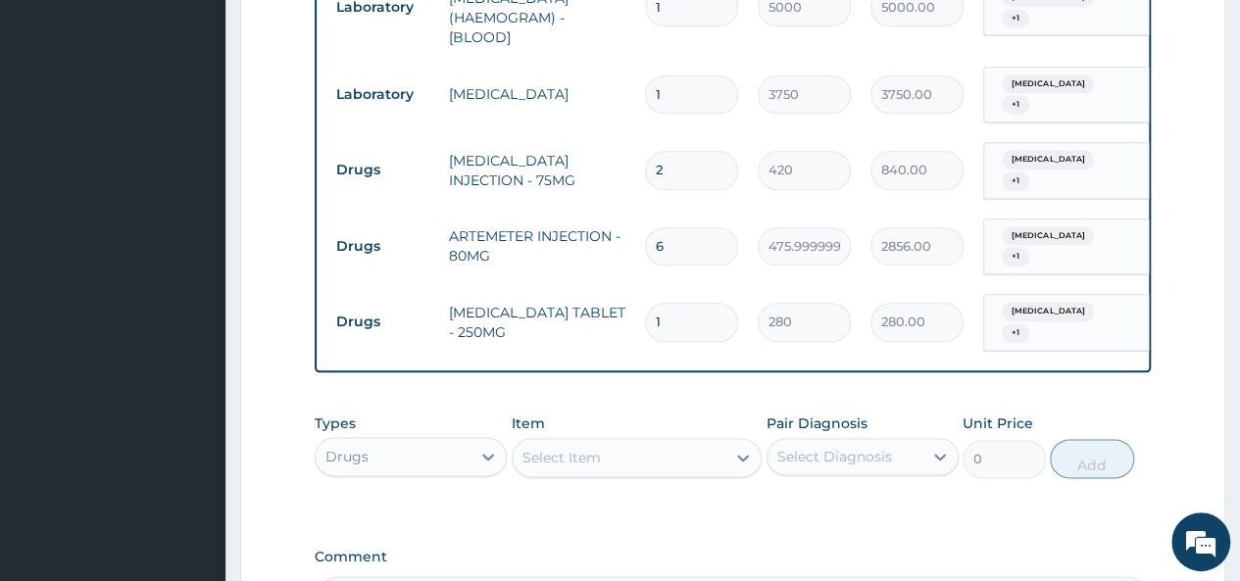
type input "10"
type input "2800.00"
type input "10"
click at [433, 441] on div "Drugs" at bounding box center [393, 456] width 155 height 31
type input "P"
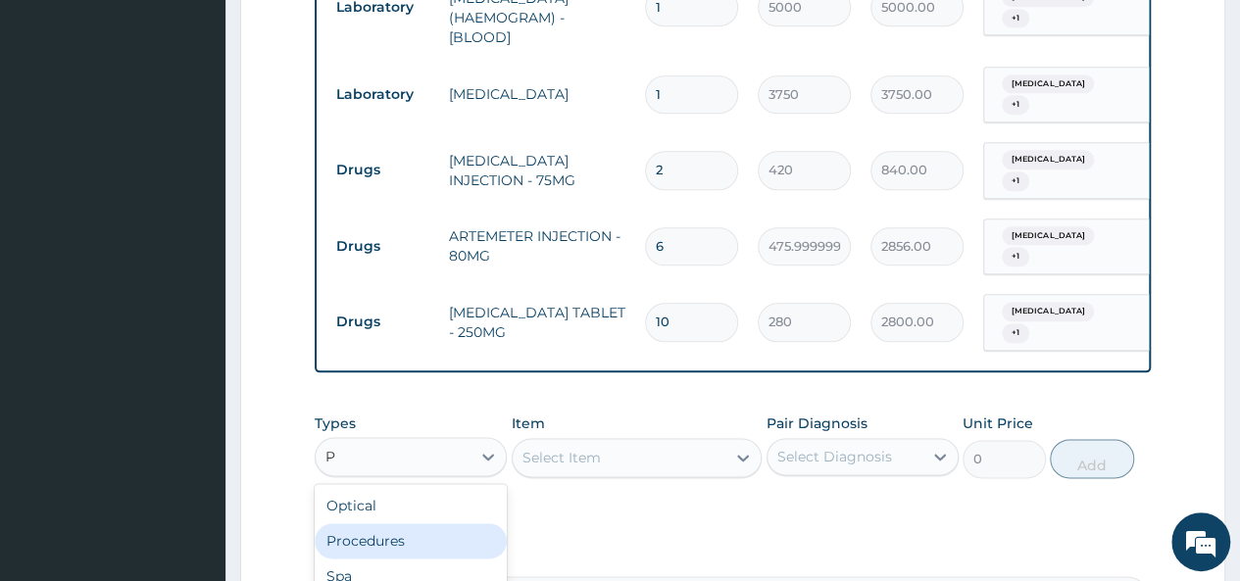
click at [421, 523] on div "Procedures" at bounding box center [411, 540] width 192 height 35
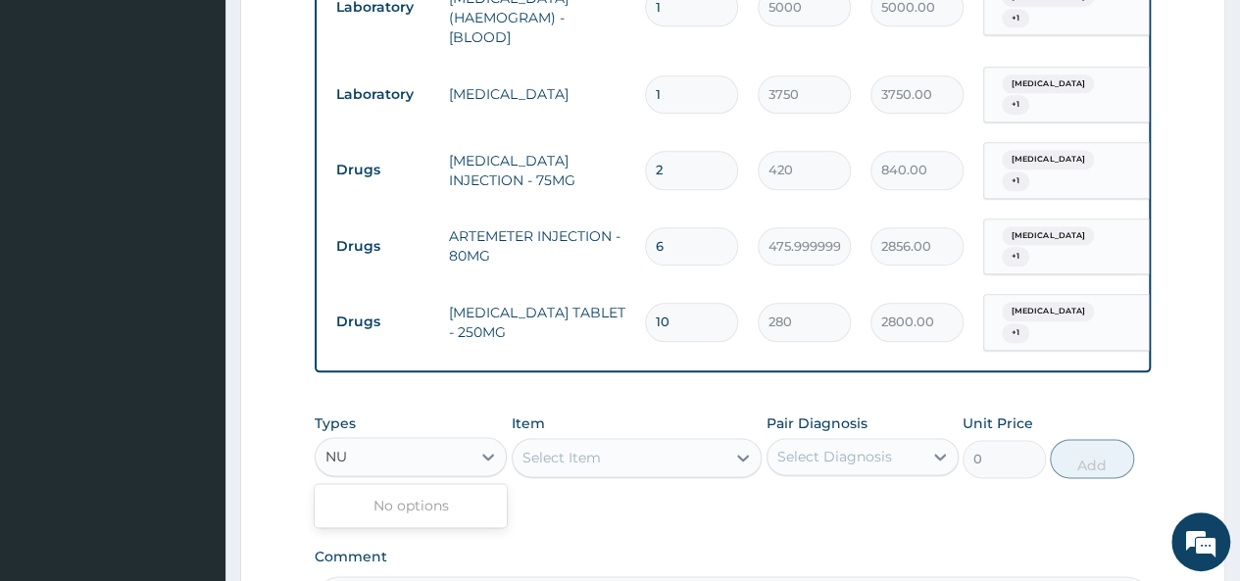
type input "N"
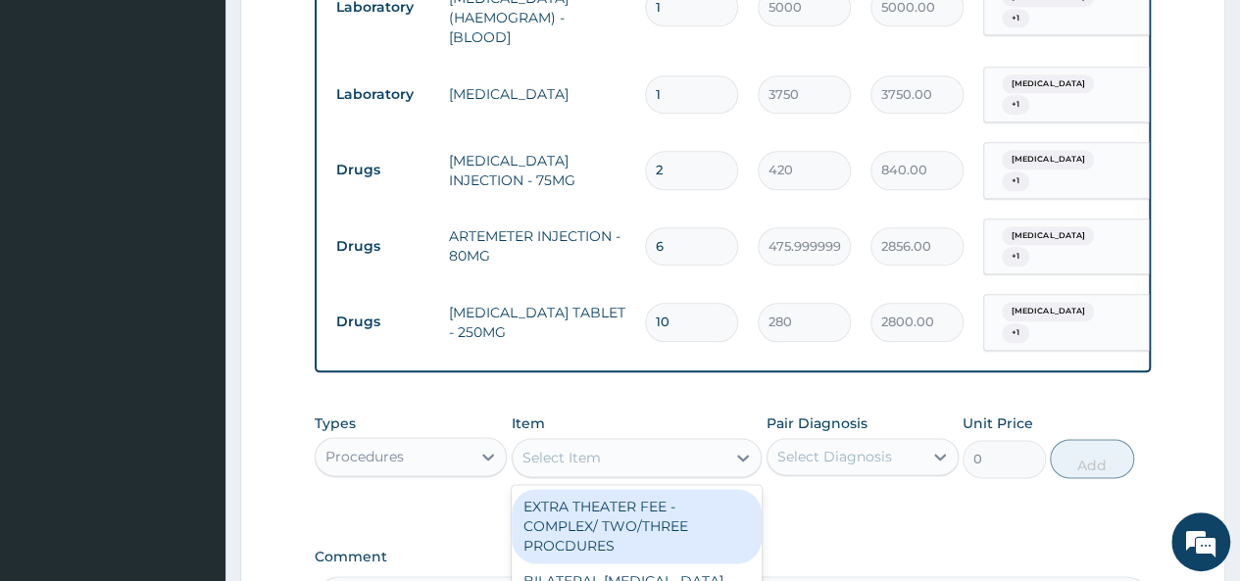
click at [639, 442] on div "Select Item" at bounding box center [619, 457] width 214 height 31
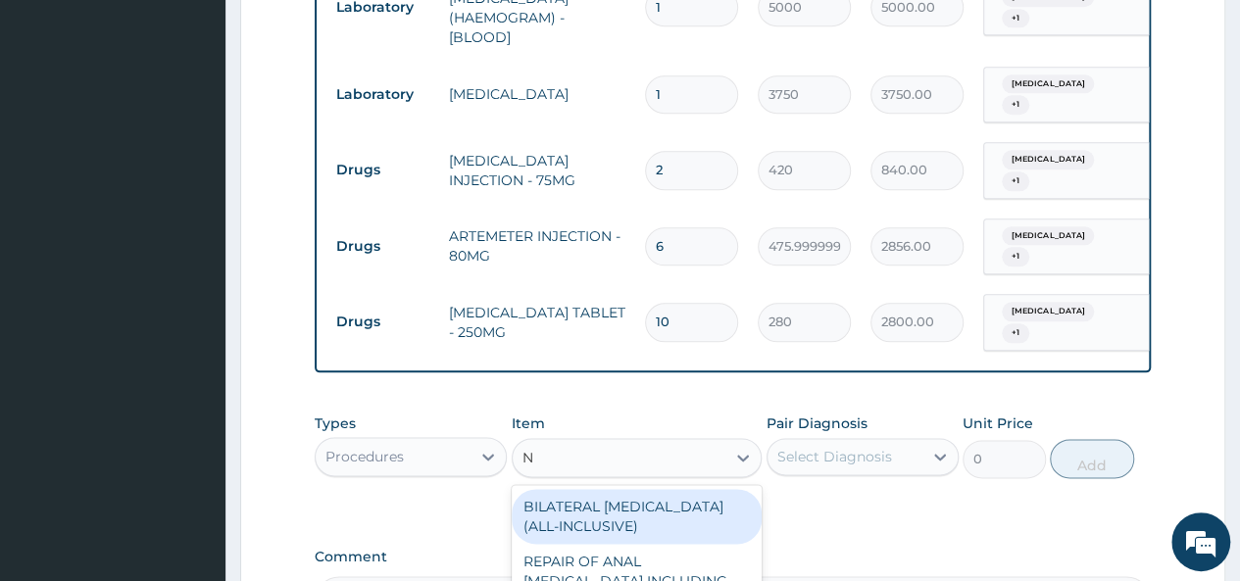
type input "NU"
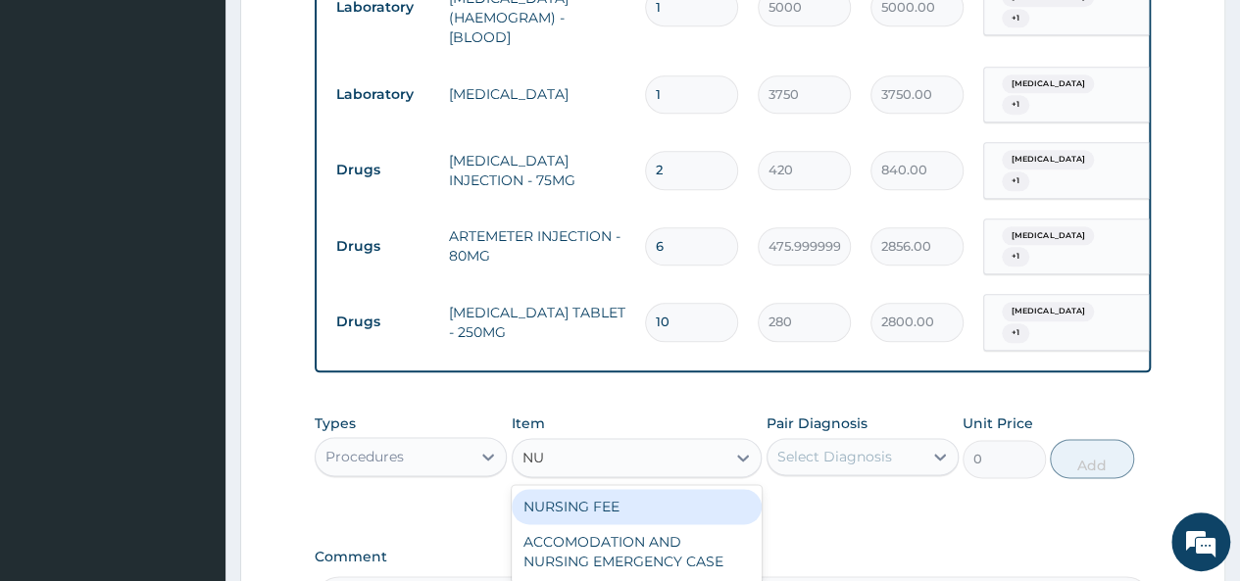
click at [637, 489] on div "NURSING FEE" at bounding box center [637, 506] width 251 height 35
type input "1875"
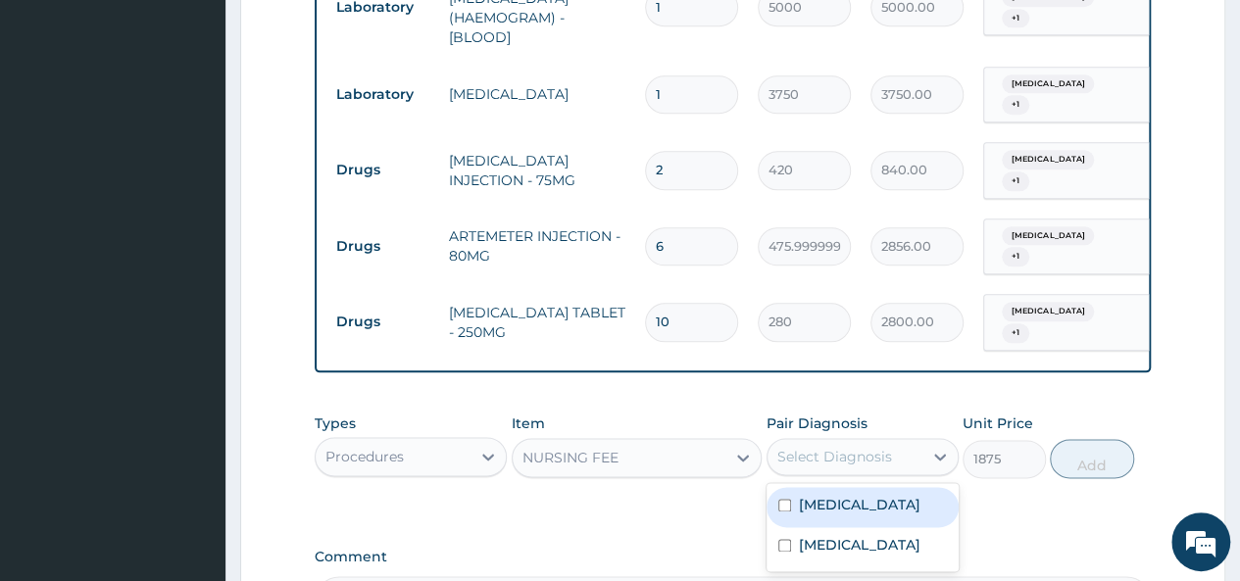
click at [807, 447] on div "Select Diagnosis" at bounding box center [834, 457] width 115 height 20
click at [784, 499] on input "checkbox" at bounding box center [784, 505] width 13 height 13
checkbox input "true"
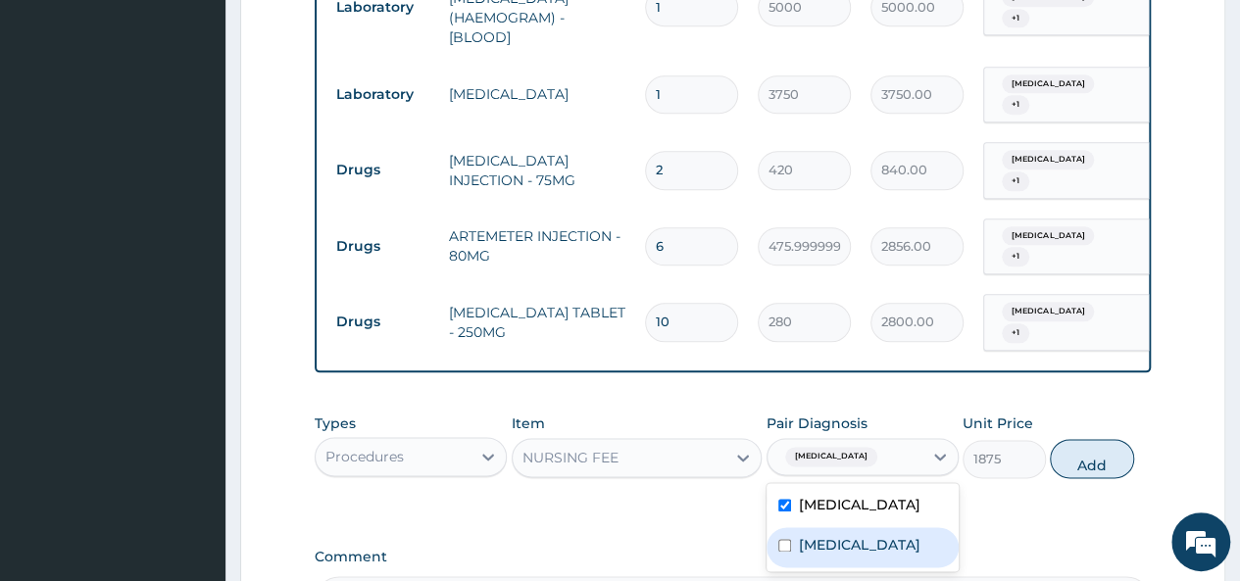
click at [784, 539] on input "checkbox" at bounding box center [784, 545] width 13 height 13
checkbox input "true"
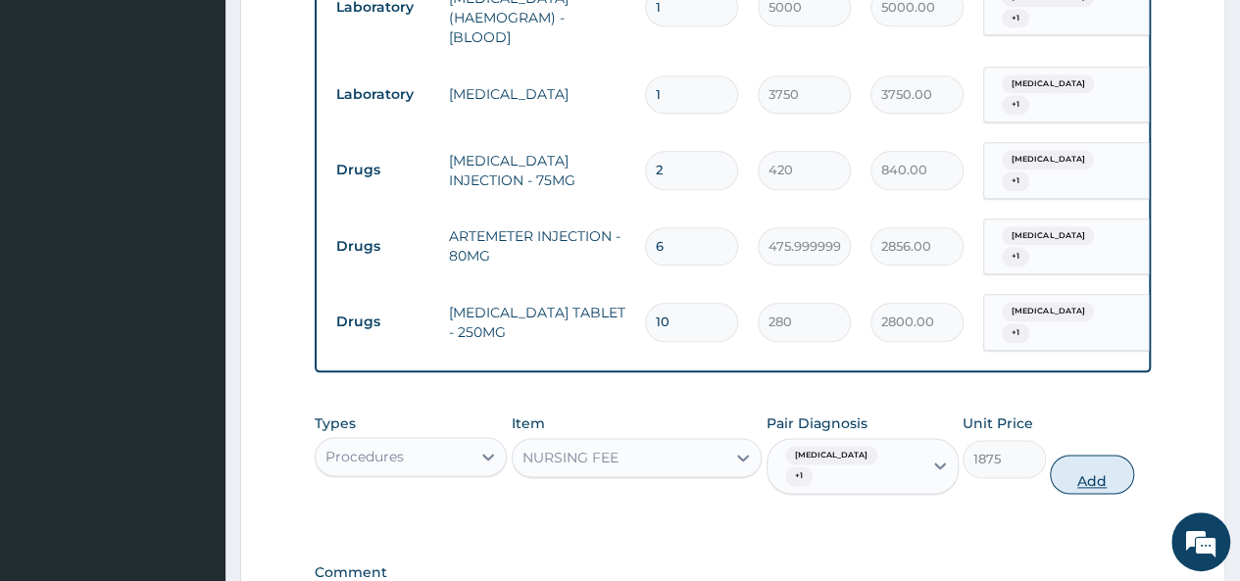
click at [1094, 455] on button "Add" at bounding box center [1090, 474] width 83 height 39
type input "0"
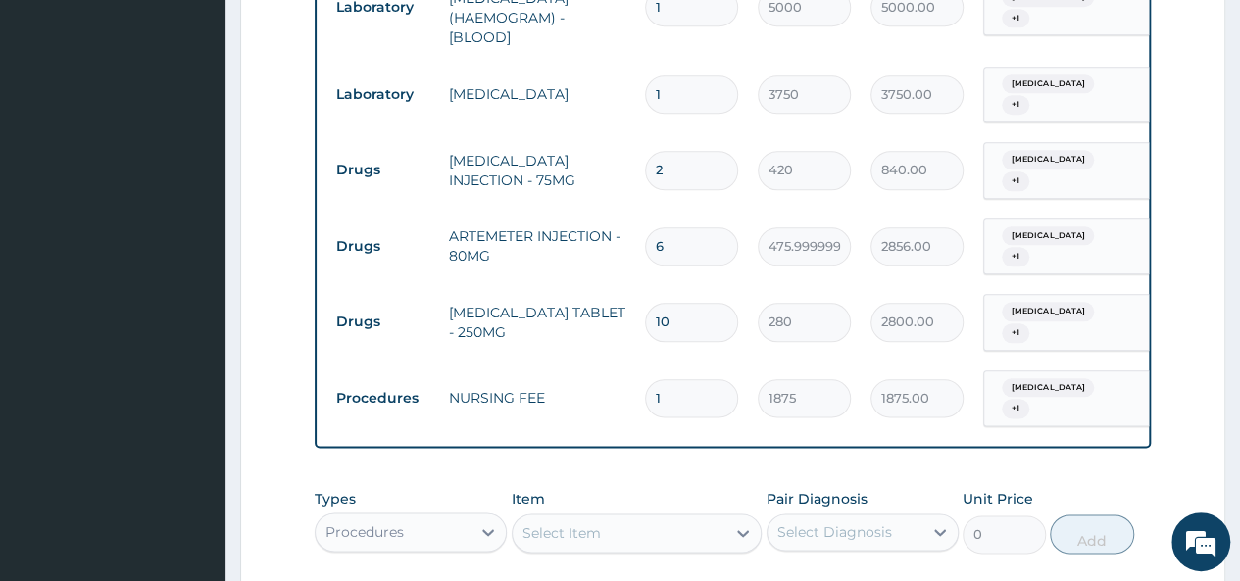
click at [669, 379] on input "1" at bounding box center [691, 398] width 93 height 38
type input "0.00"
type input "3"
type input "5625.00"
type input "3"
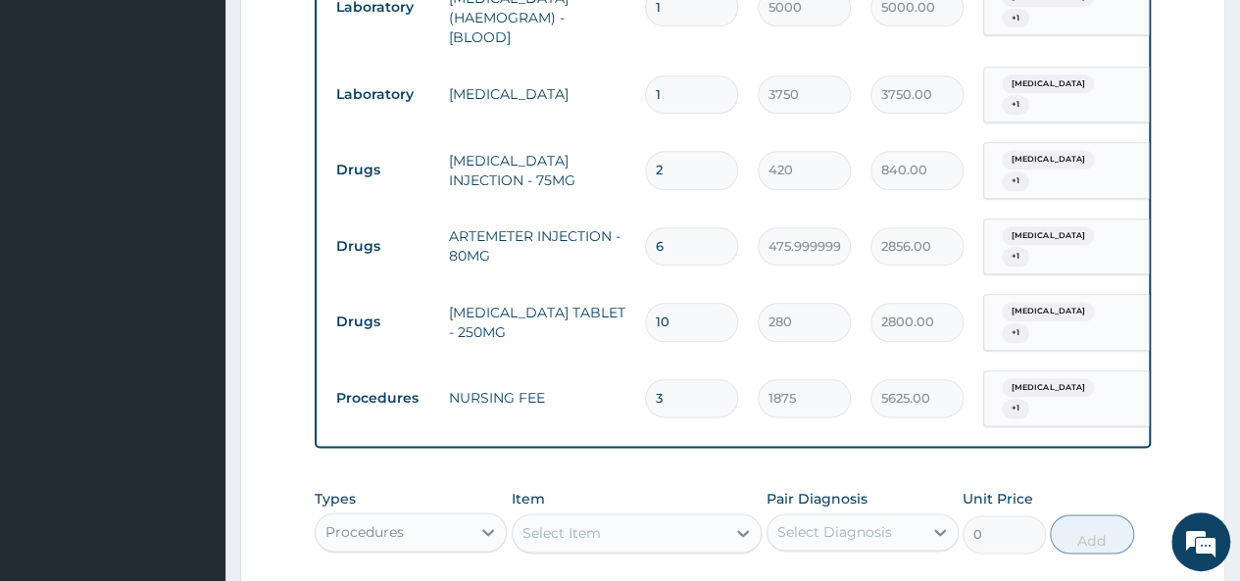
click at [1145, 479] on div "Types Procedures Item Select Item Pair Diagnosis Select Diagnosis Unit Price 0 …" at bounding box center [733, 521] width 836 height 84
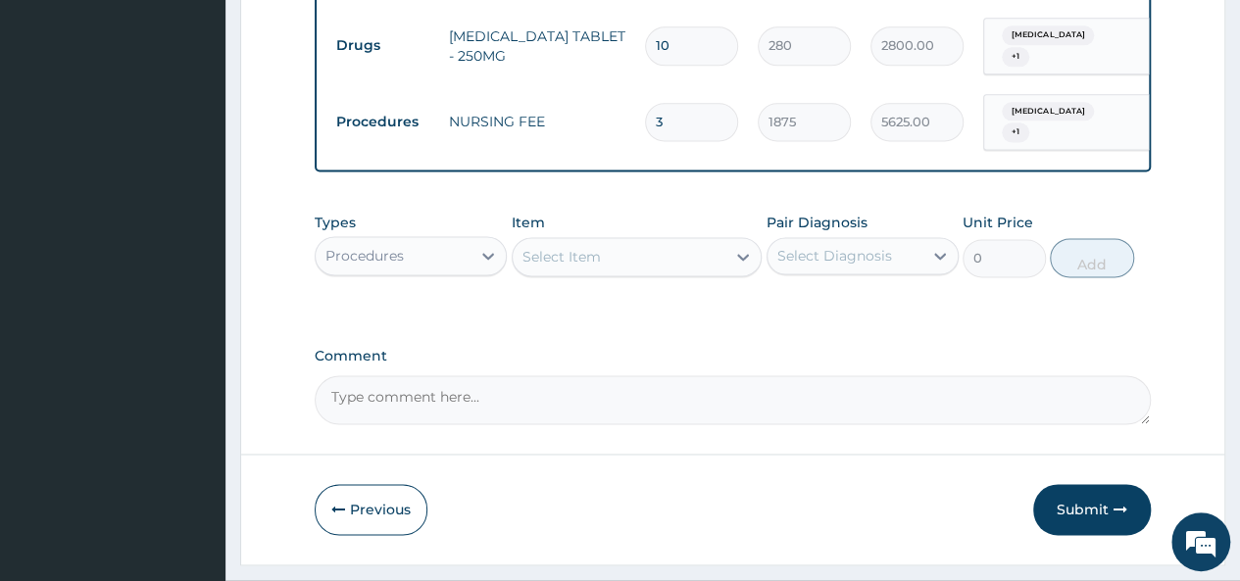
scroll to position [1266, 0]
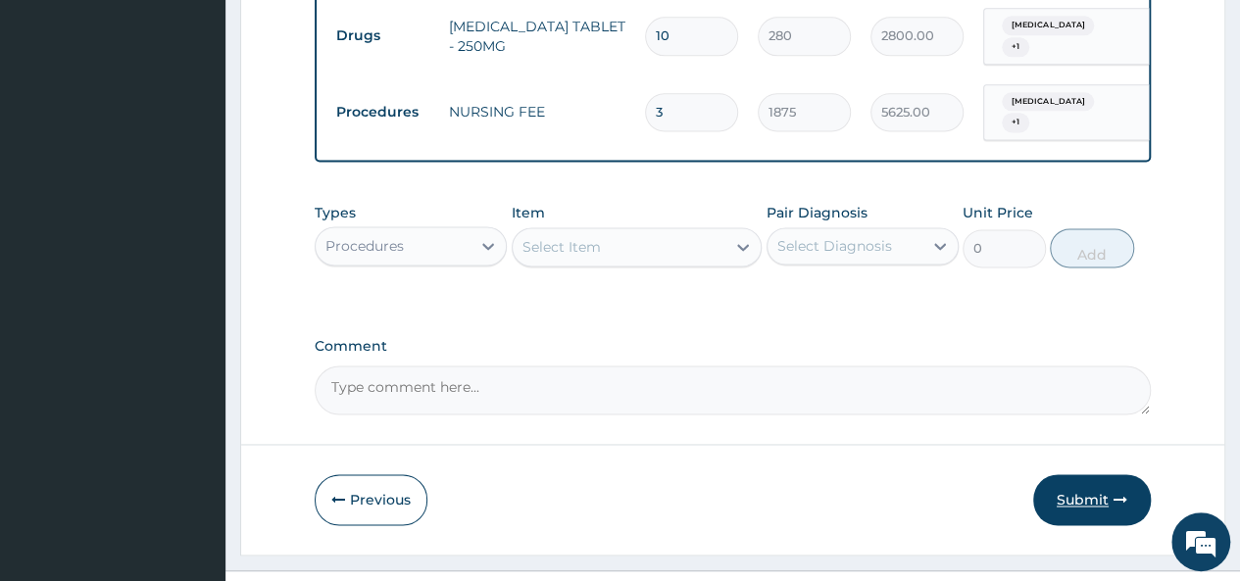
click at [1094, 474] on button "Submit" at bounding box center [1092, 499] width 118 height 51
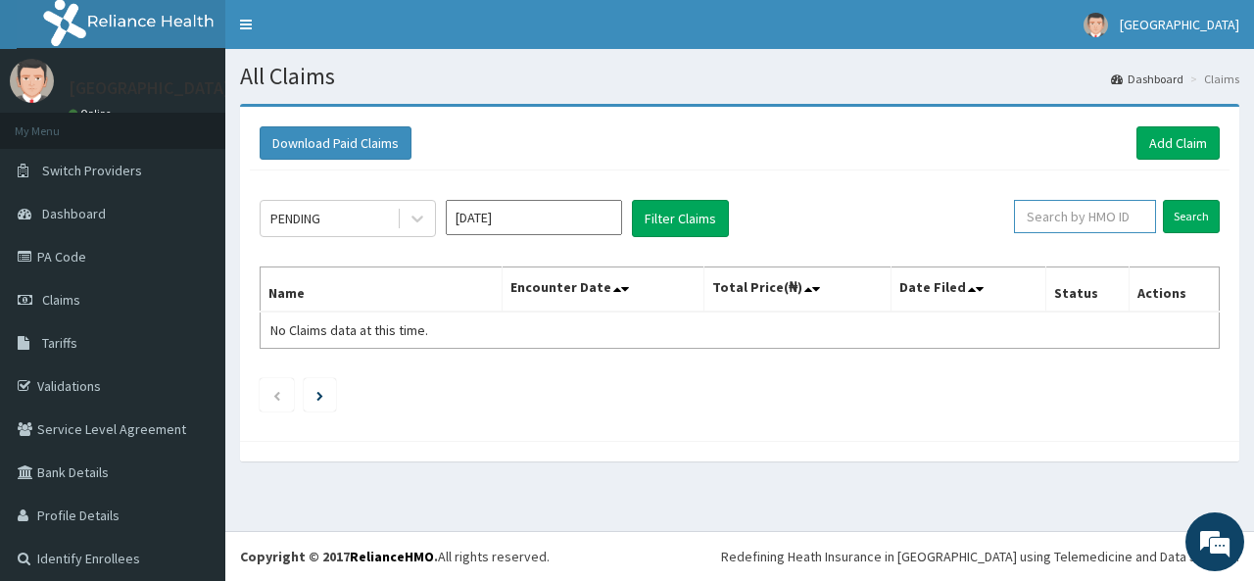
click at [1071, 220] on input "text" at bounding box center [1085, 216] width 142 height 33
type input "TVL/10082/A"
click at [1170, 214] on input "Search" at bounding box center [1191, 216] width 57 height 33
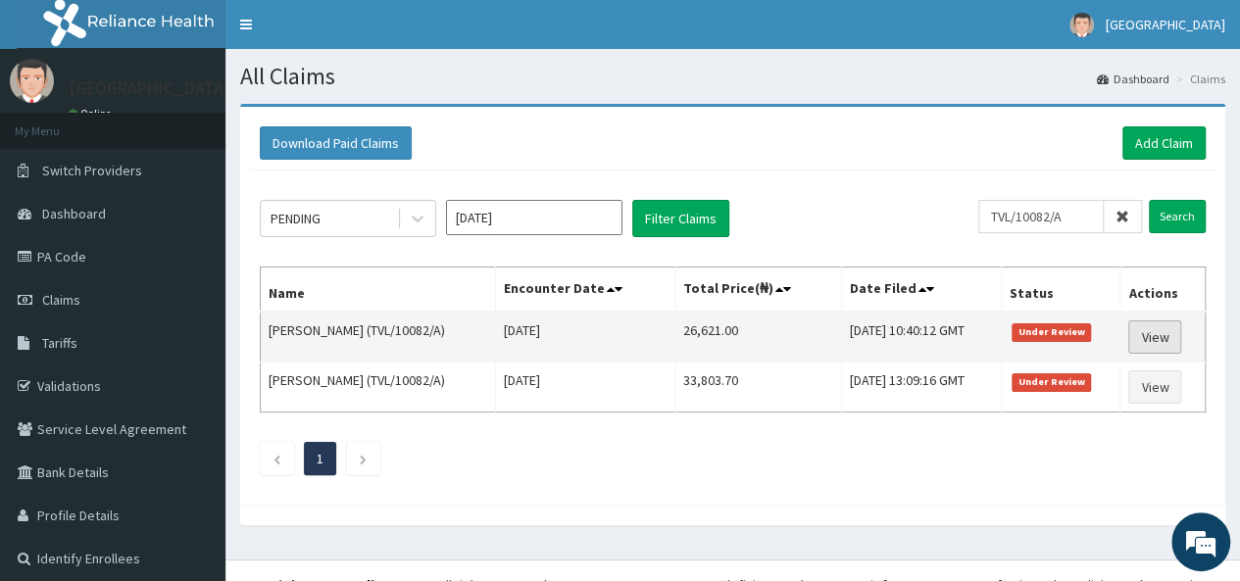
click at [1175, 329] on link "View" at bounding box center [1154, 336] width 53 height 33
